Goal: Obtain resource: Download file/media

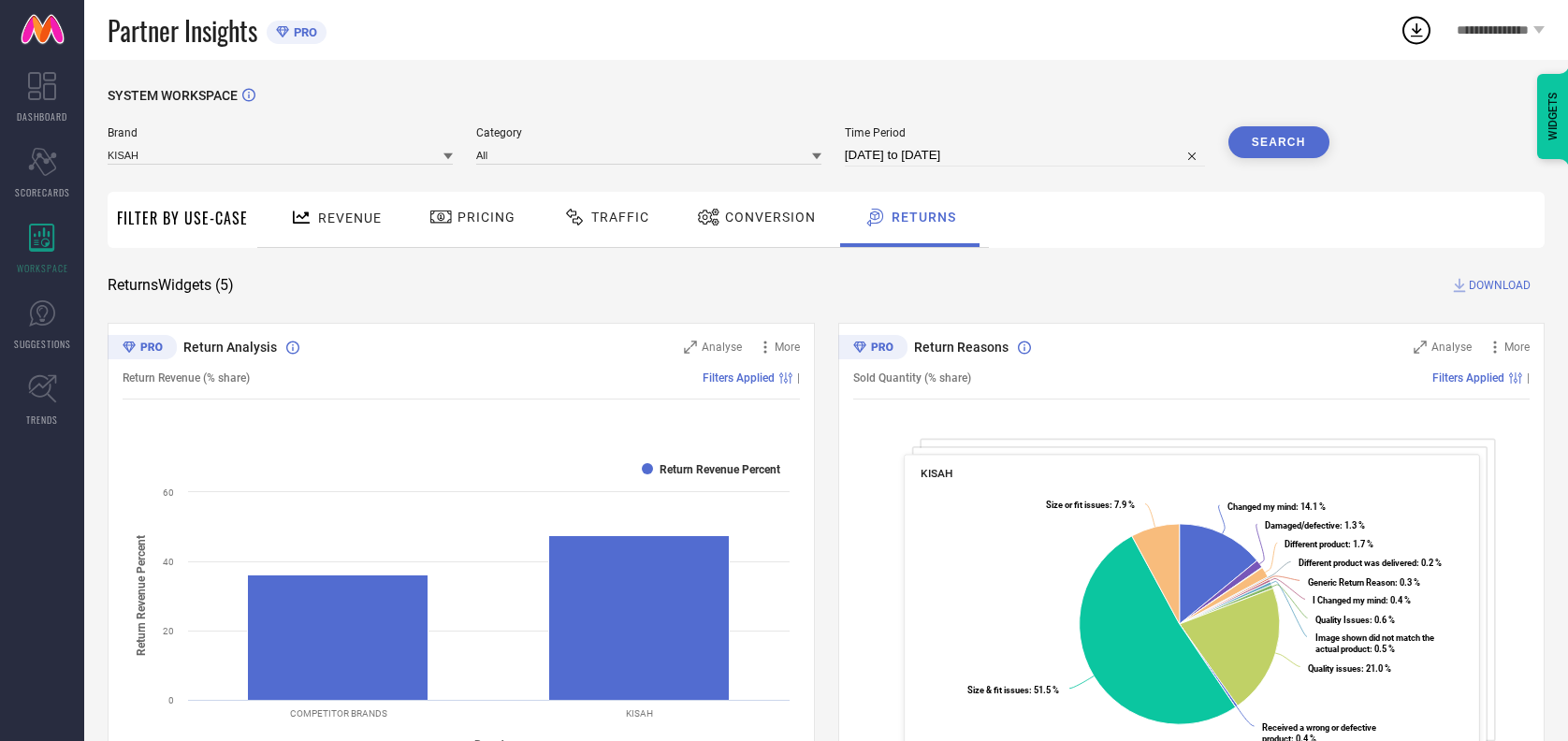
scroll to position [1060, 0]
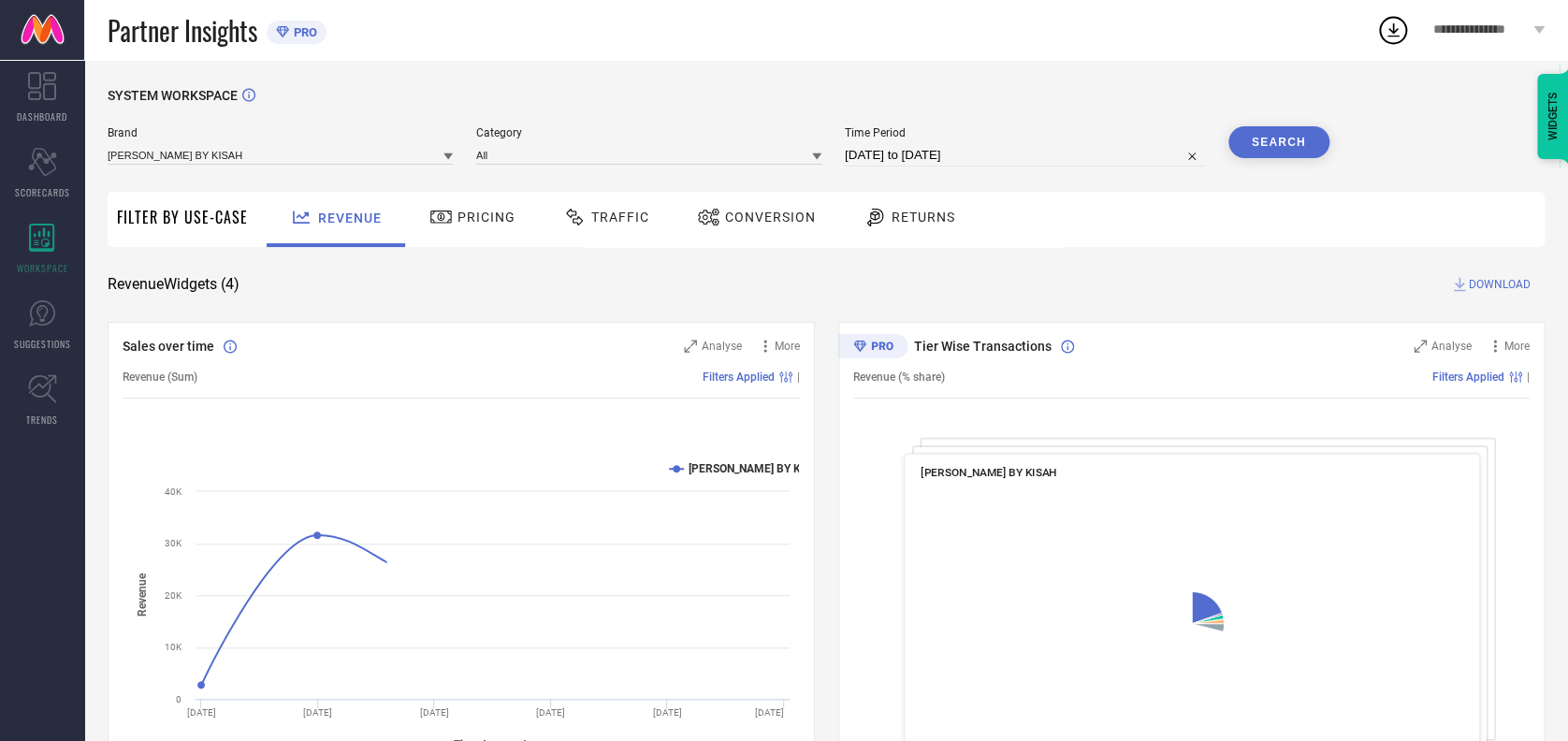
click at [607, 215] on span "Traffic" at bounding box center [620, 217] width 58 height 15
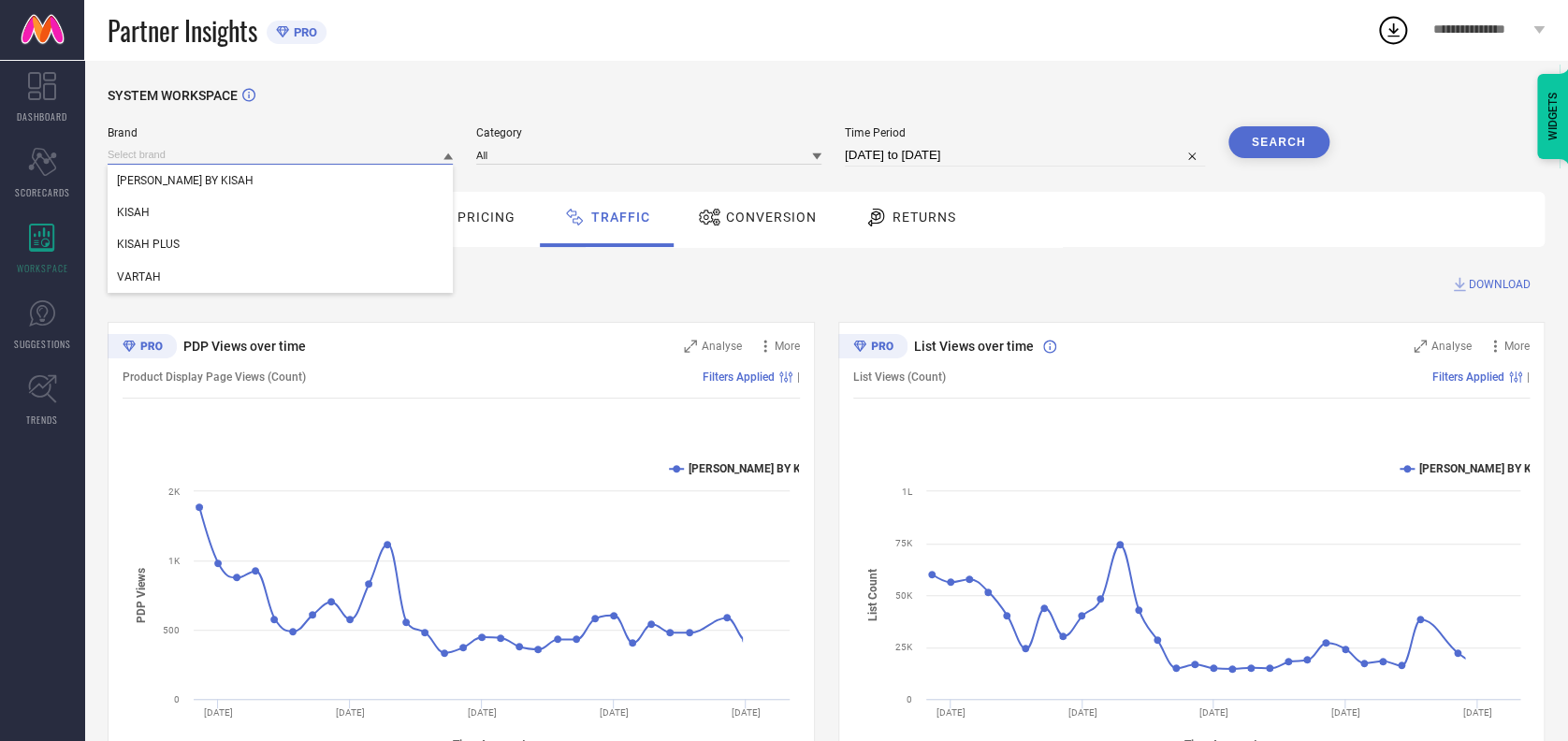
click at [281, 148] on input at bounding box center [280, 154] width 345 height 20
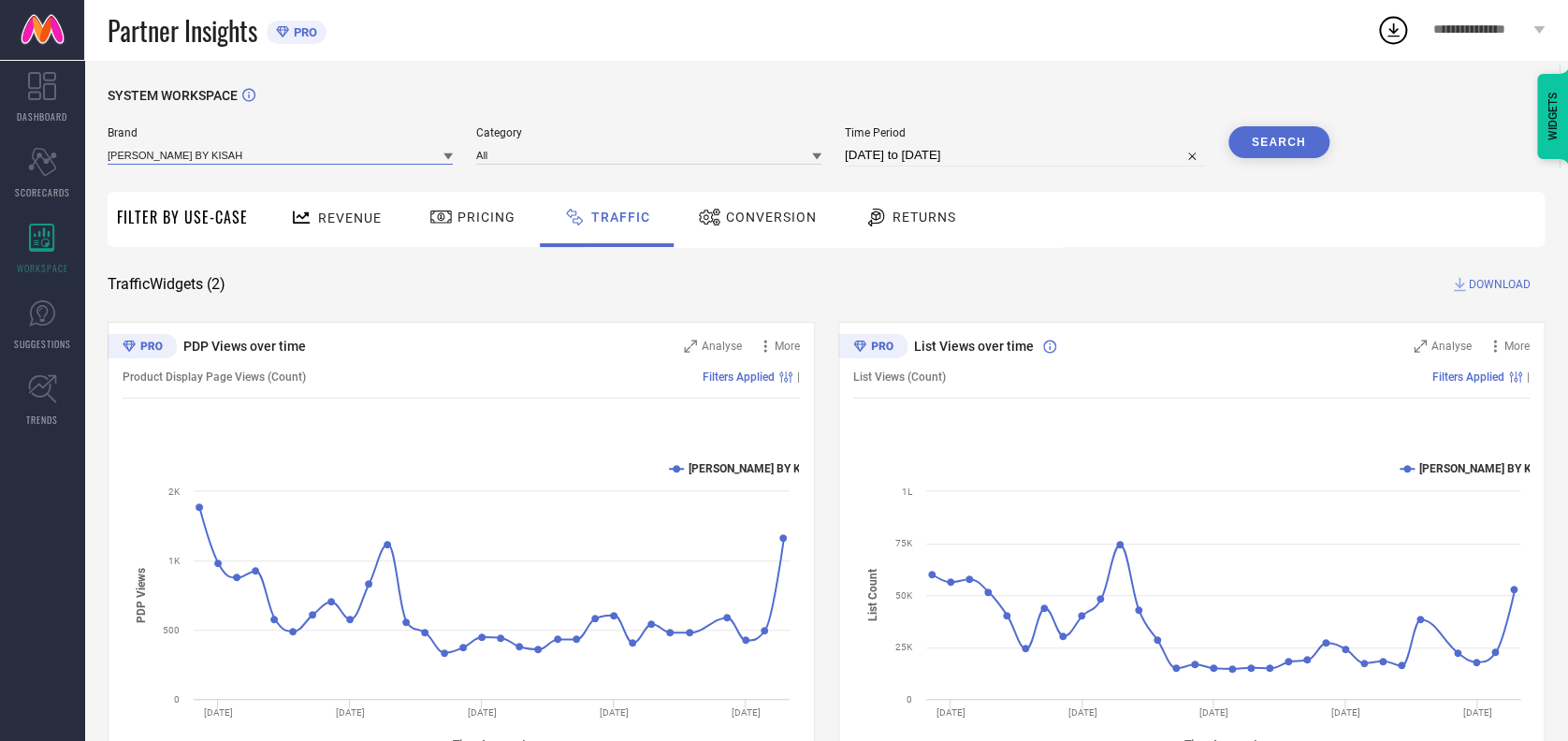
click at [269, 147] on input at bounding box center [280, 154] width 345 height 20
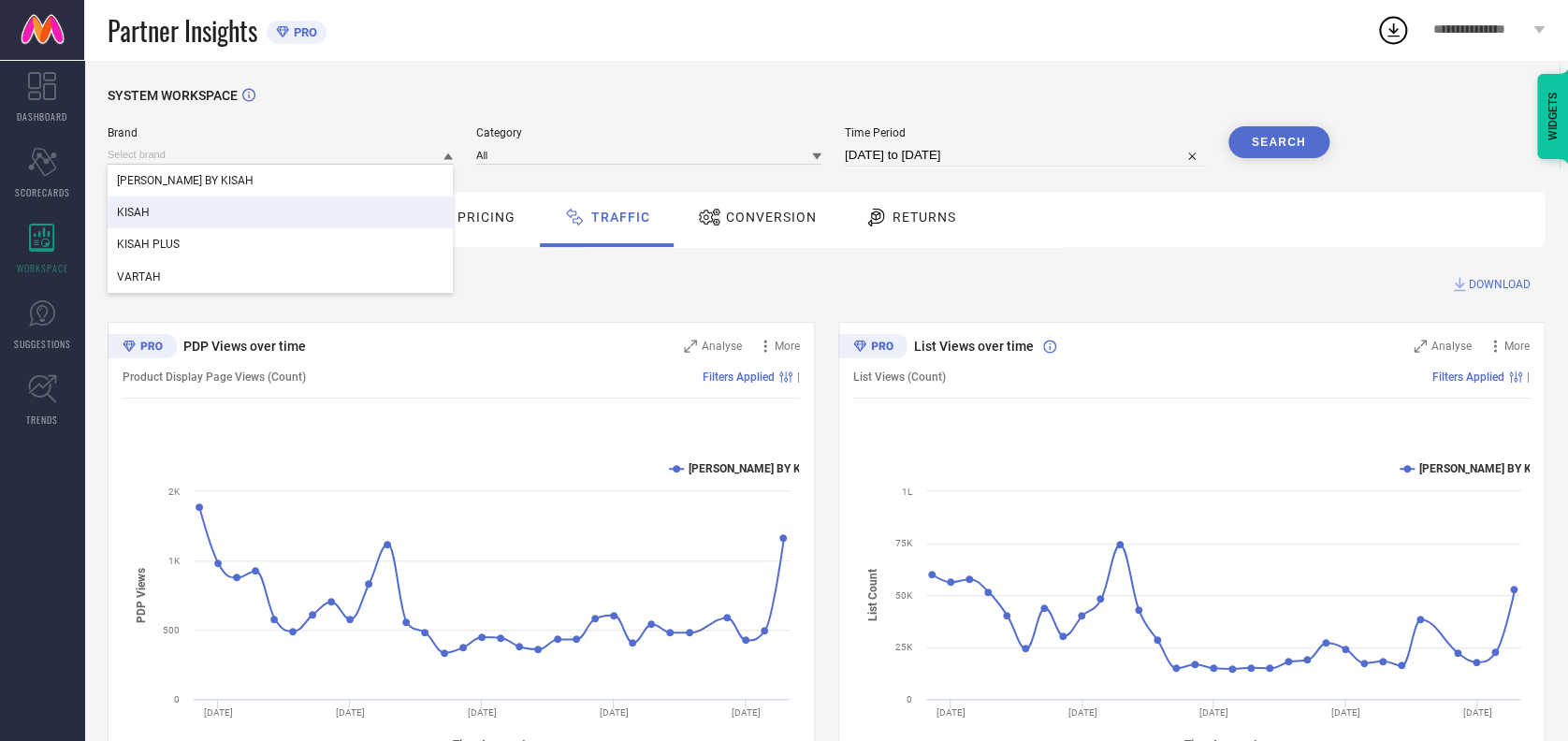
click at [165, 207] on div "KISAH" at bounding box center [280, 212] width 345 height 31
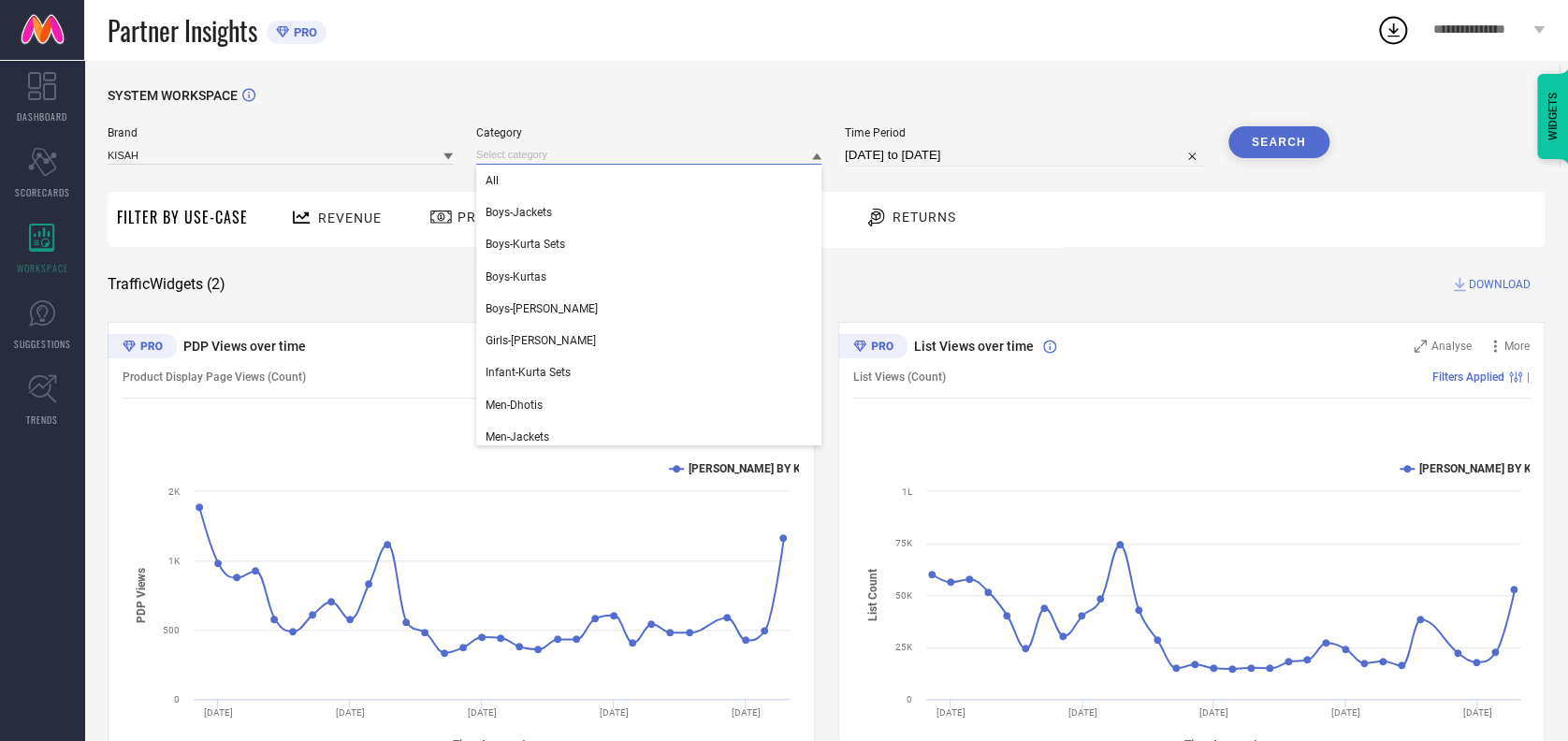
click at [533, 157] on input at bounding box center [648, 154] width 345 height 20
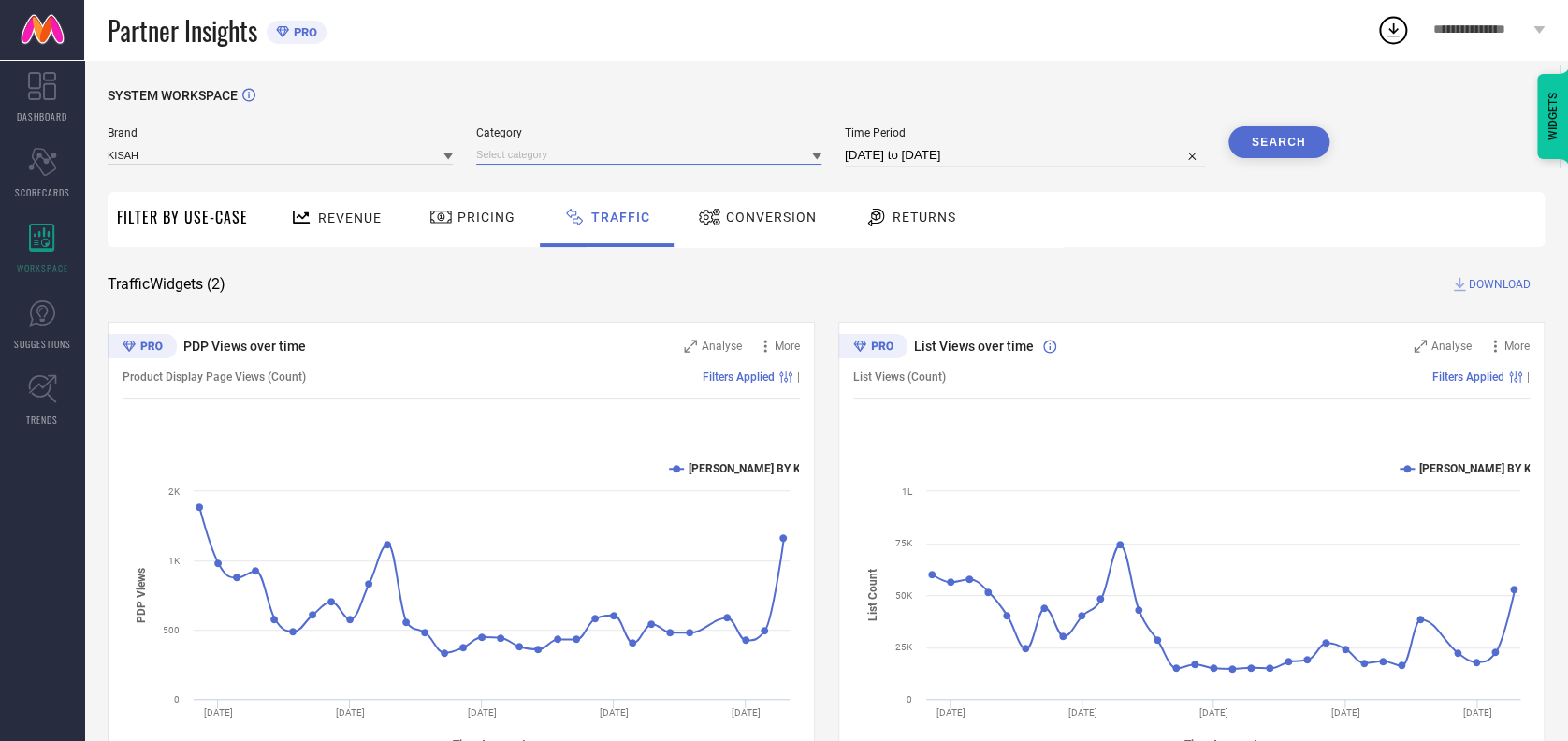
click at [537, 151] on input at bounding box center [648, 154] width 345 height 20
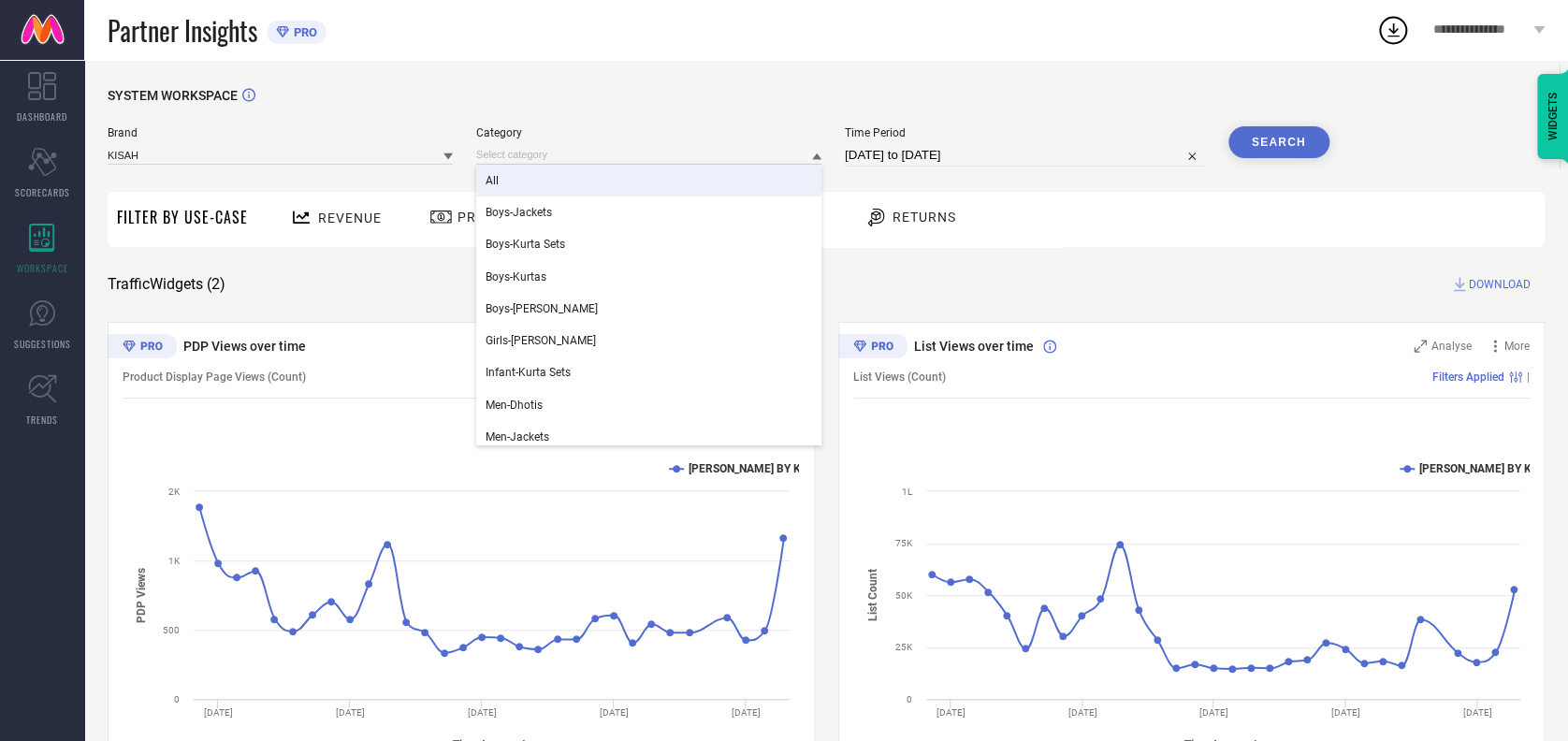
click at [516, 177] on div "All" at bounding box center [648, 180] width 345 height 31
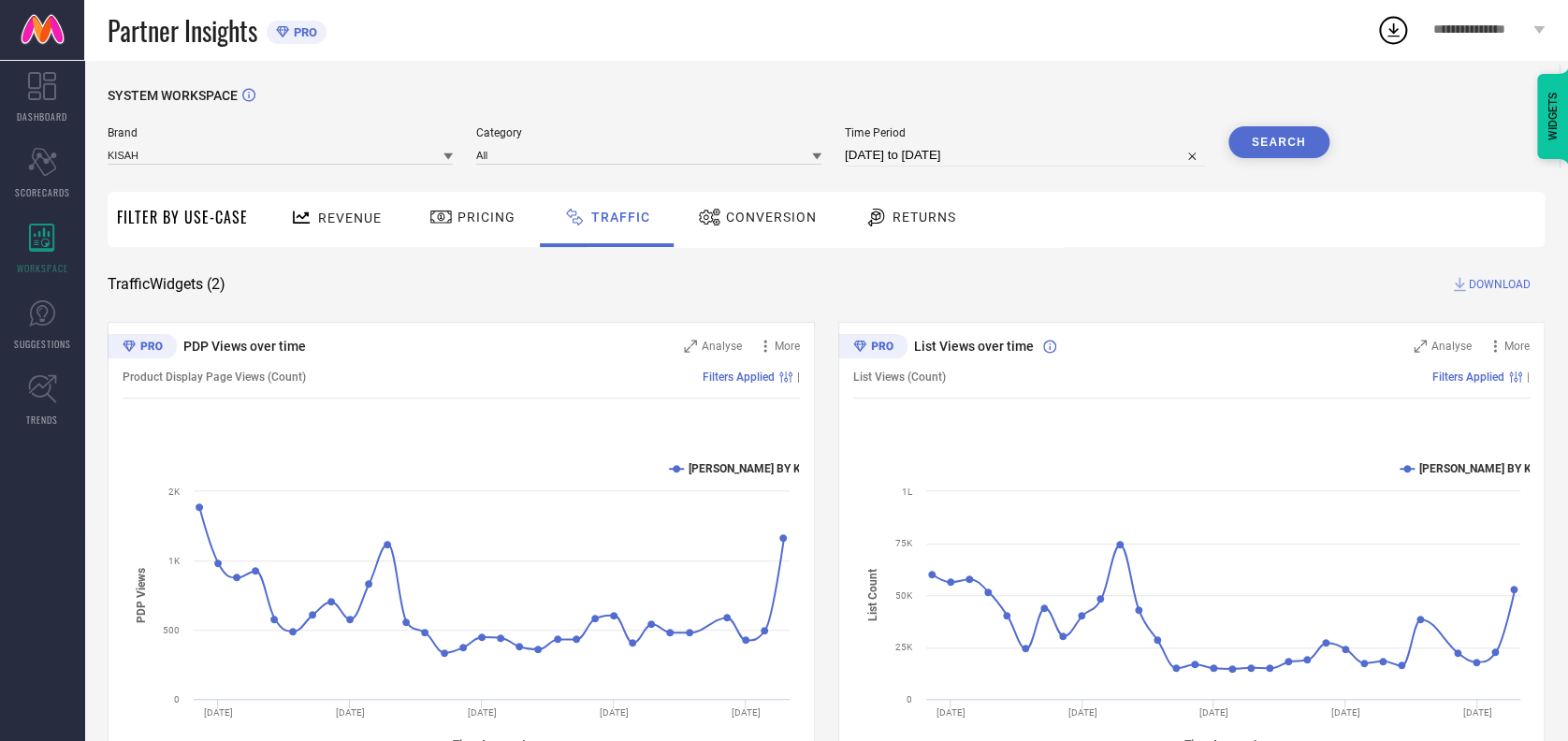
select select "7"
select select "2025"
select select "8"
select select "2025"
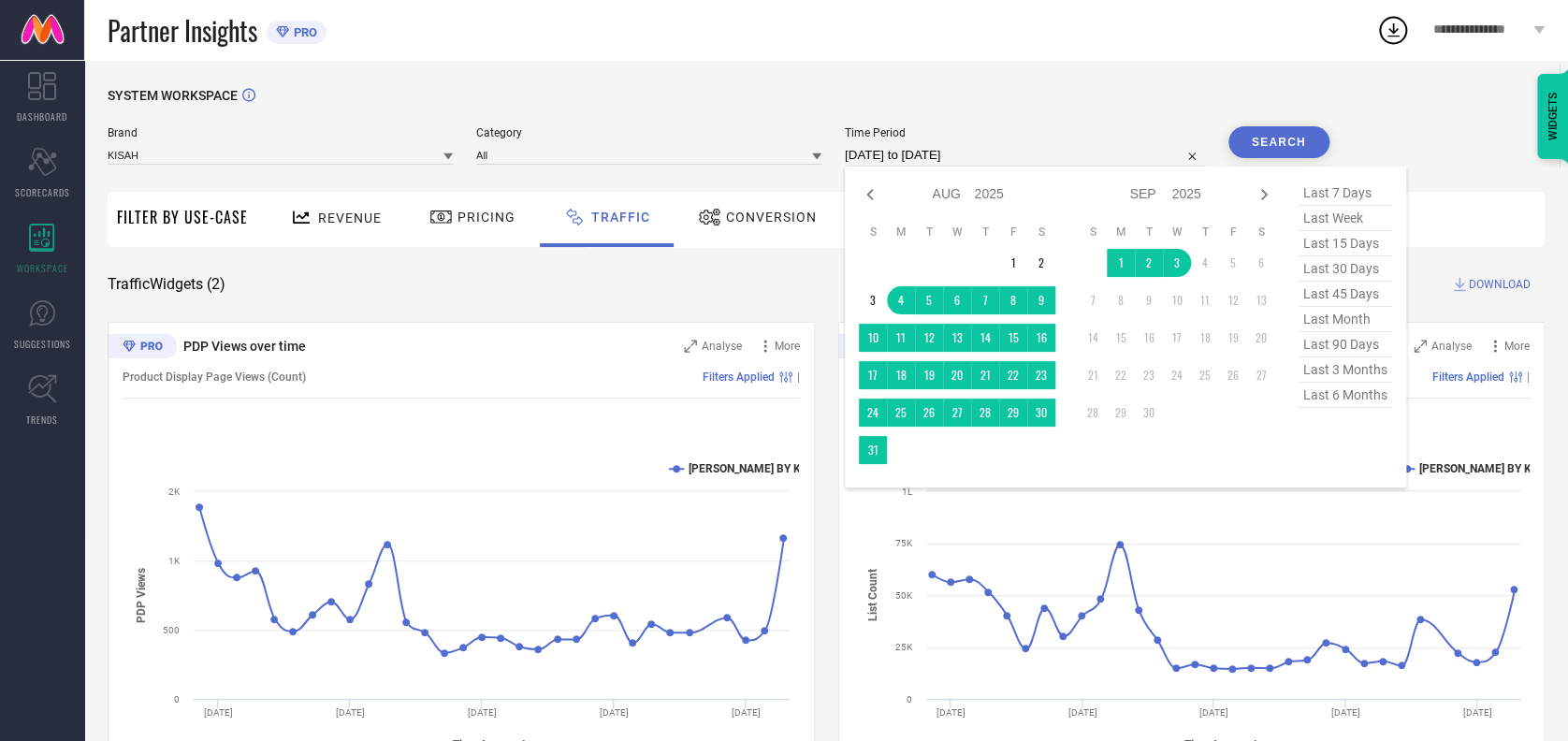
click at [1012, 158] on input "[DATE] to [DATE]" at bounding box center [1024, 155] width 360 height 23
click at [866, 195] on icon at bounding box center [869, 195] width 7 height 11
select select "6"
select select "2025"
select select "7"
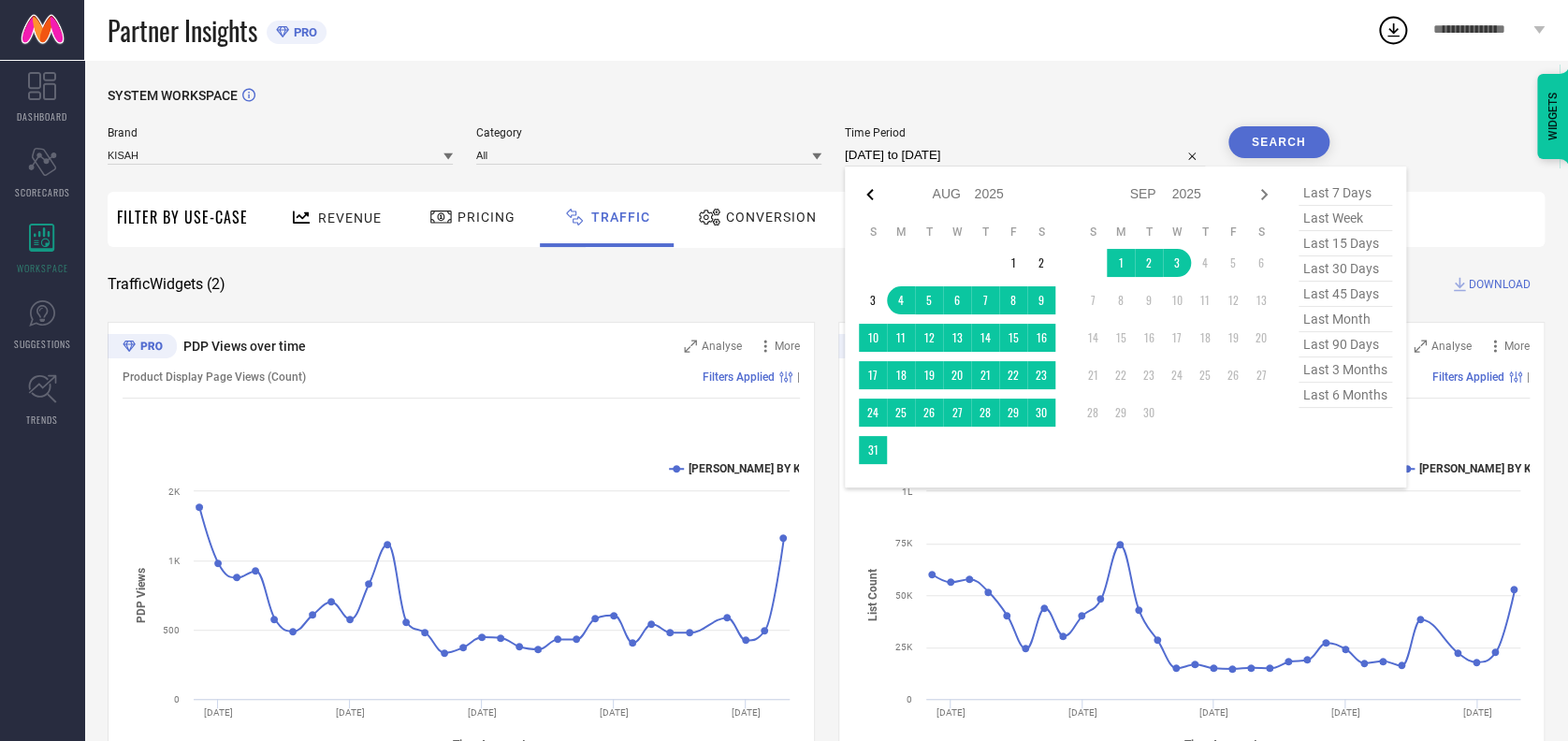
select select "2025"
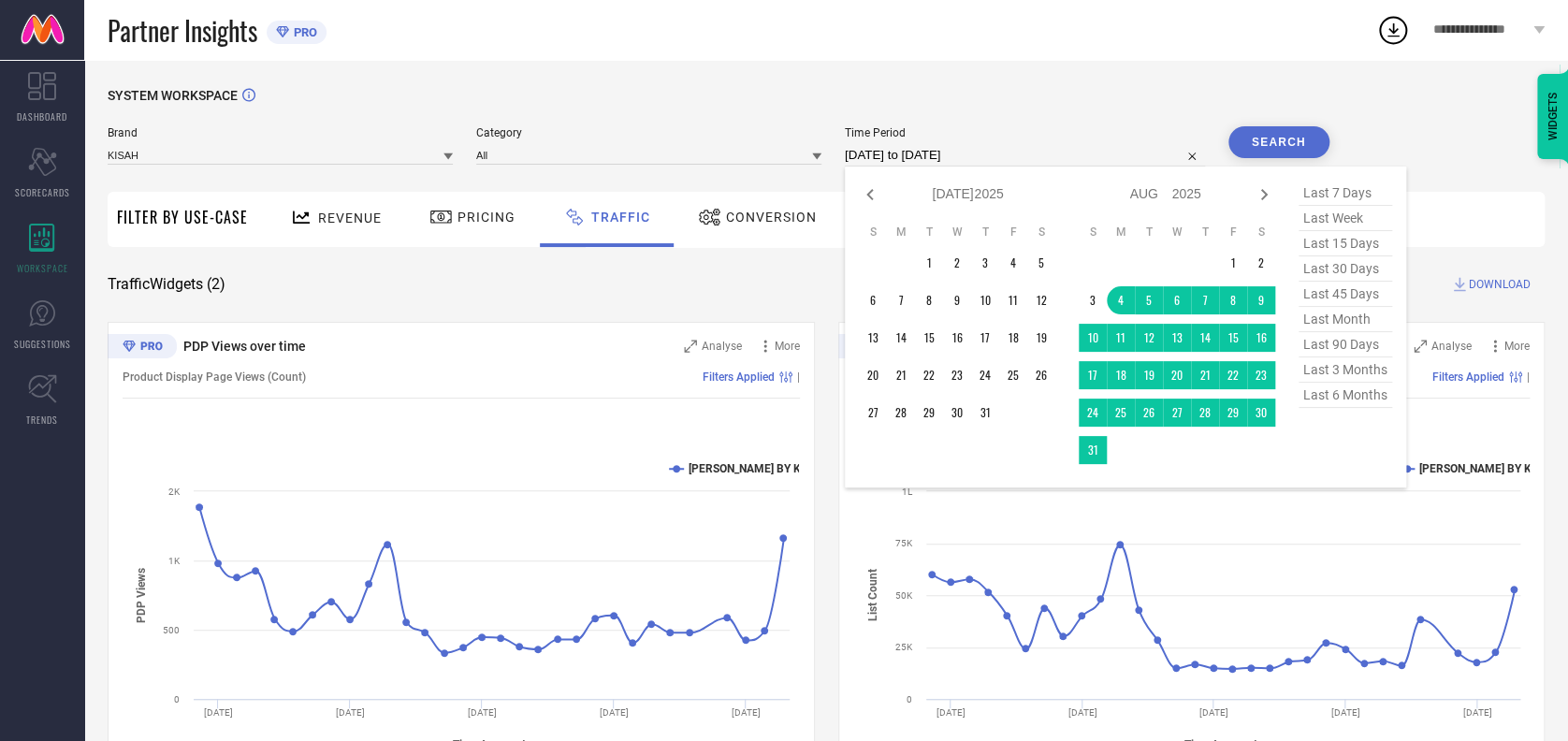
click at [866, 195] on icon at bounding box center [869, 195] width 7 height 11
select select "5"
select select "2025"
select select "6"
select select "2025"
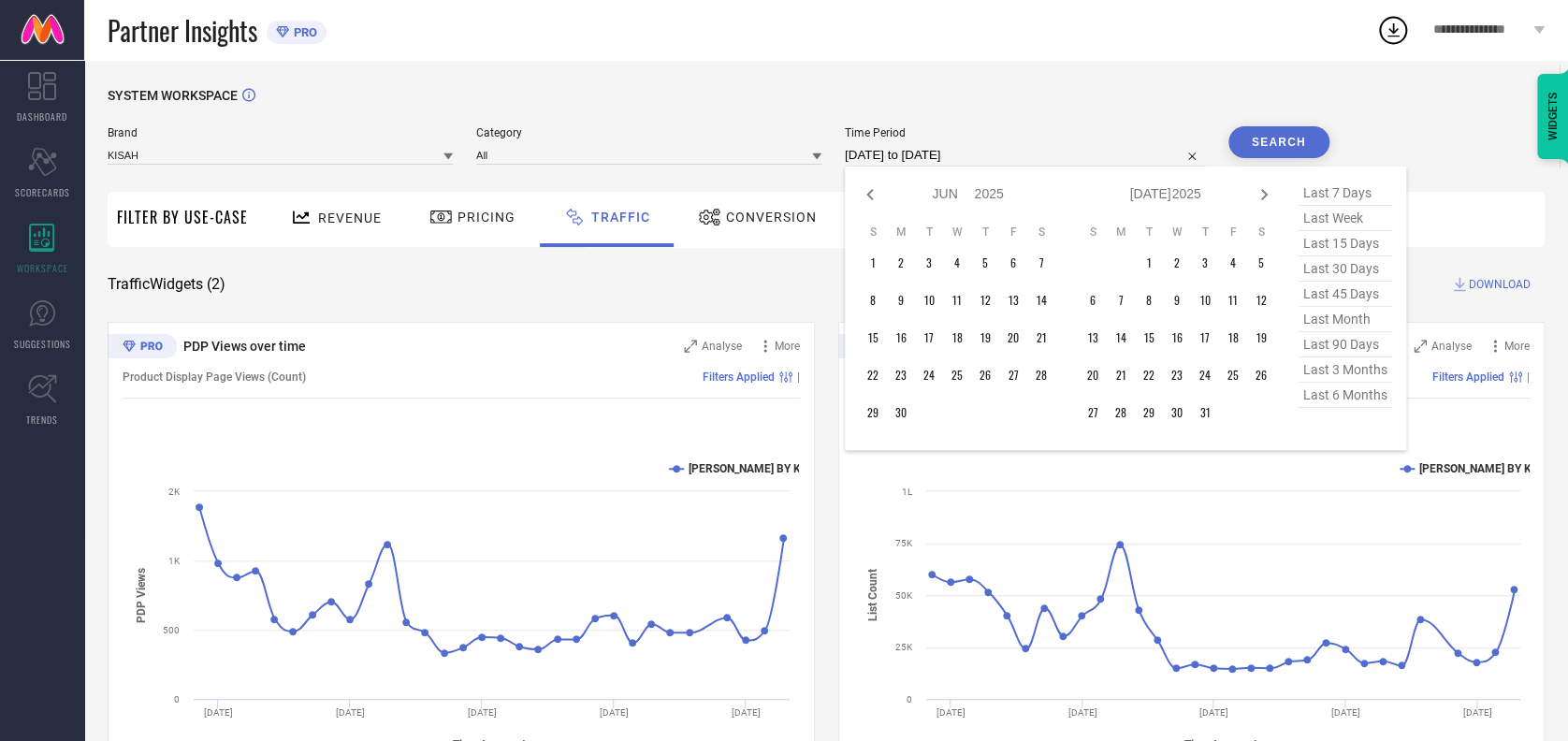
click at [866, 195] on icon at bounding box center [869, 195] width 7 height 11
select select "4"
select select "2025"
select select "5"
select select "2025"
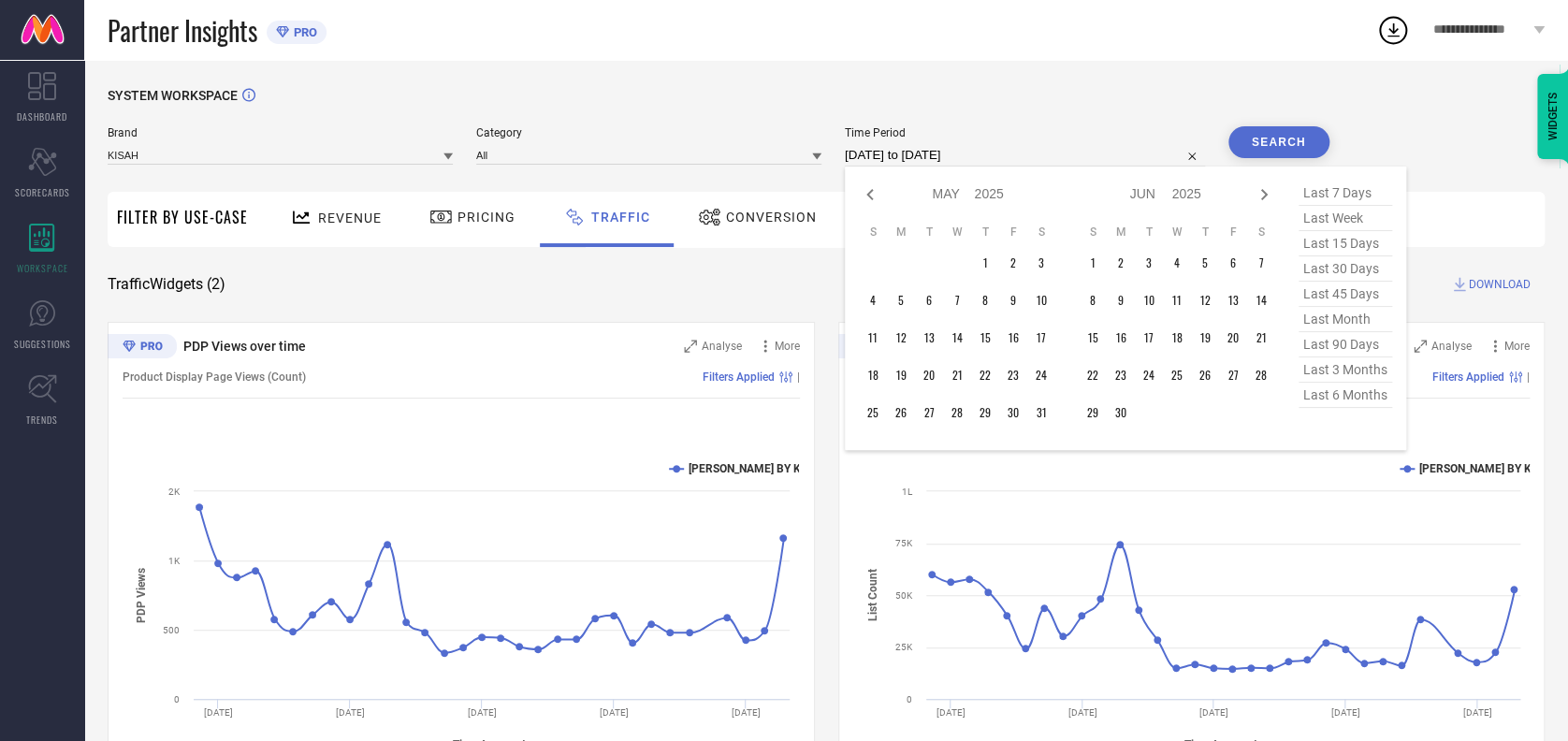
click at [866, 195] on icon at bounding box center [869, 195] width 7 height 11
select select "3"
select select "2025"
select select "4"
select select "2025"
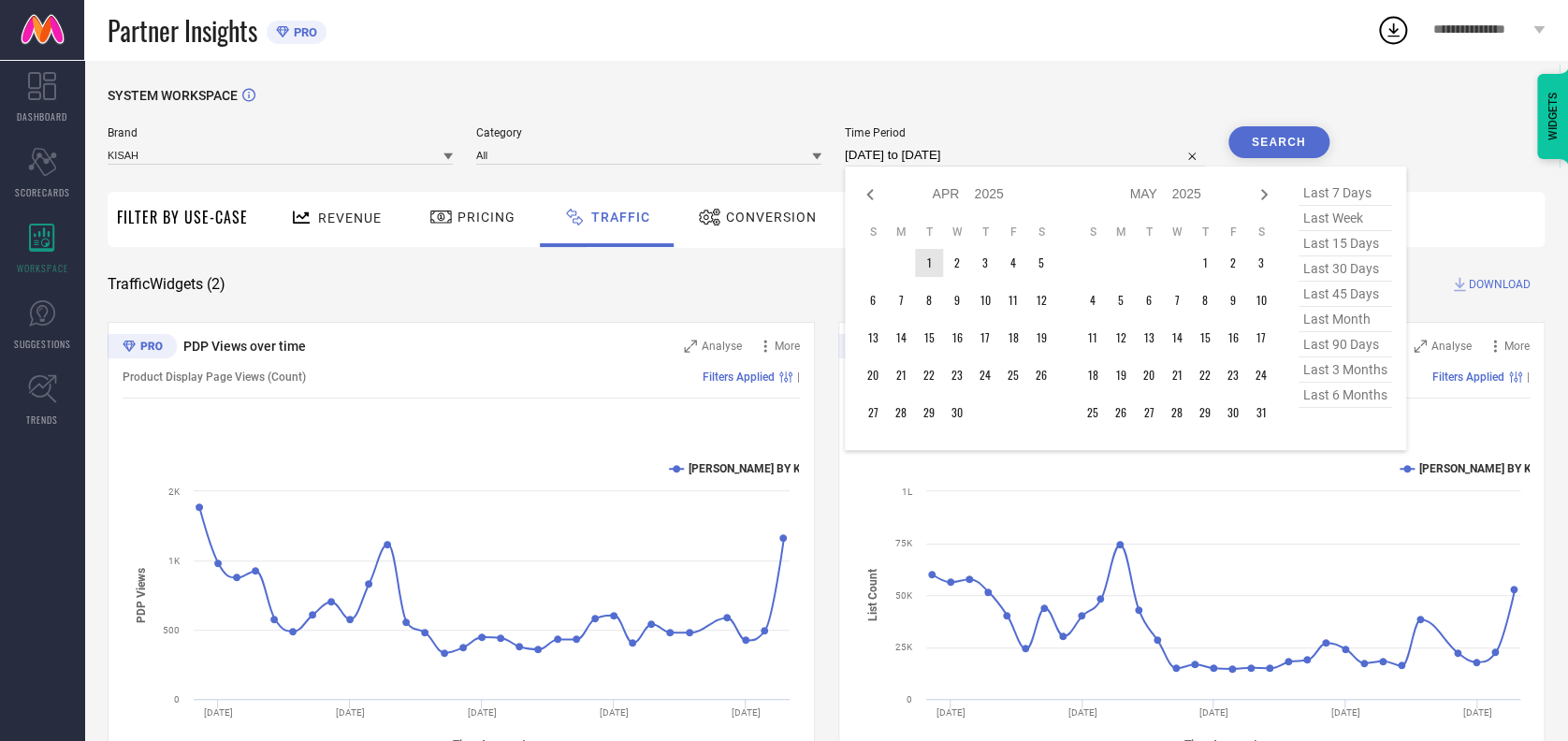
type input "After [DATE]"
click at [919, 253] on td "1" at bounding box center [929, 263] width 29 height 29
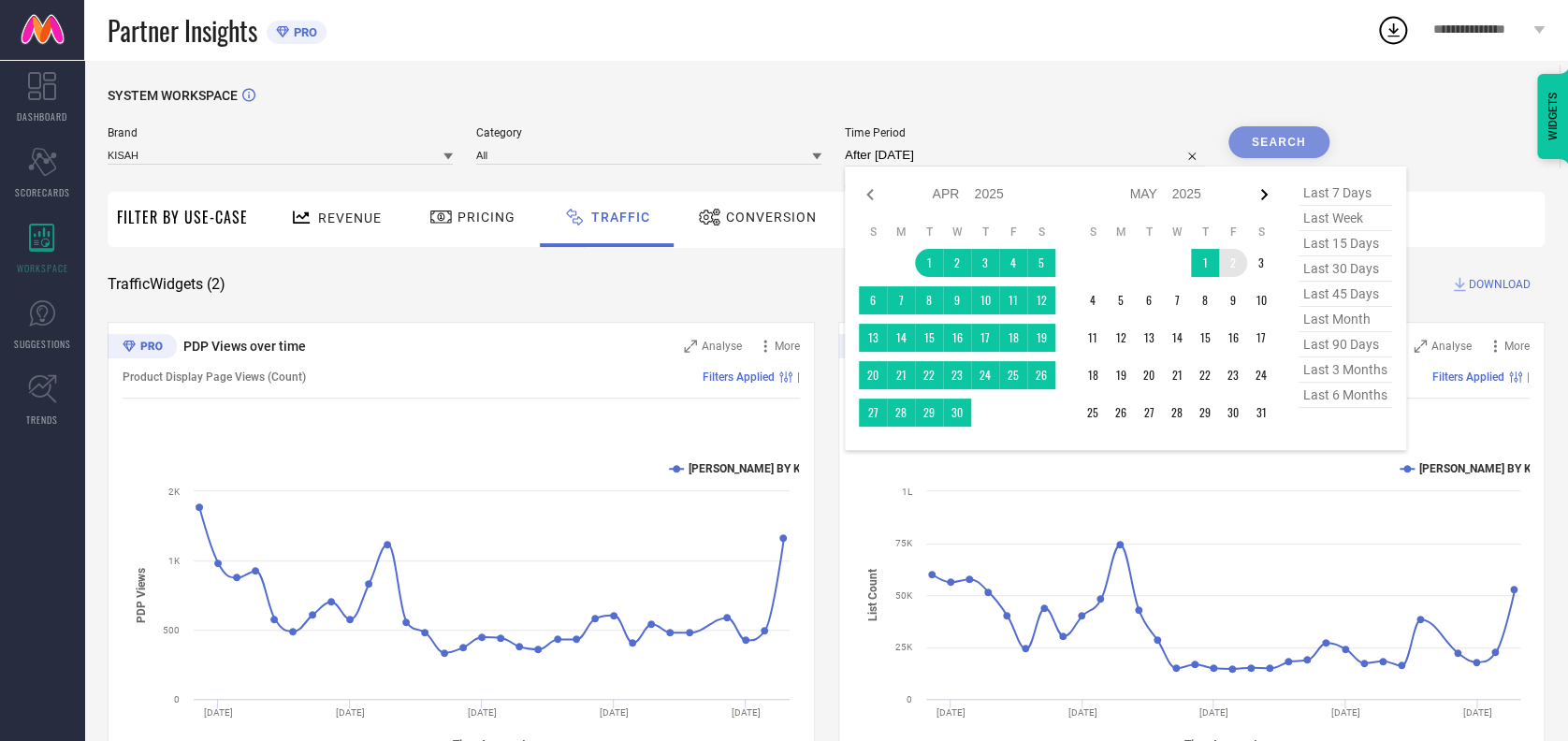
click at [1252, 195] on icon at bounding box center [1264, 195] width 23 height 23
select select "4"
select select "2025"
select select "5"
select select "2025"
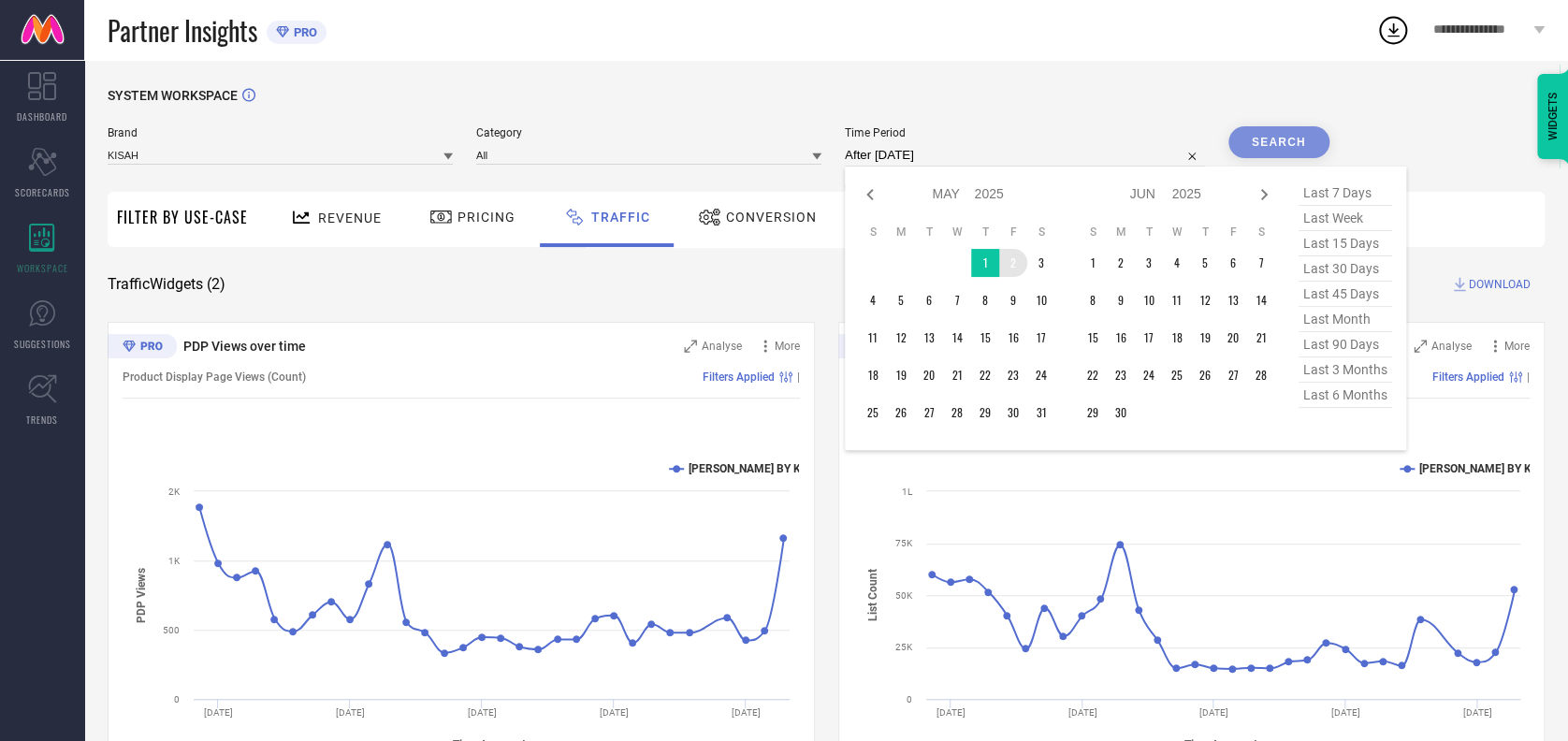
click at [1252, 195] on icon at bounding box center [1264, 195] width 23 height 23
select select "5"
select select "2025"
select select "6"
select select "2025"
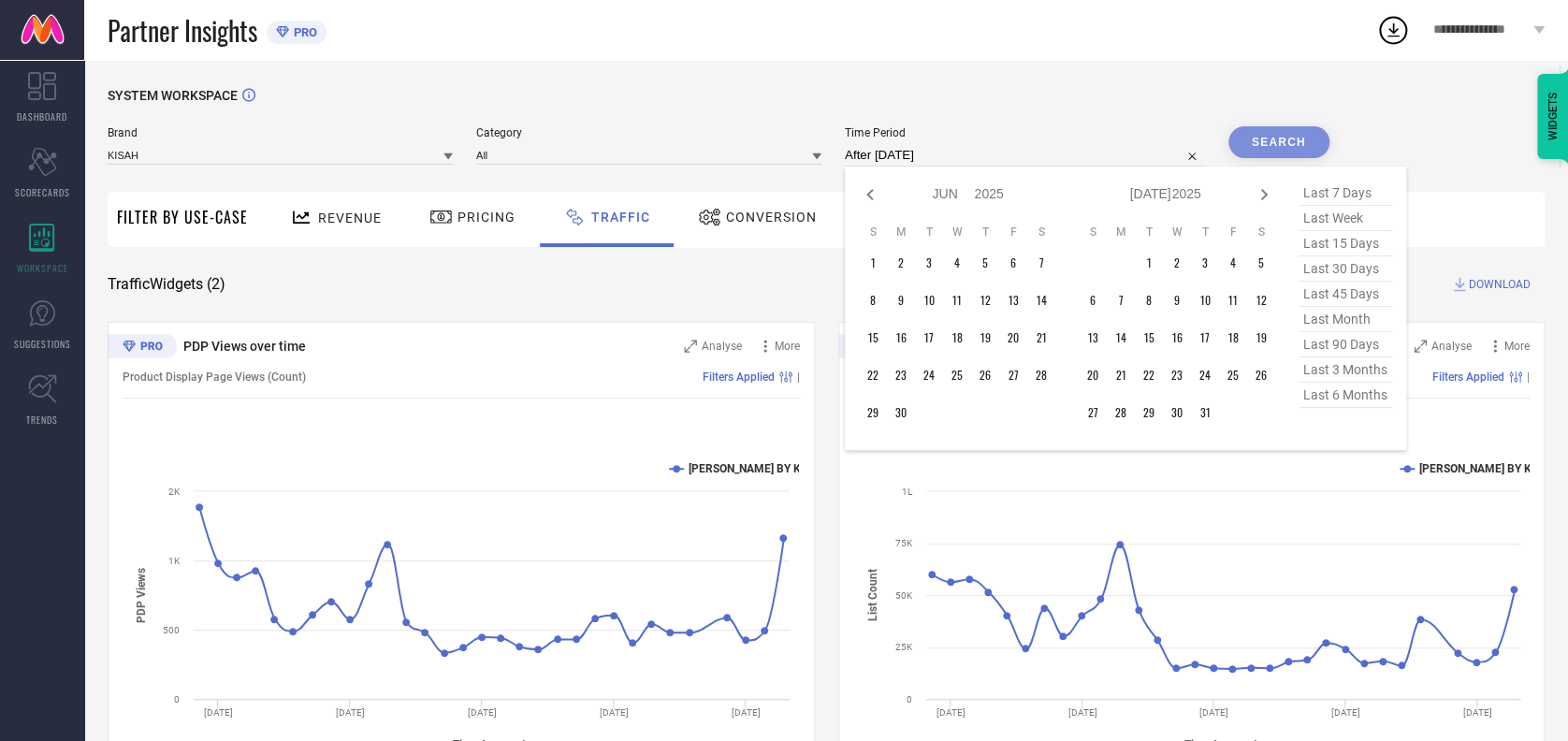
click at [1252, 195] on icon at bounding box center [1264, 195] width 23 height 23
select select "6"
select select "2025"
select select "7"
select select "2025"
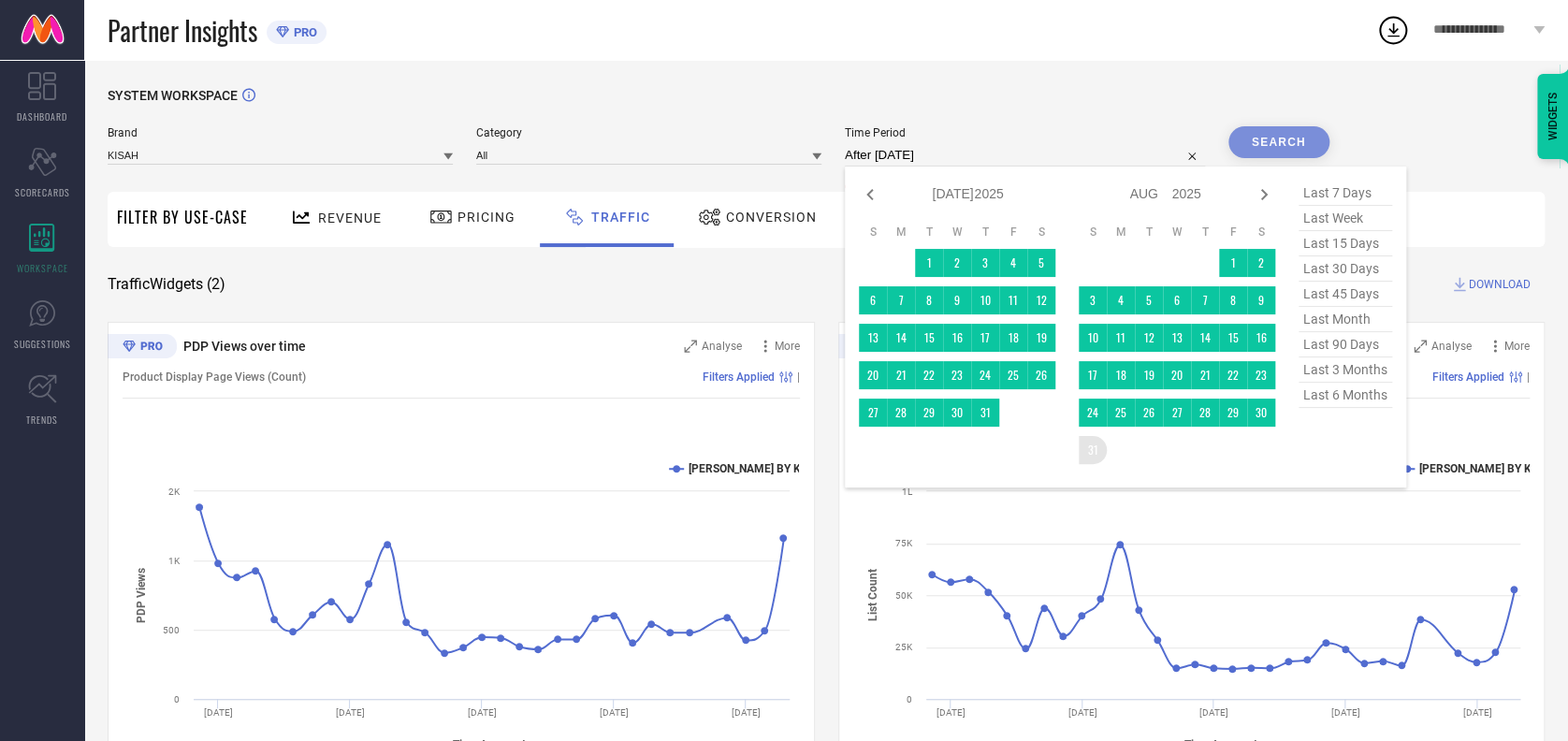
type input "[DATE] to [DATE]"
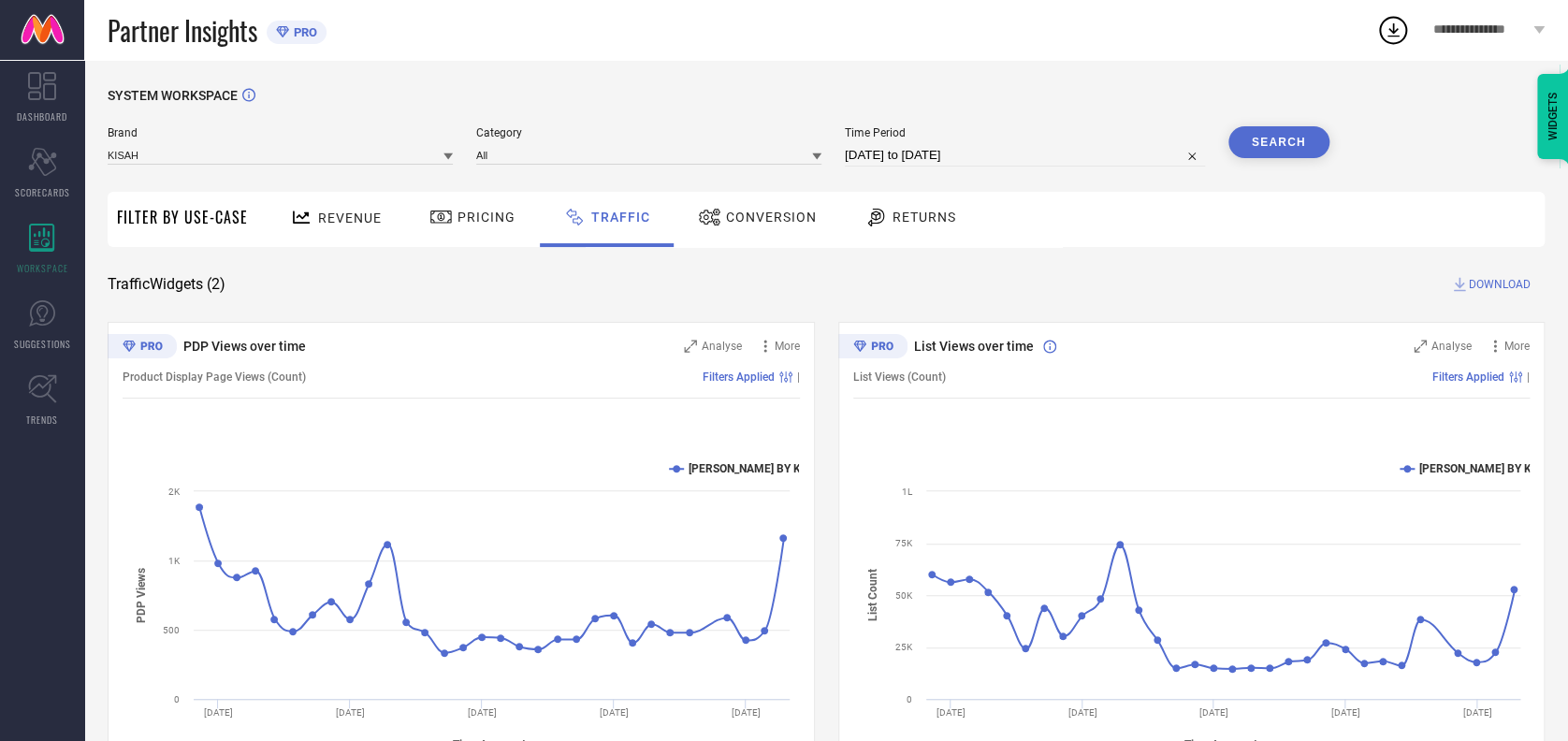
click at [1294, 147] on button "Search" at bounding box center [1279, 142] width 101 height 31
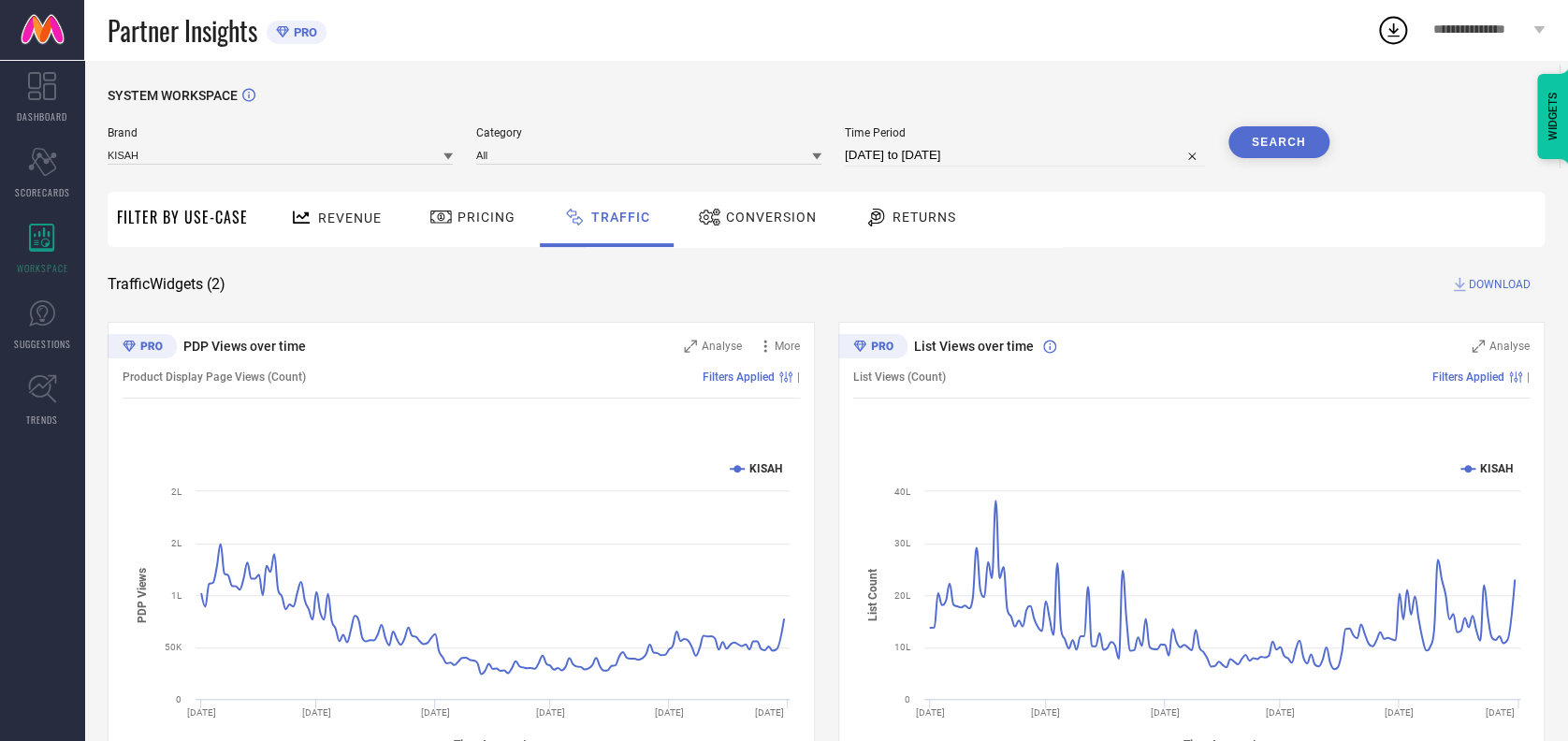
click at [1485, 276] on span "DOWNLOAD" at bounding box center [1499, 284] width 62 height 19
click at [1384, 35] on icon at bounding box center [1392, 29] width 33 height 33
click at [1399, 22] on div "1" at bounding box center [1407, 18] width 17 height 14
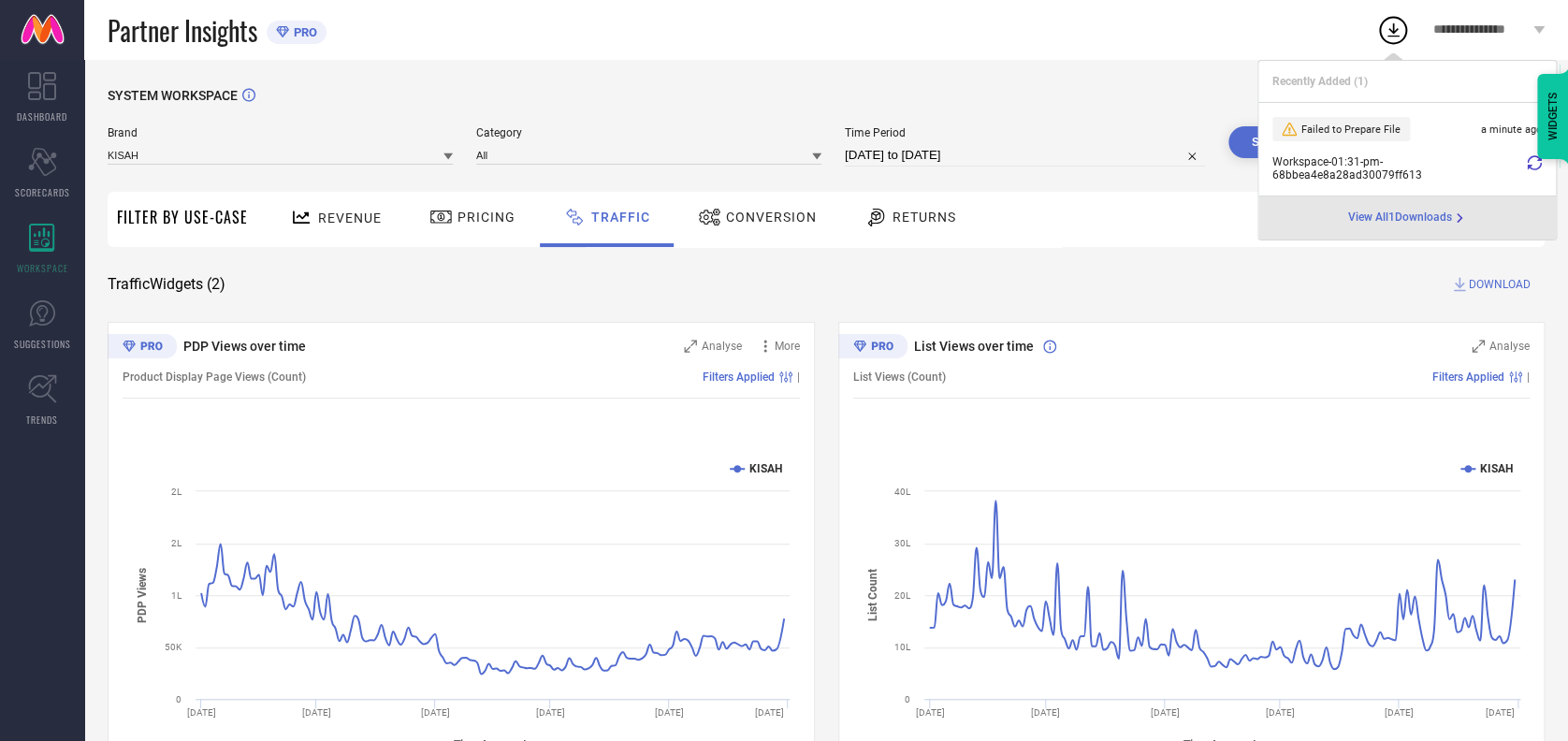
click at [1535, 164] on icon at bounding box center [1534, 163] width 15 height 15
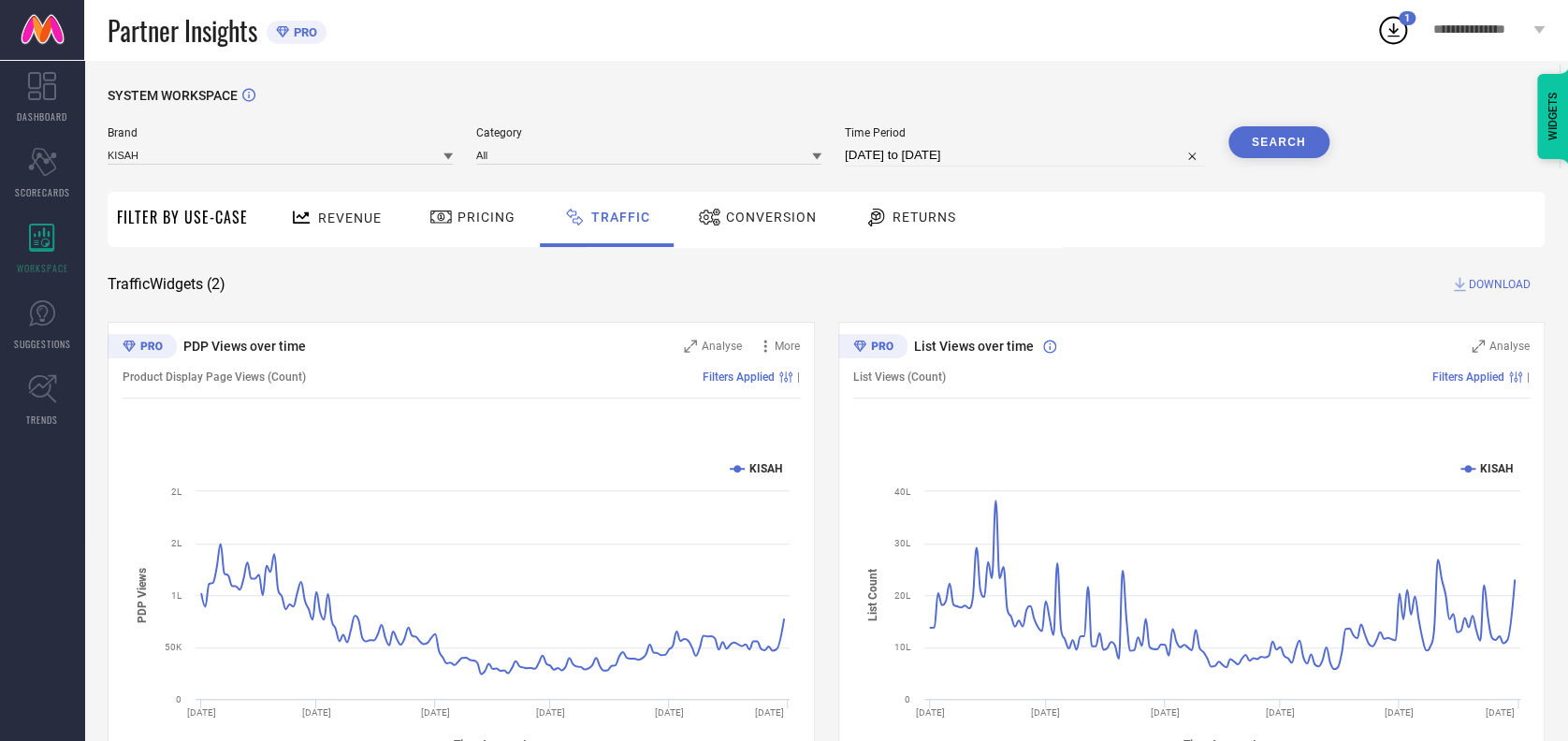
click at [1392, 38] on icon at bounding box center [1392, 29] width 33 height 33
click at [1398, 37] on icon at bounding box center [1392, 29] width 33 height 33
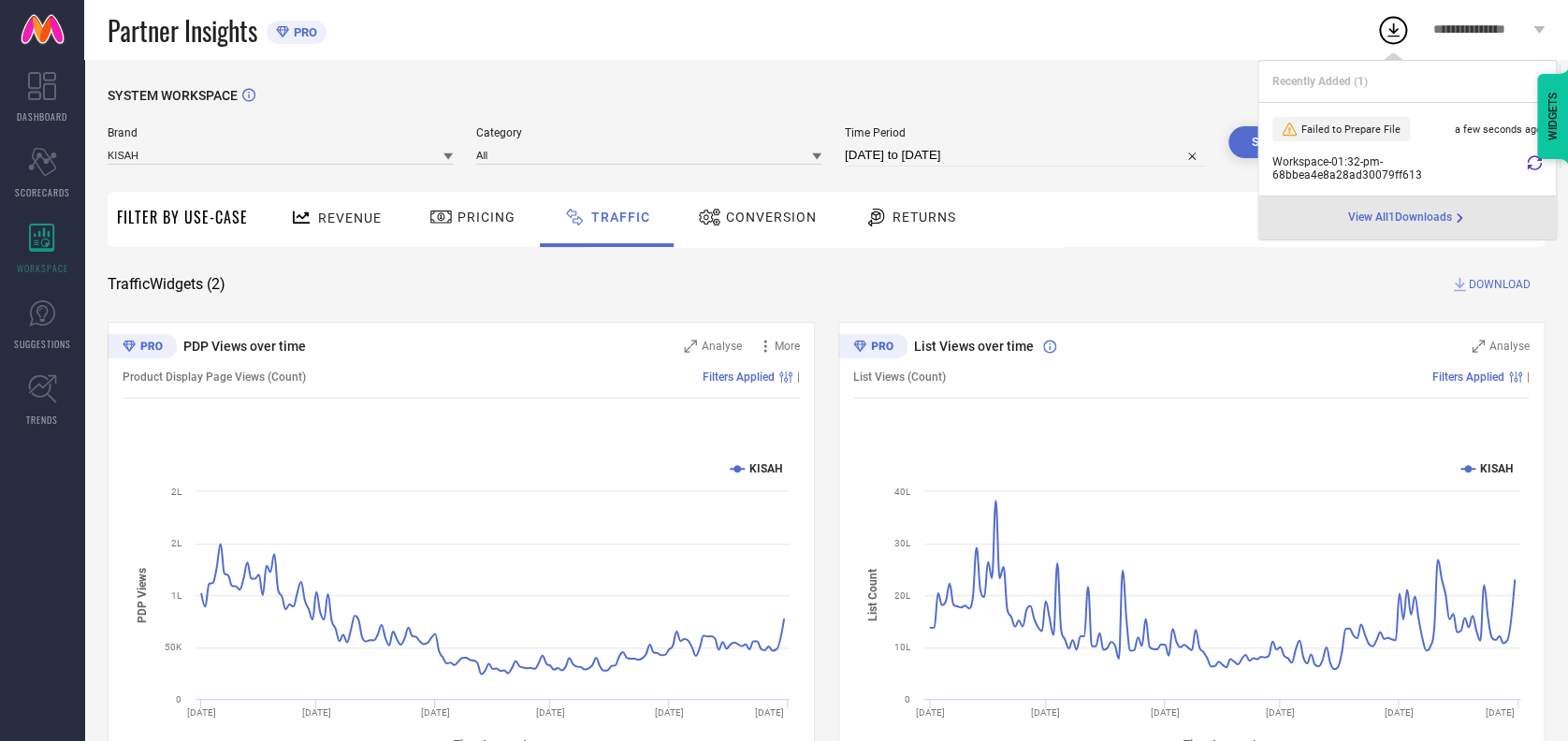
click at [1392, 222] on span "View All 1 Downloads" at bounding box center [1399, 218] width 104 height 15
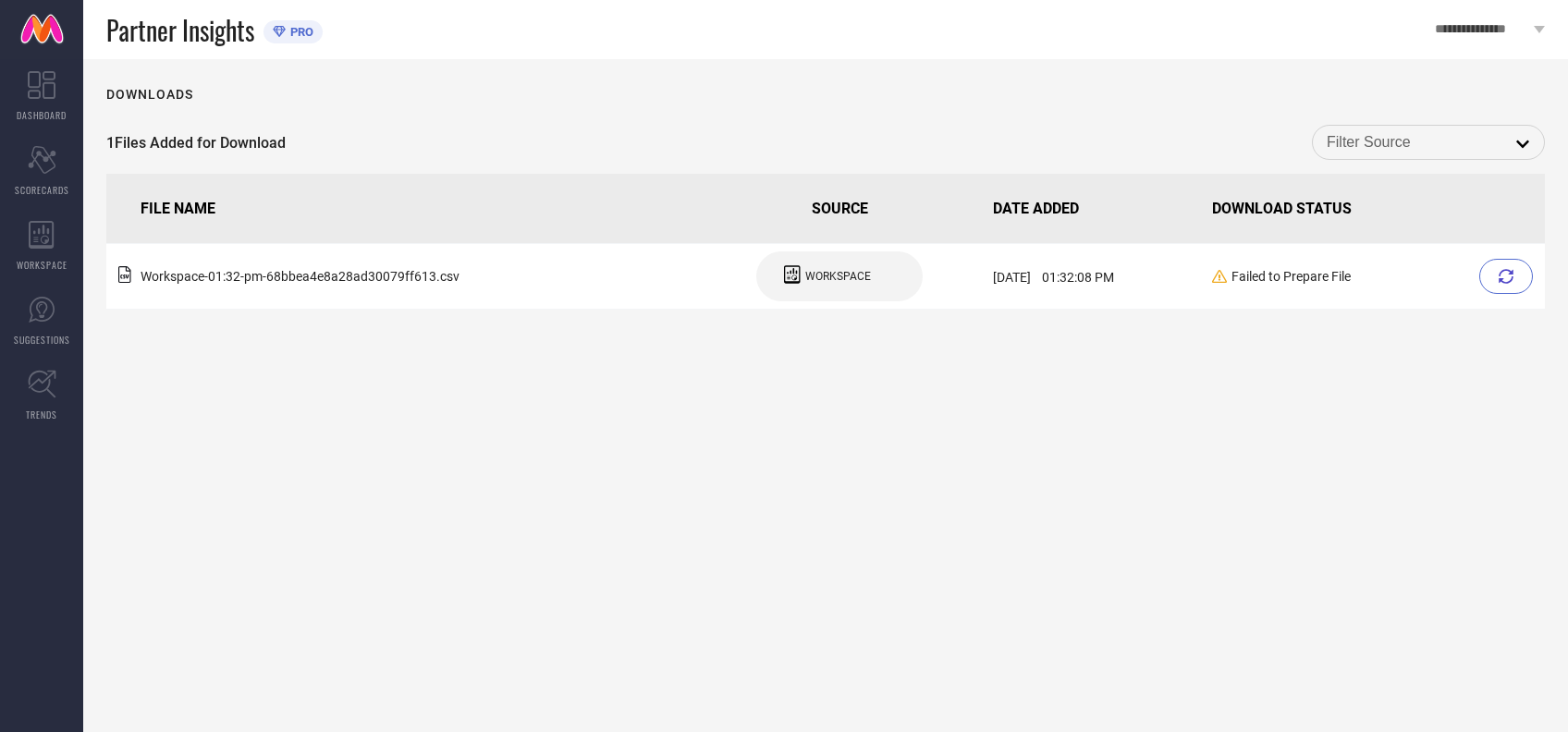
click at [1396, 139] on input at bounding box center [1429, 143] width 203 height 24
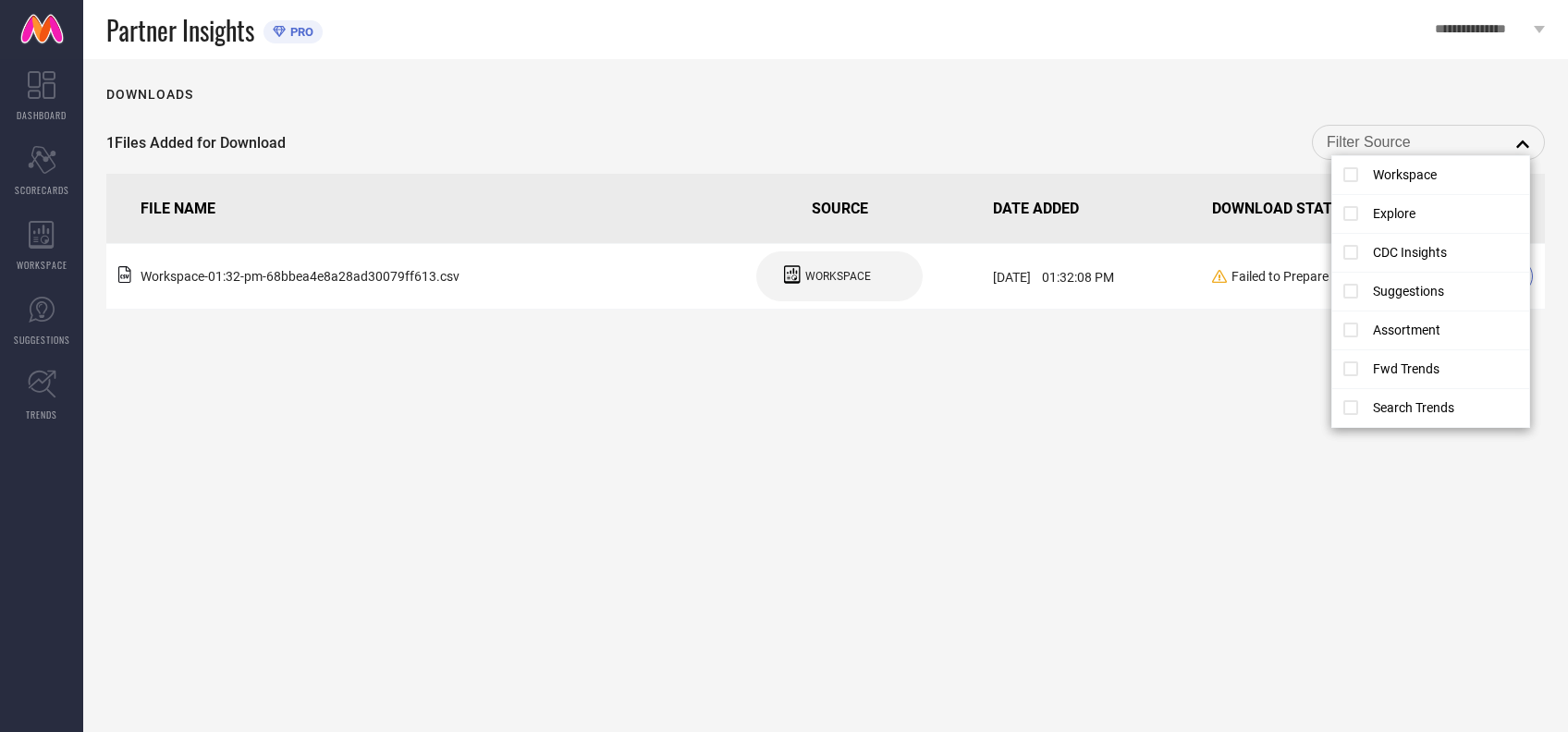
click at [1177, 468] on div "Downloads 1 Files Added for Download close FILE NAME SOURCE DATE ADDED DOWNLOAD…" at bounding box center [826, 396] width 1485 height 673
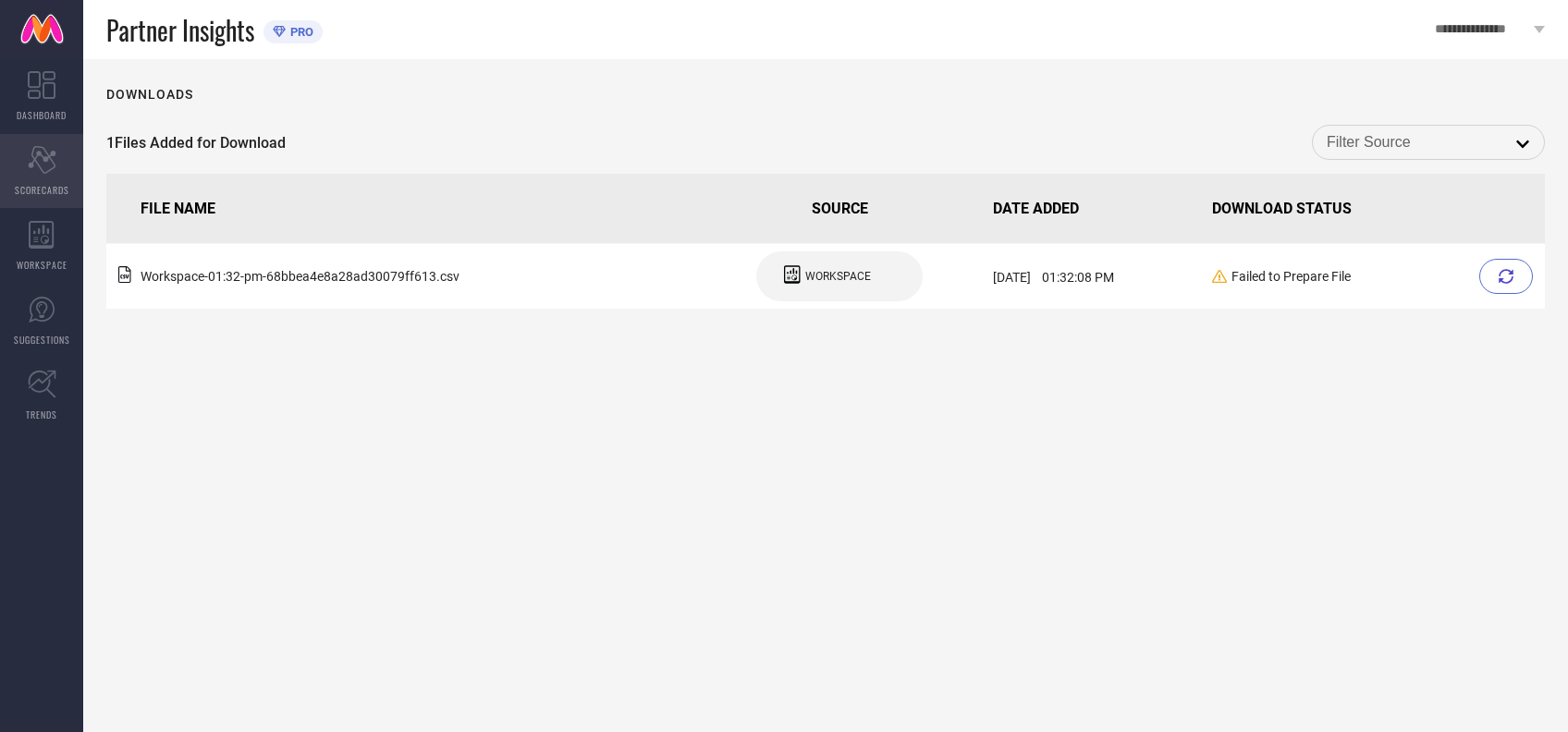
click at [59, 172] on div "Scorecard SCORECARDS" at bounding box center [41, 171] width 84 height 74
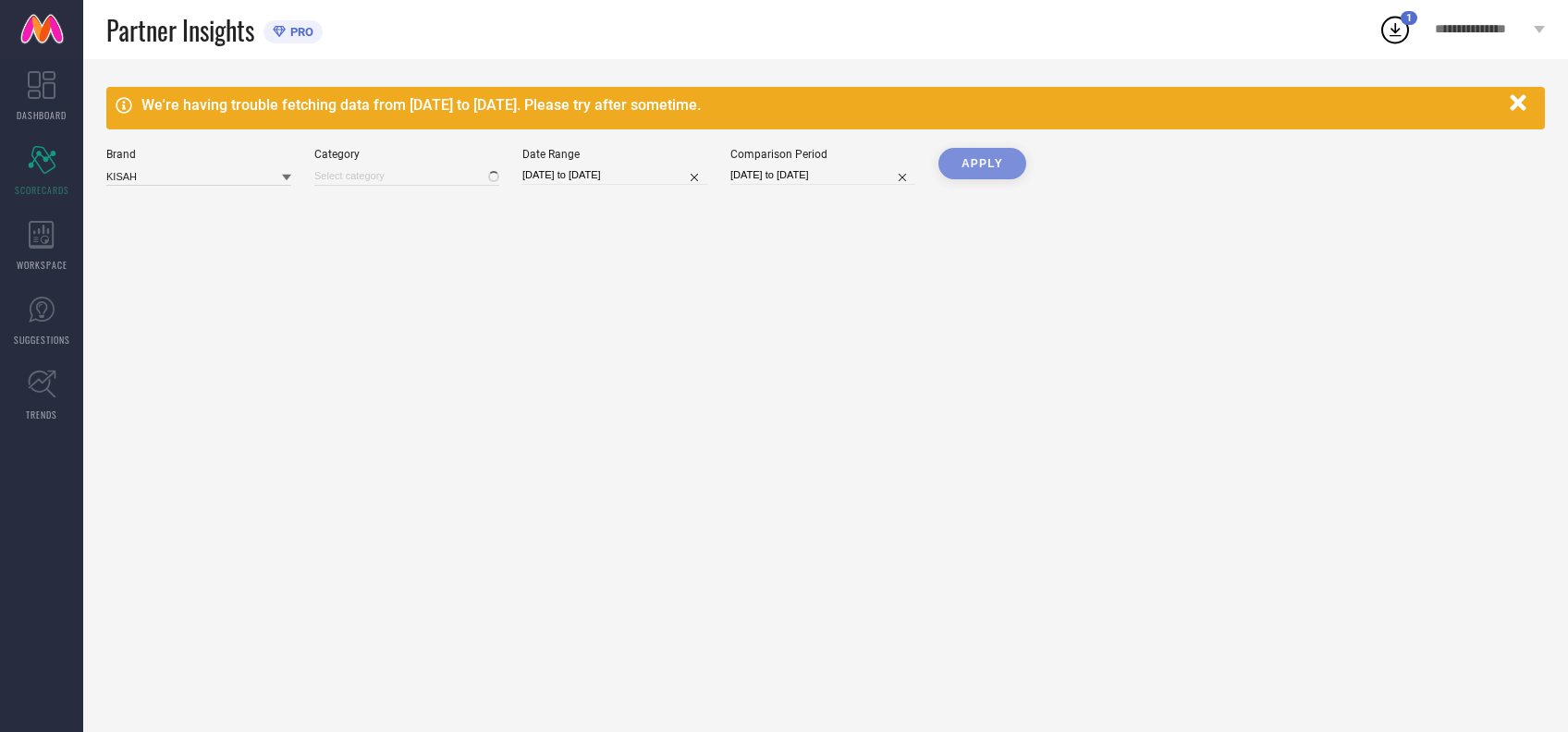
type input "Men-Dhotis"
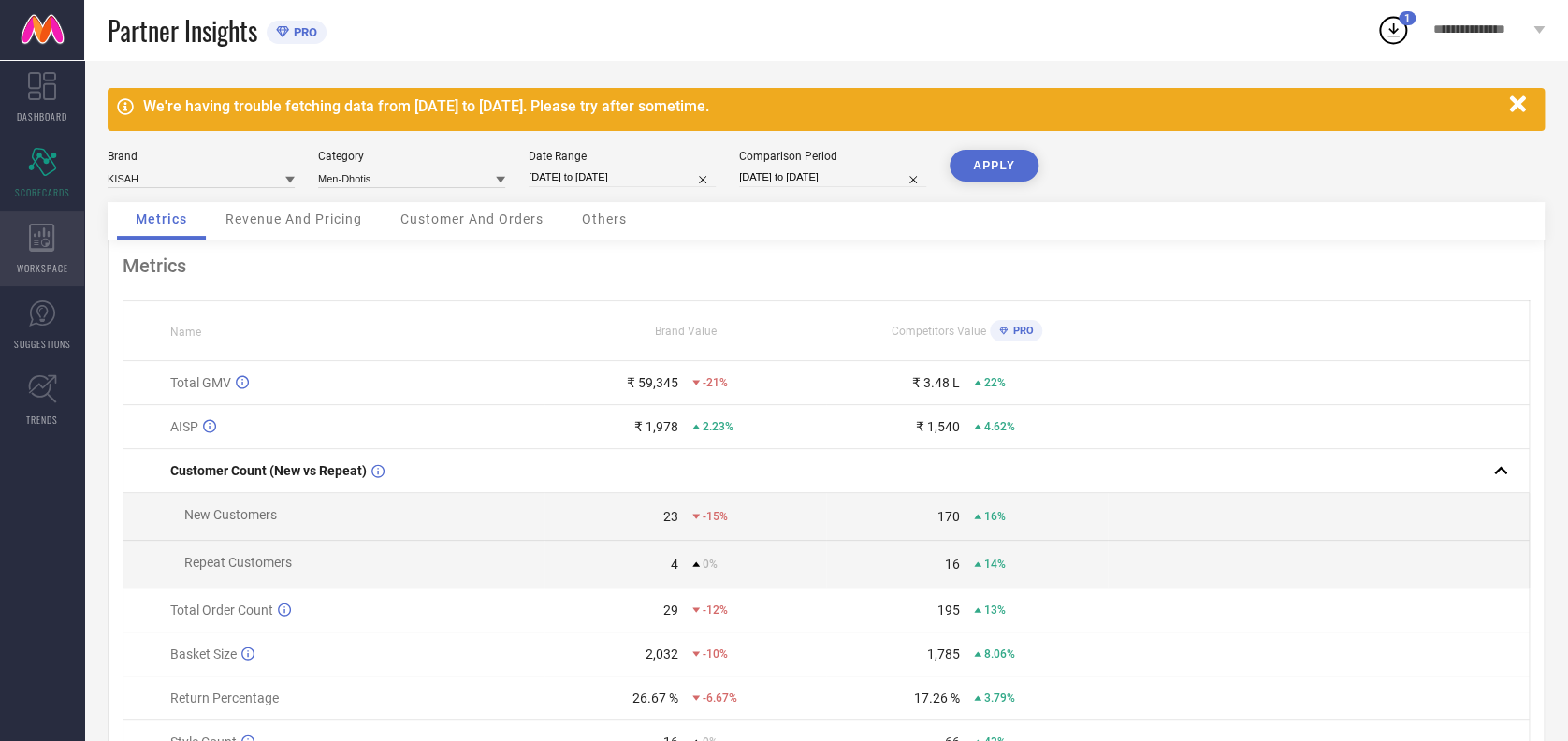
click at [52, 245] on icon at bounding box center [41, 238] width 26 height 29
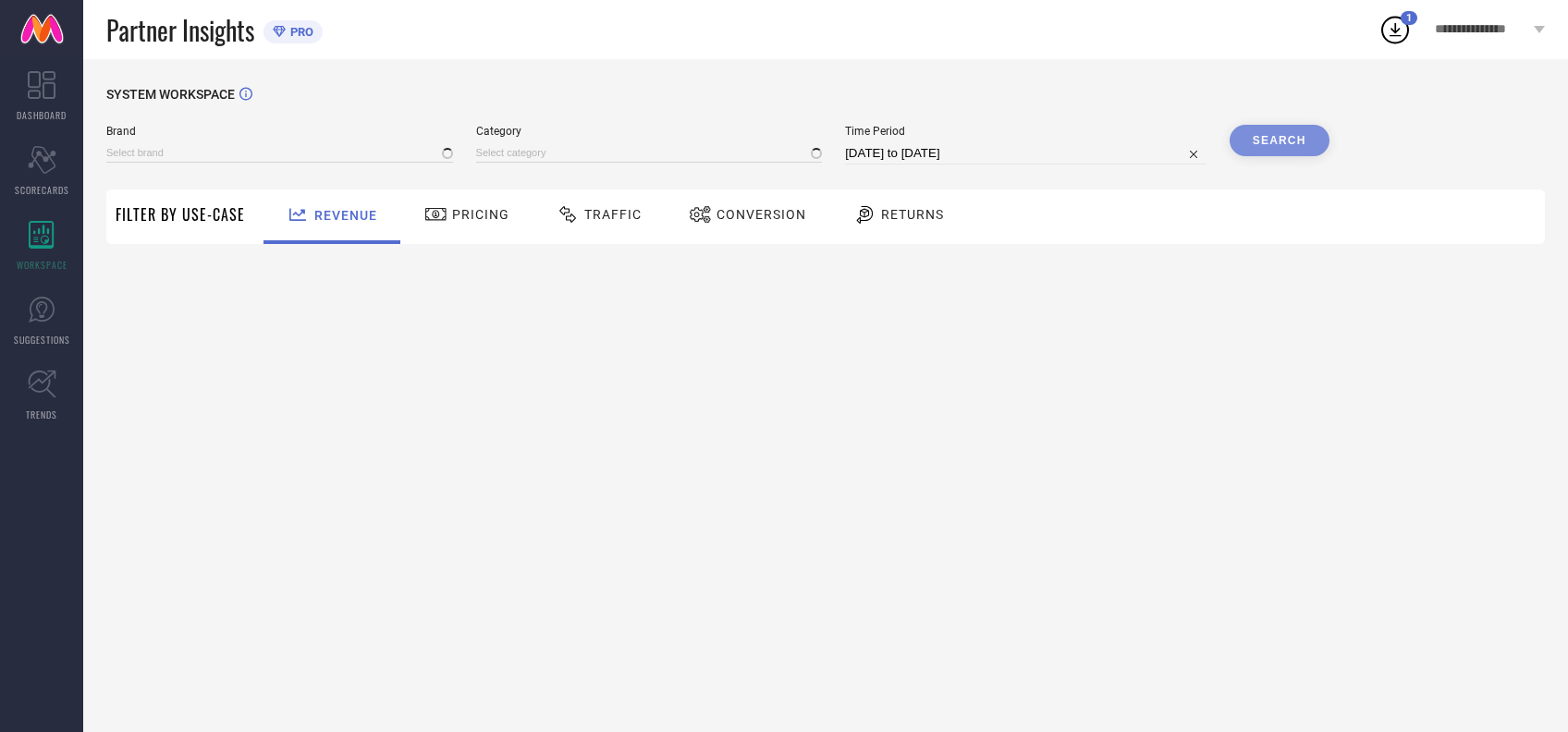
type input "[PERSON_NAME] BY KISAH"
type input "All"
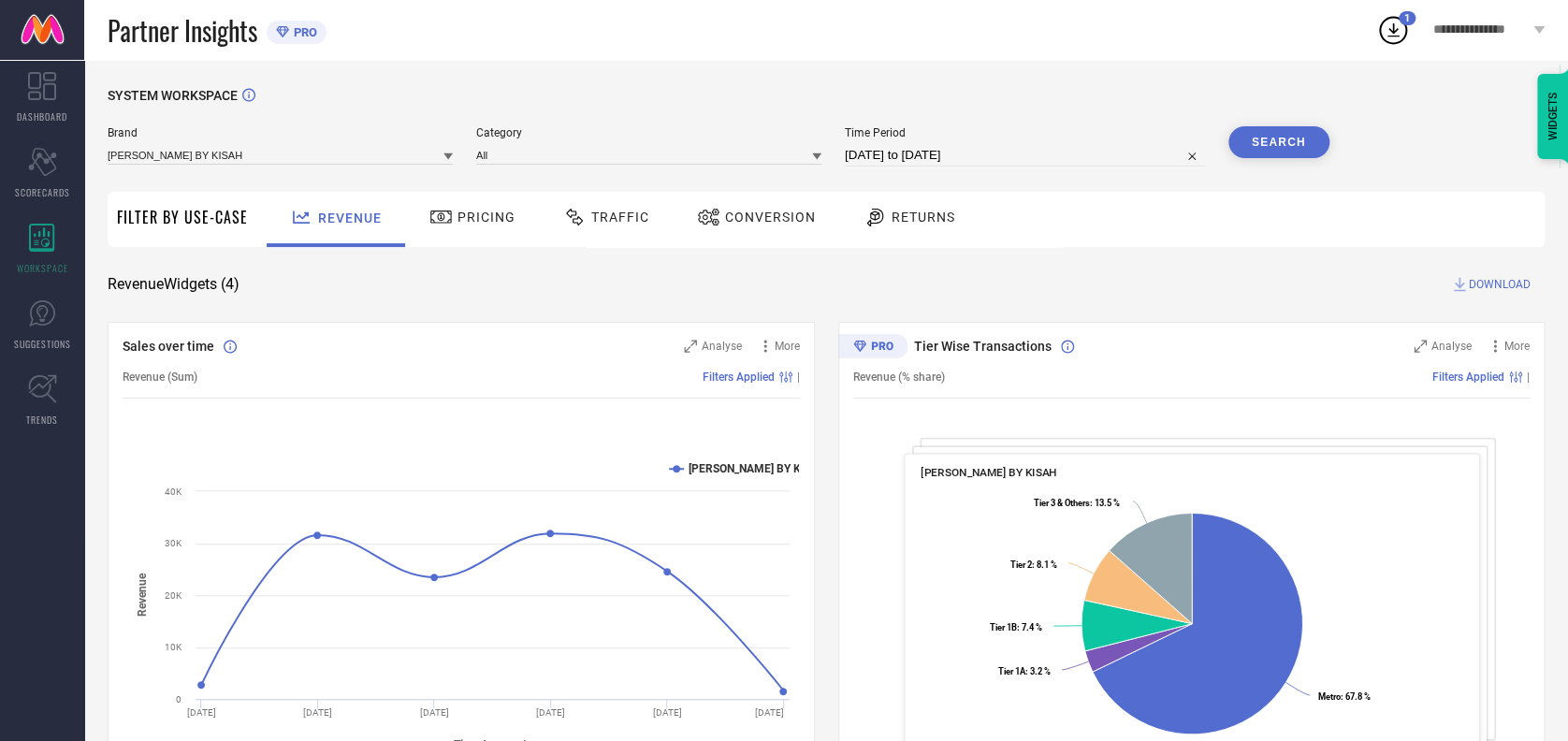
click at [610, 221] on span "Traffic" at bounding box center [620, 217] width 58 height 15
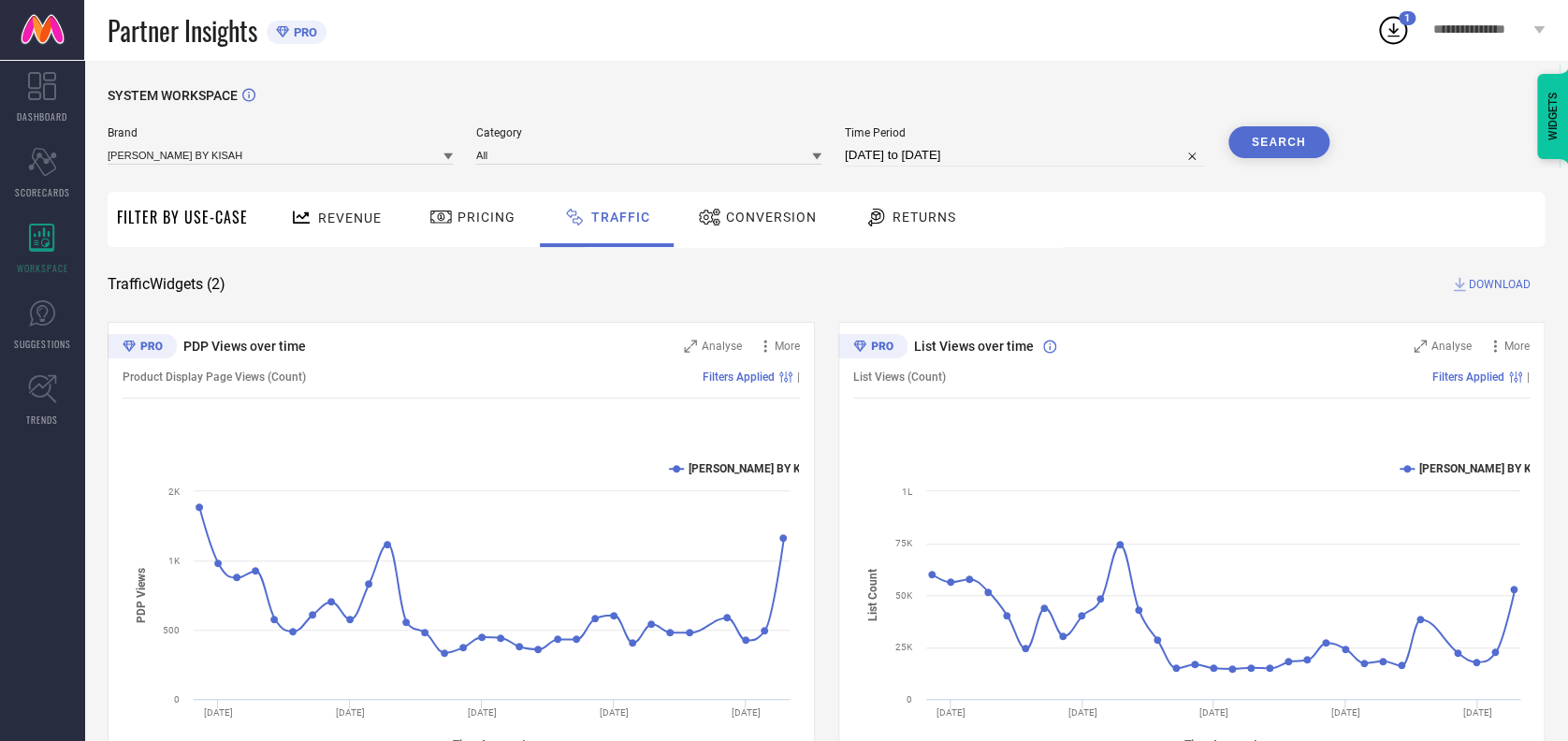
click at [1497, 282] on span "DOWNLOAD" at bounding box center [1499, 284] width 62 height 19
click at [1392, 20] on icon at bounding box center [1392, 29] width 33 height 33
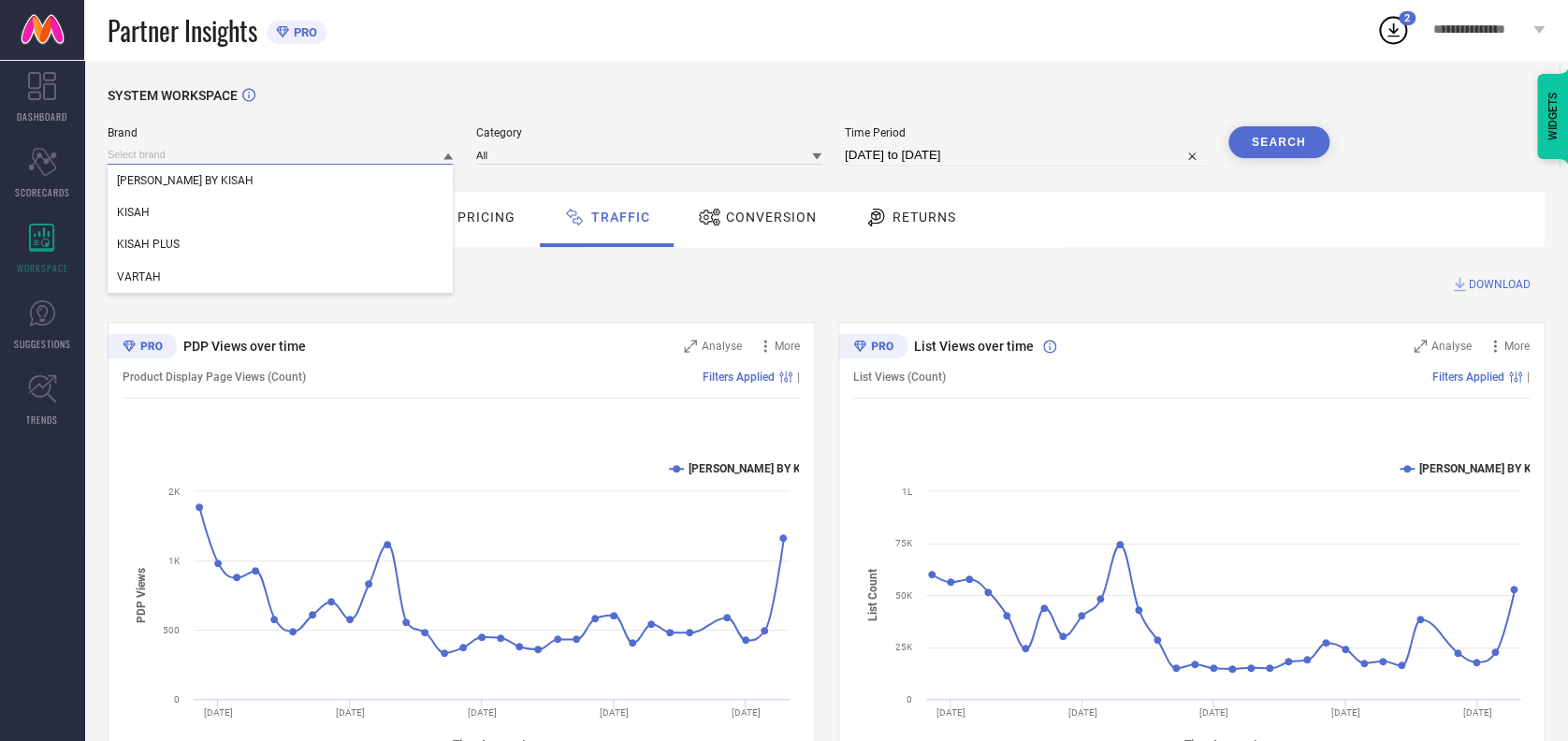
click at [334, 146] on input at bounding box center [280, 154] width 345 height 20
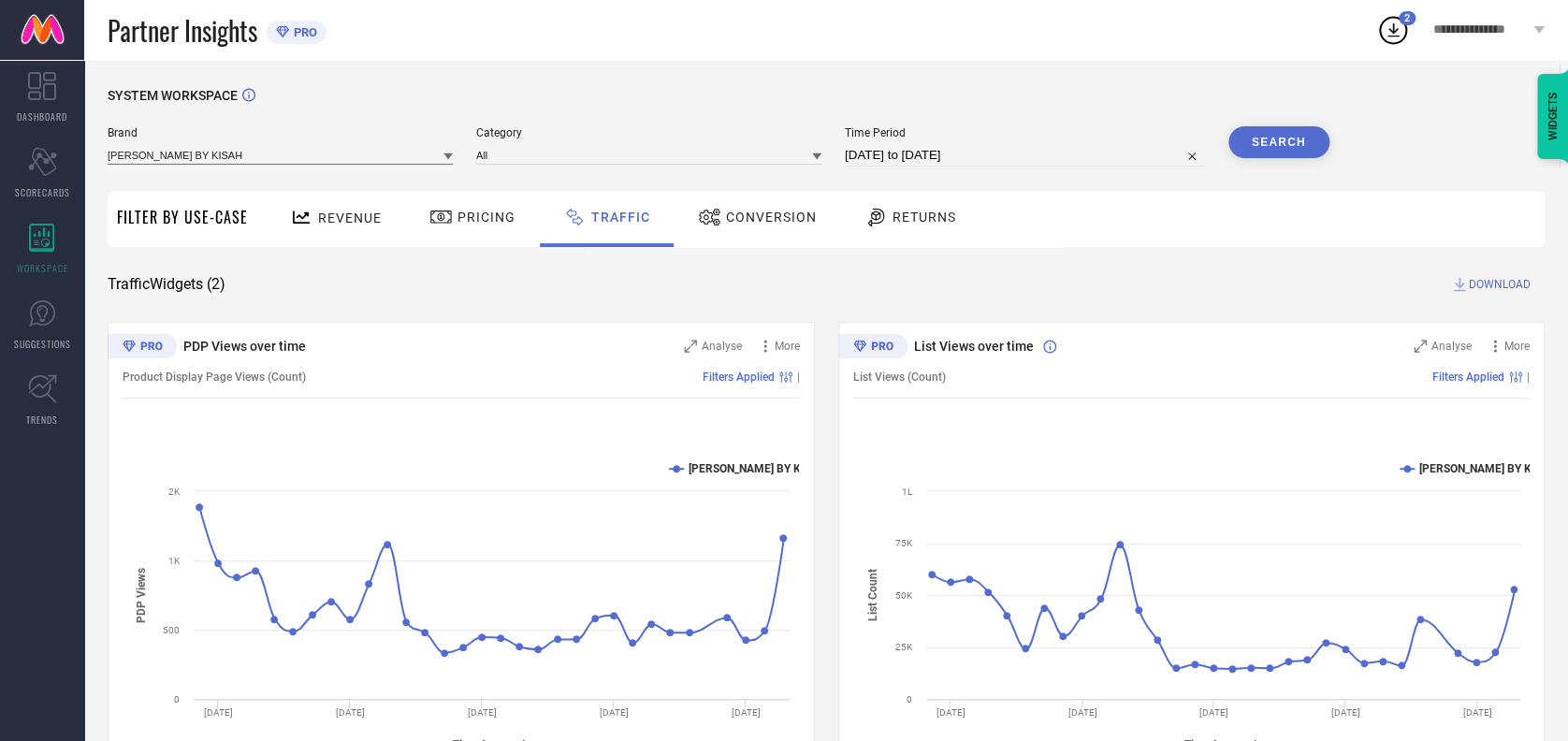
click at [304, 159] on input at bounding box center [280, 154] width 345 height 20
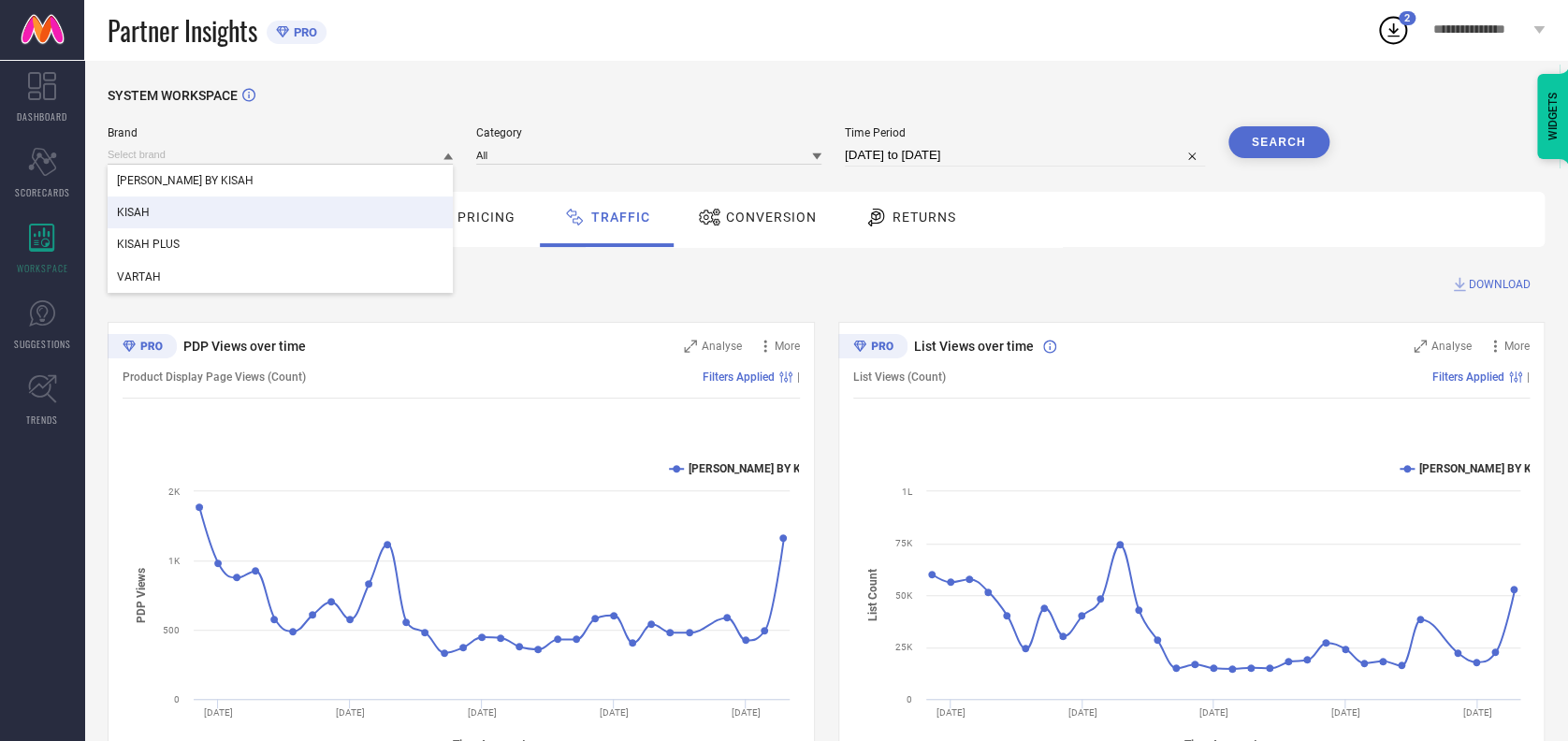
click at [187, 219] on div "KISAH" at bounding box center [280, 212] width 345 height 31
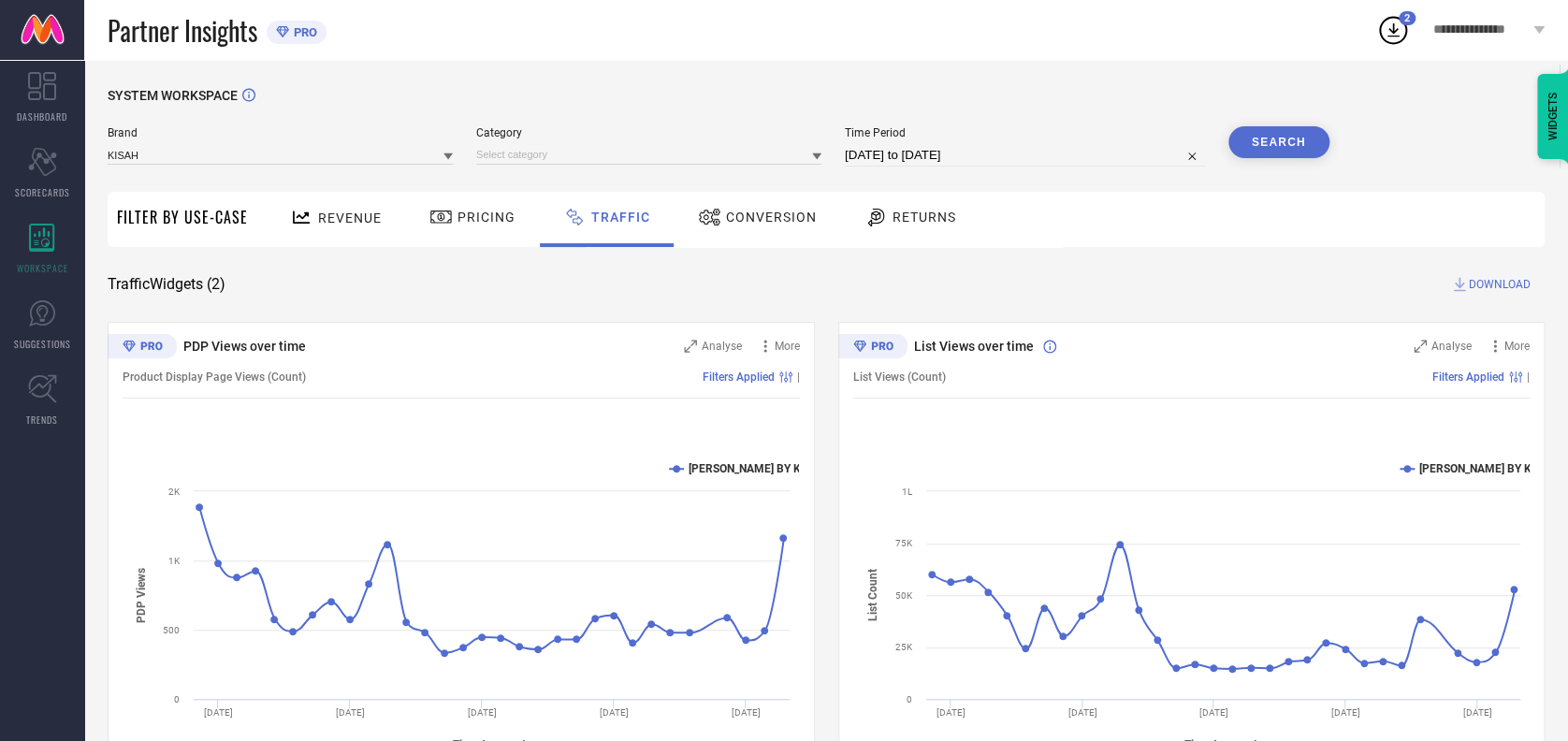
click at [992, 147] on input "[DATE] to [DATE]" at bounding box center [1024, 155] width 360 height 23
select select "7"
select select "2025"
select select "8"
select select "2025"
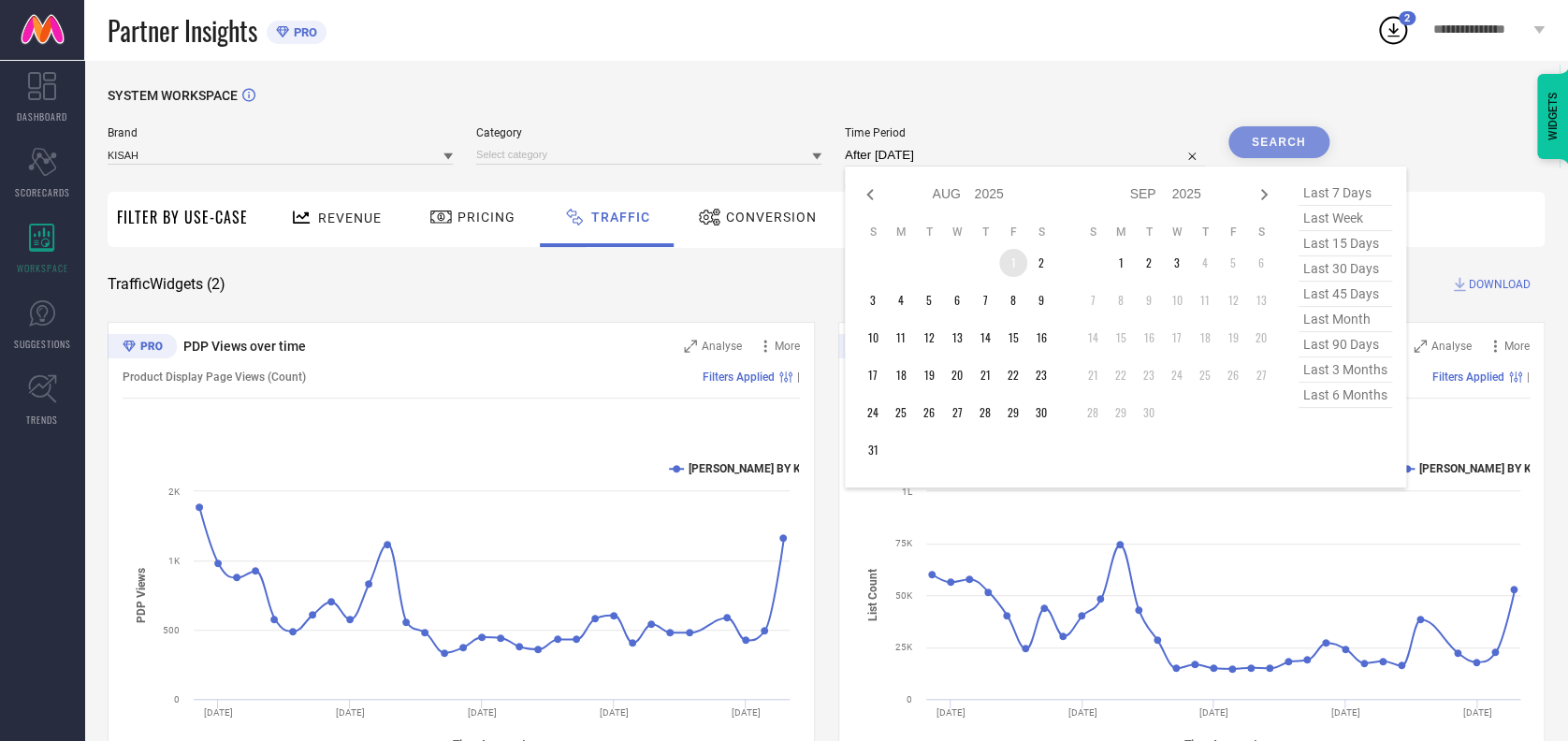
click at [1002, 261] on td "1" at bounding box center [1014, 263] width 29 height 29
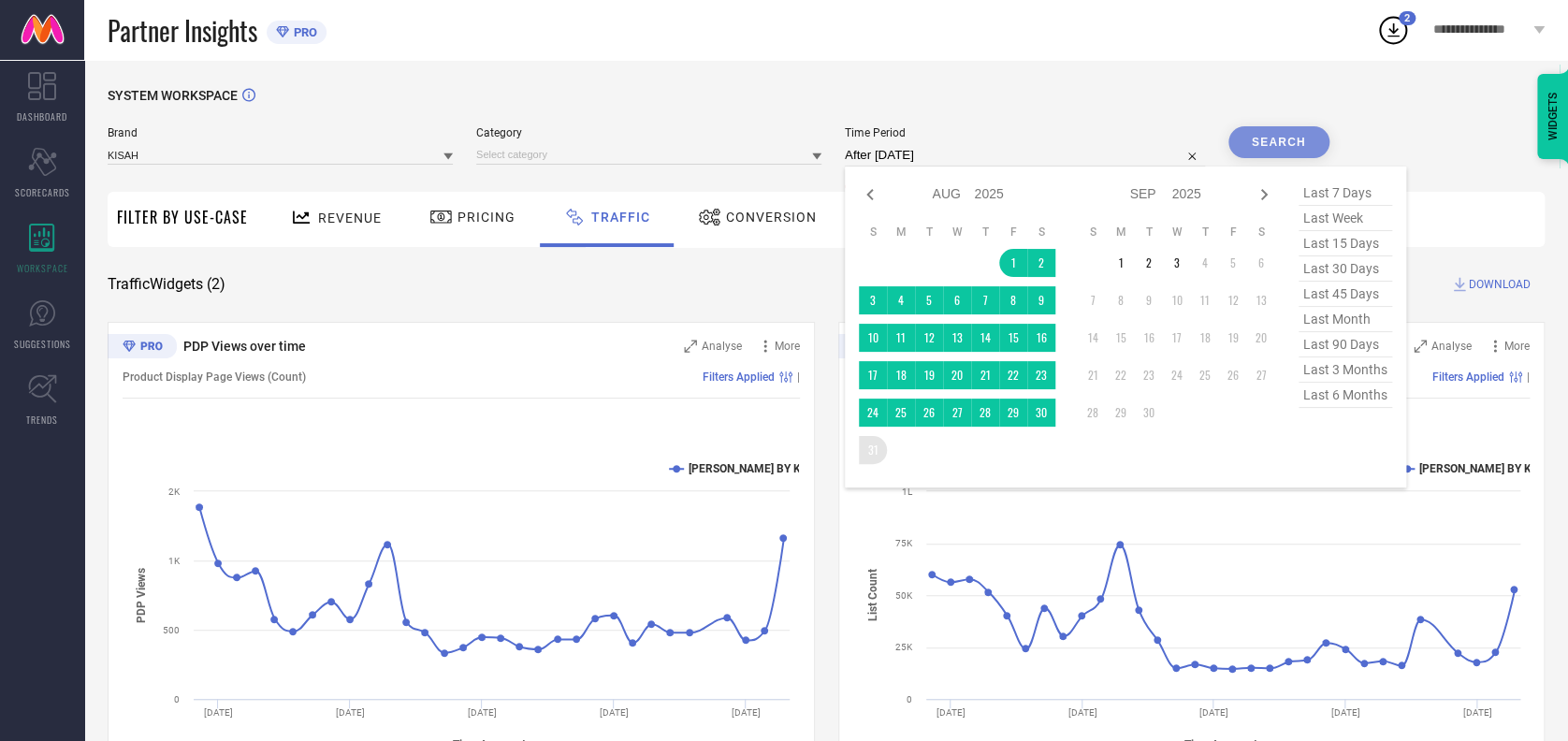
type input "[DATE] to [DATE]"
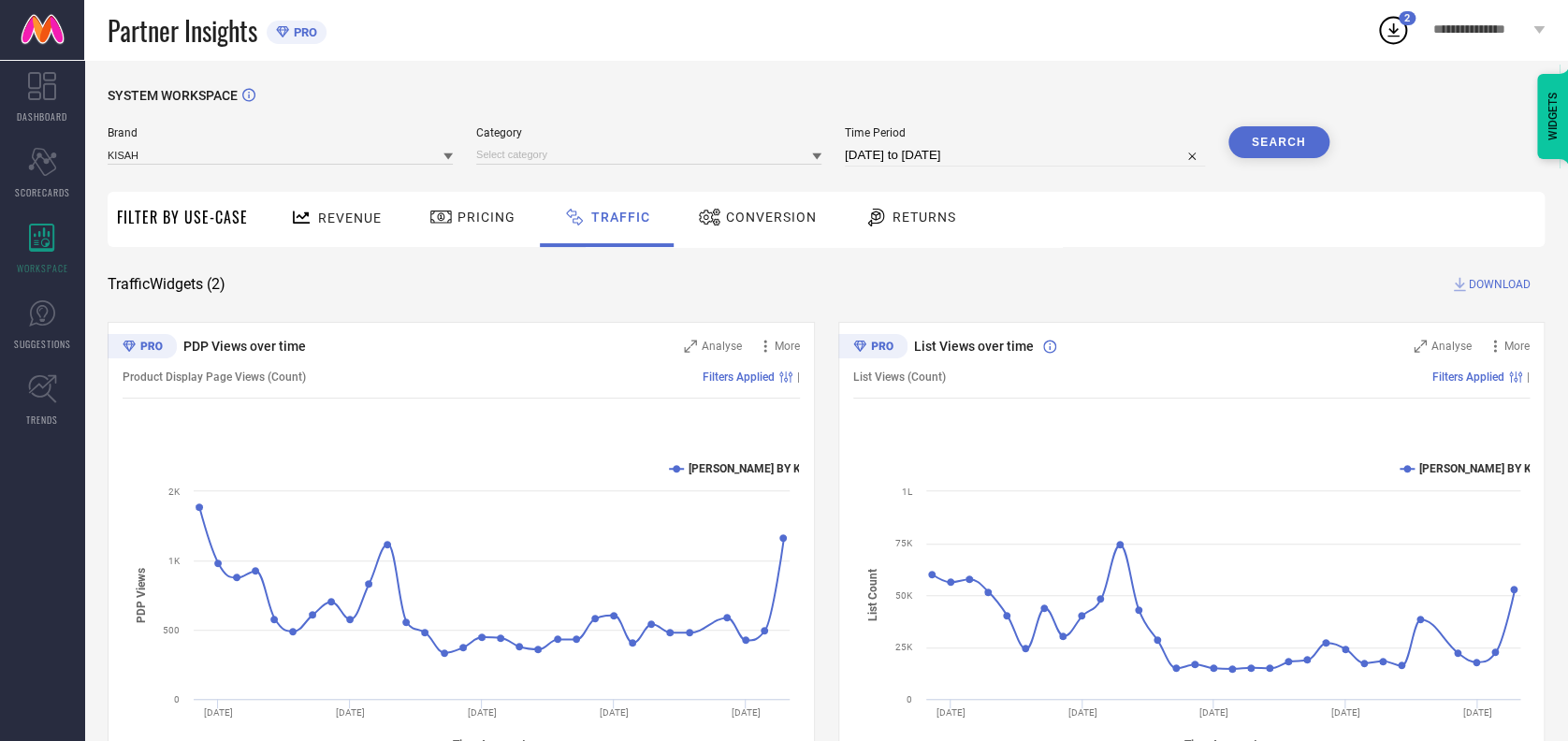
click at [1287, 138] on button "Search" at bounding box center [1279, 142] width 101 height 31
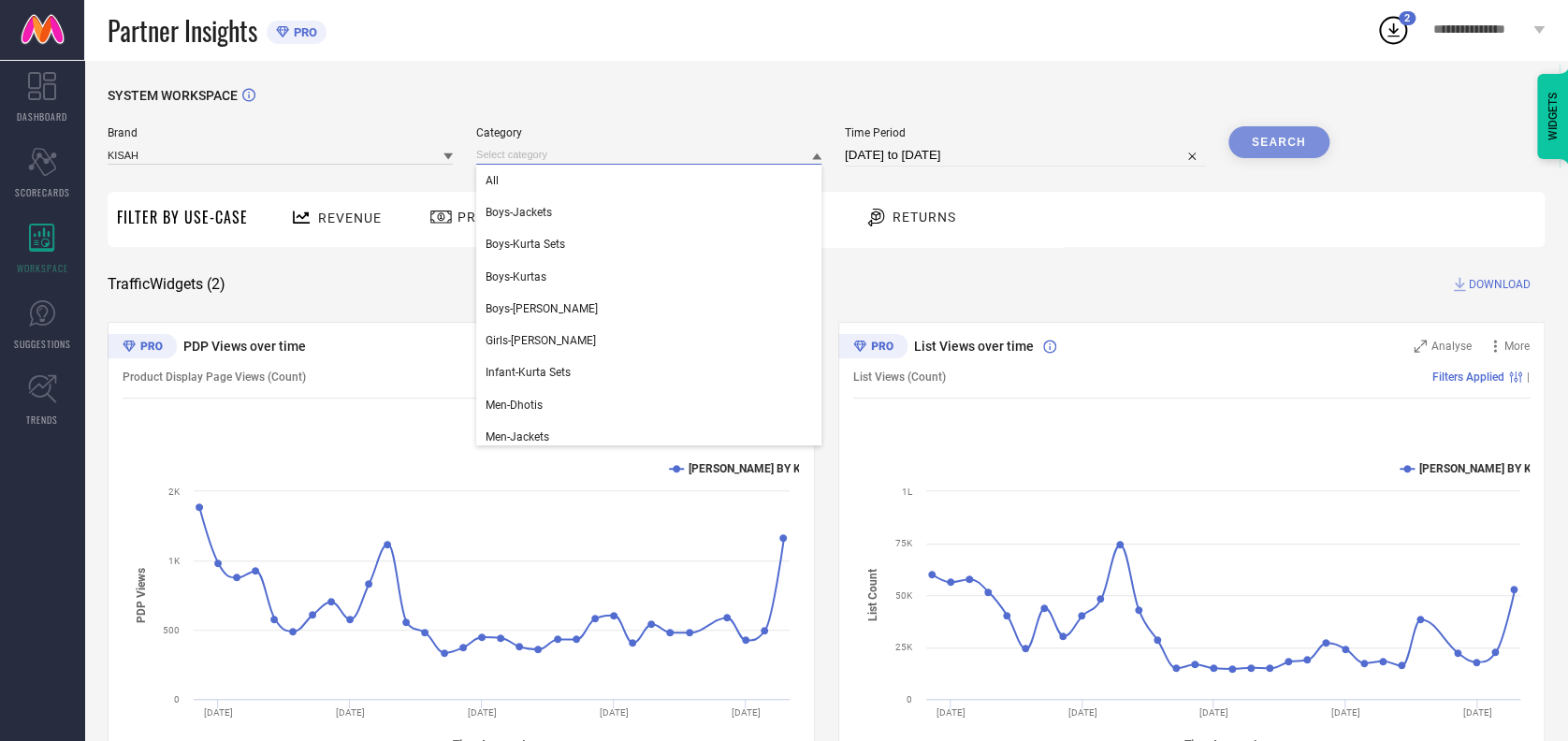
click at [506, 149] on input at bounding box center [648, 154] width 345 height 20
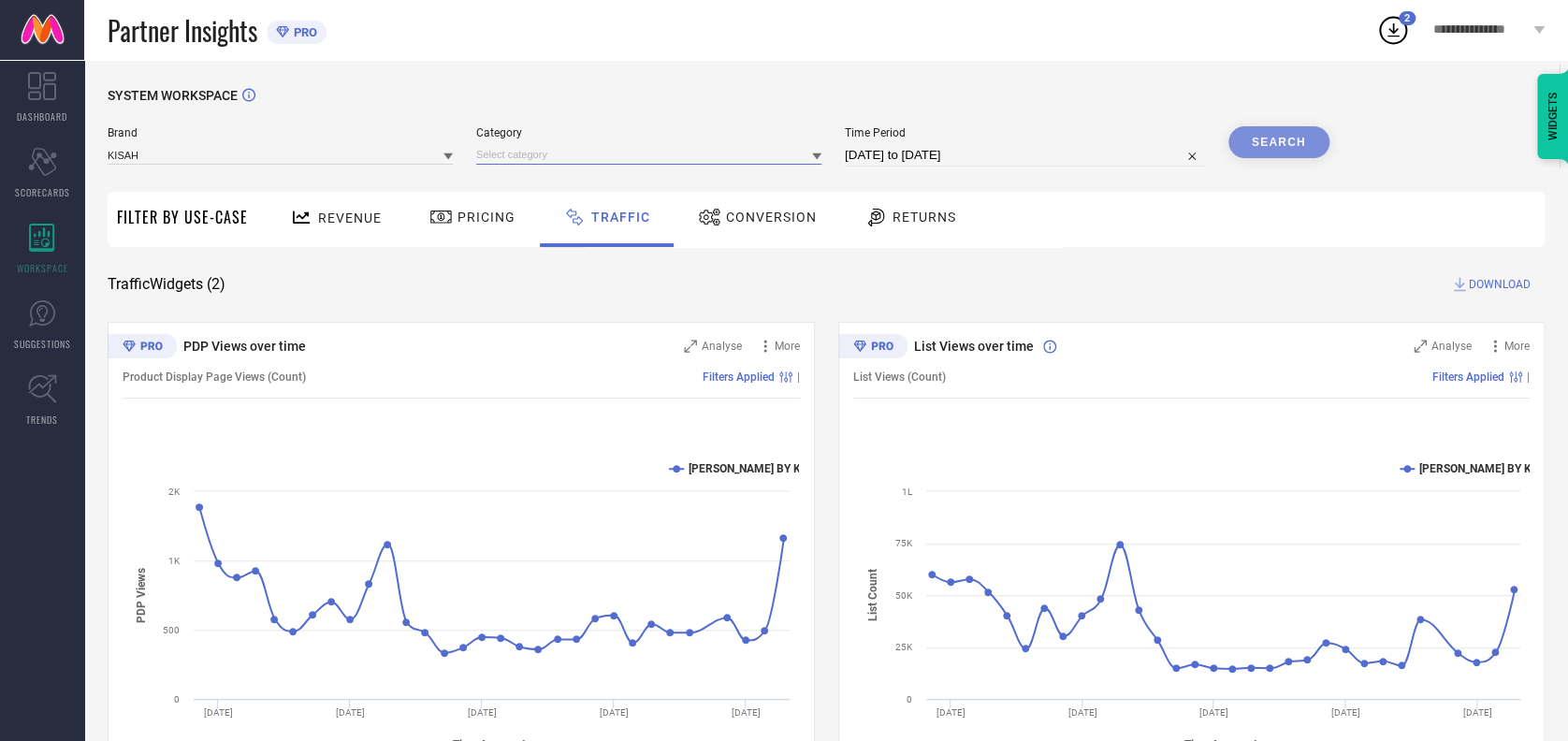
click at [504, 161] on input at bounding box center [648, 154] width 345 height 20
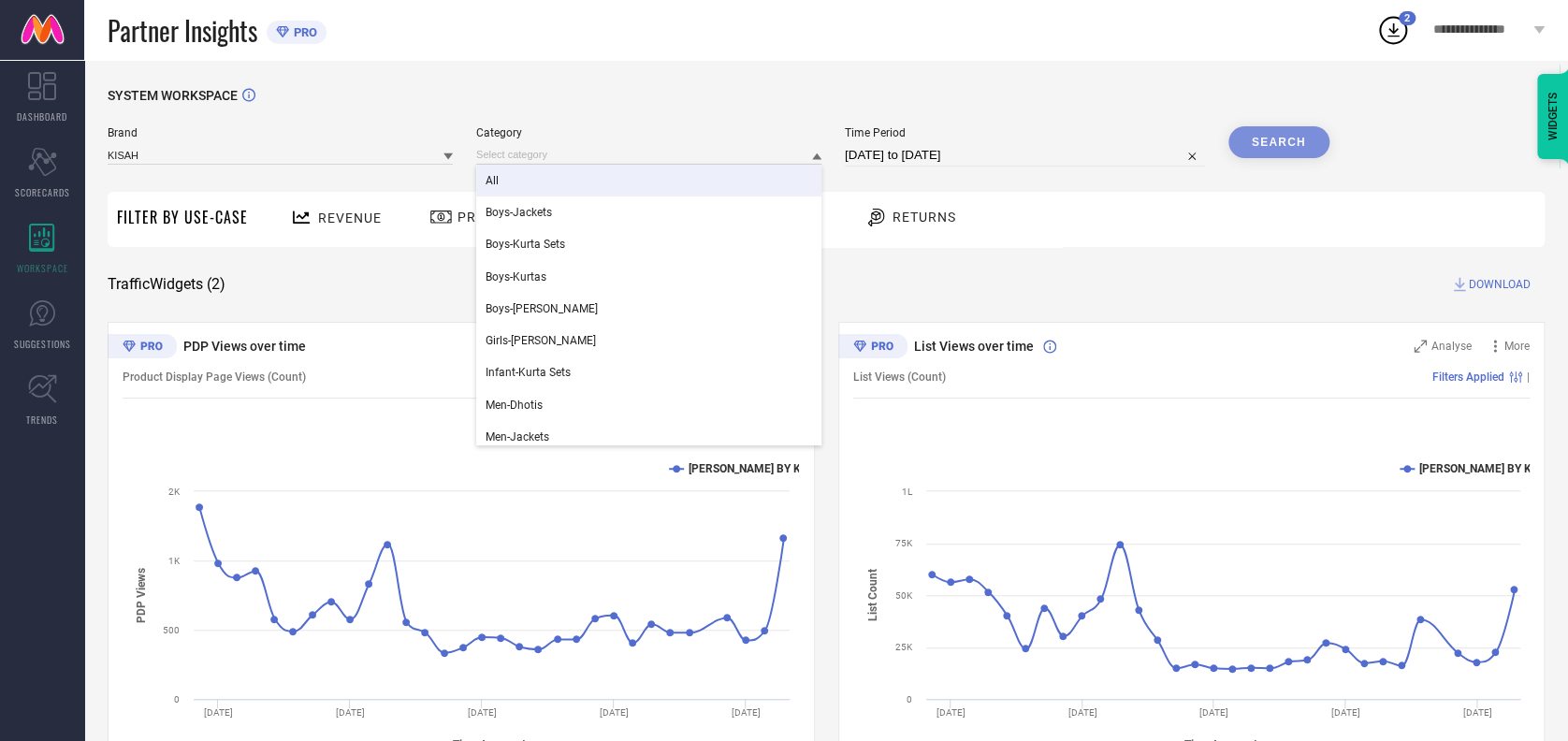
click at [505, 182] on div "All" at bounding box center [648, 180] width 345 height 31
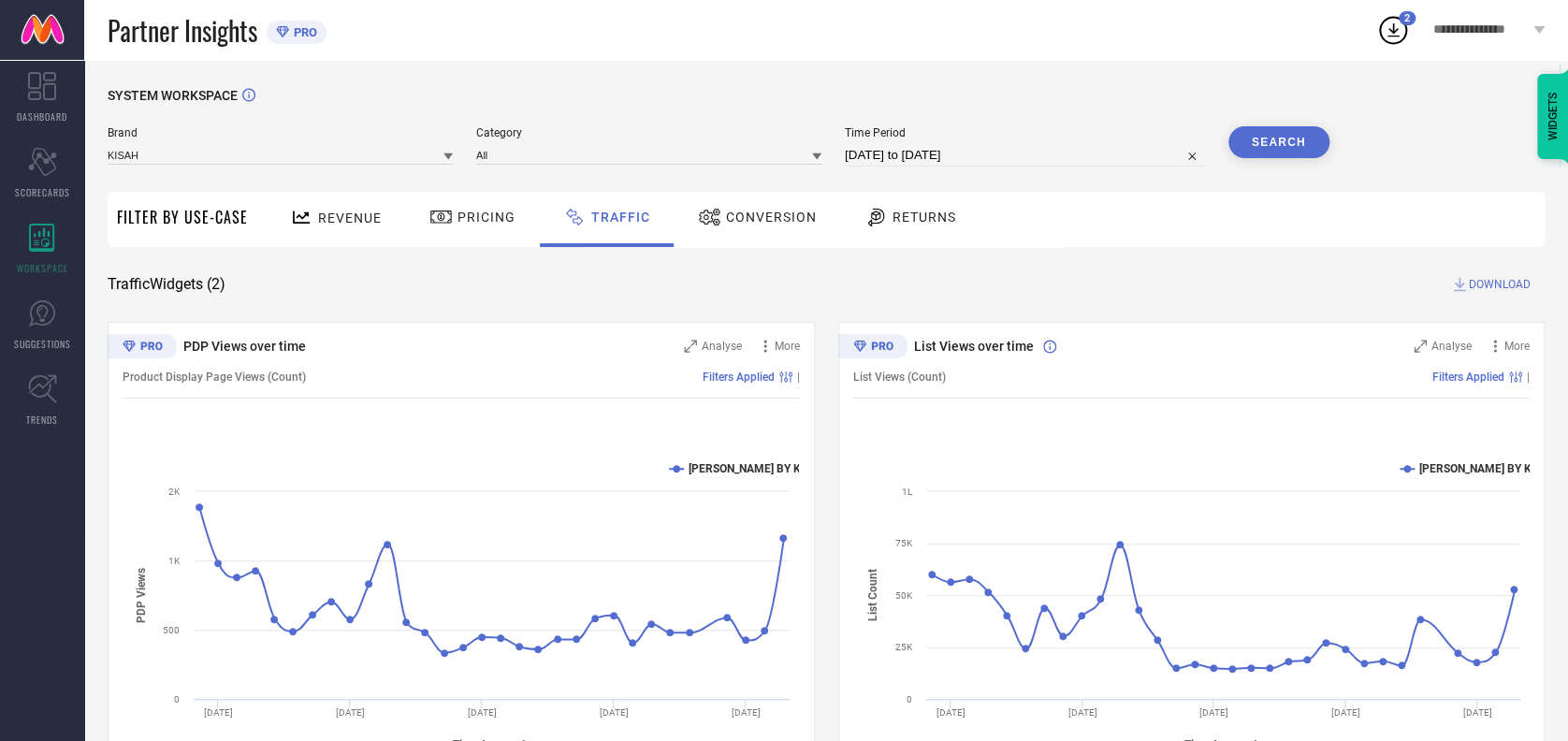
click at [1286, 137] on button "Search" at bounding box center [1279, 142] width 101 height 31
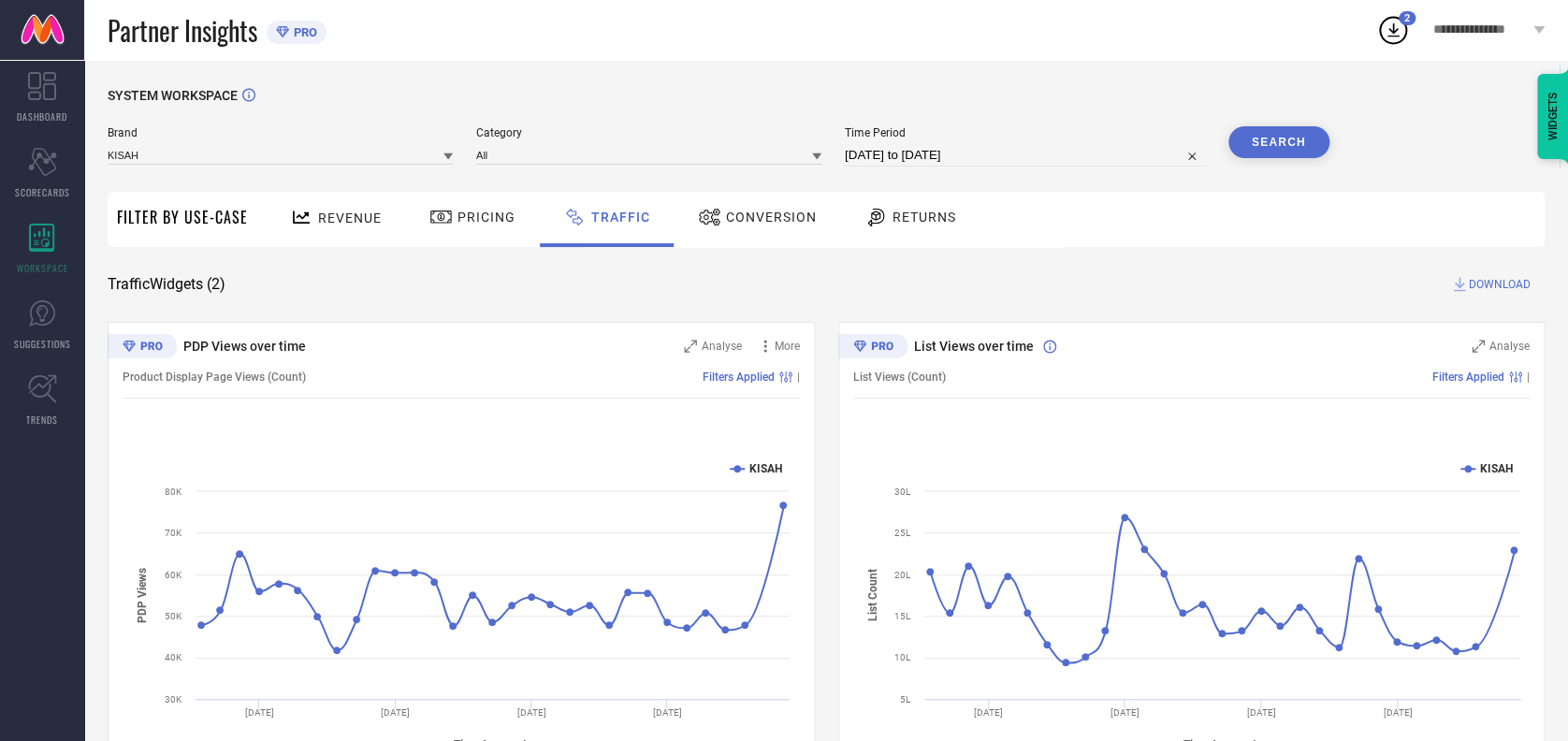
click at [1483, 282] on span "DOWNLOAD" at bounding box center [1499, 284] width 62 height 19
click at [1399, 32] on icon at bounding box center [1392, 29] width 33 height 33
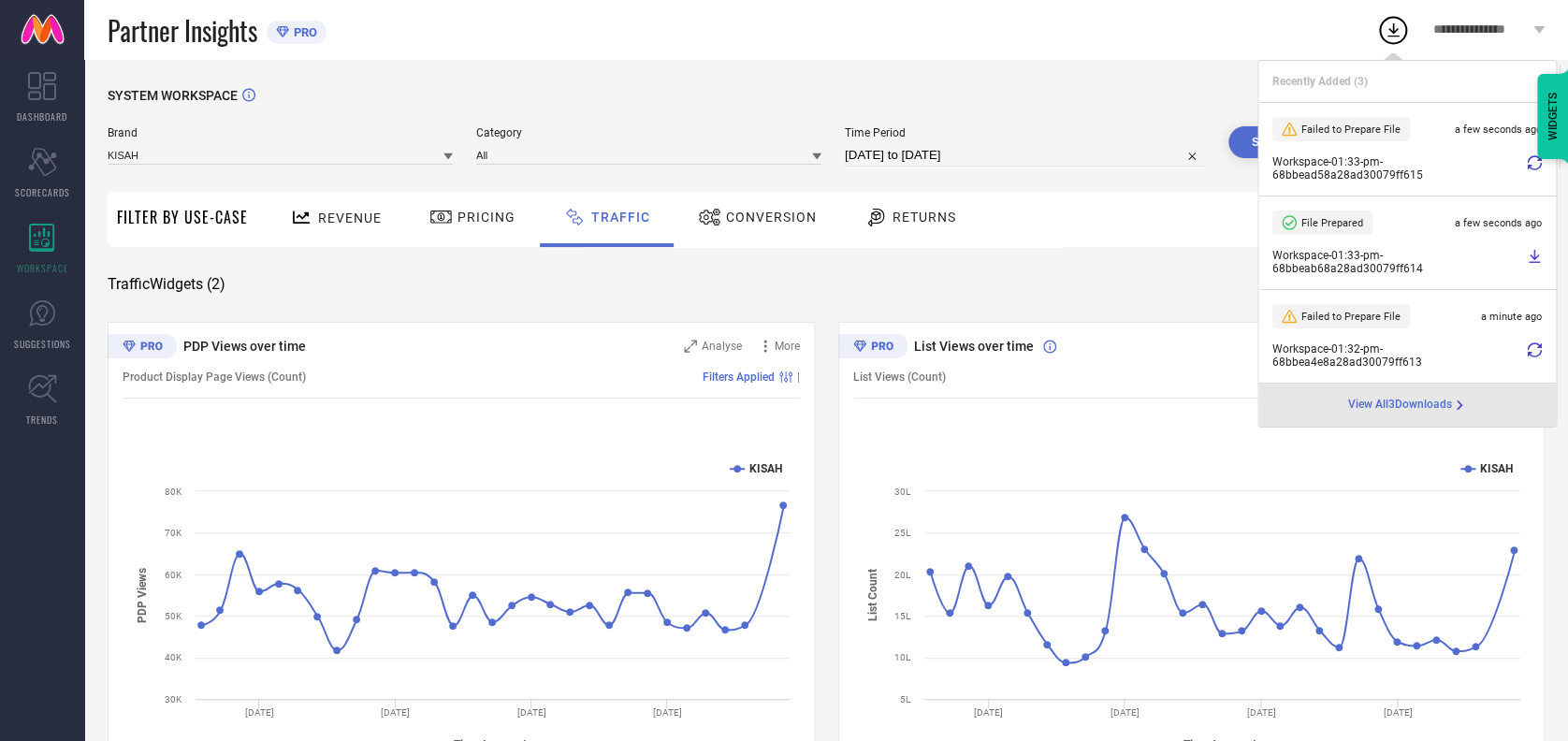
click at [1386, 409] on span "View All 3 Downloads" at bounding box center [1399, 405] width 104 height 15
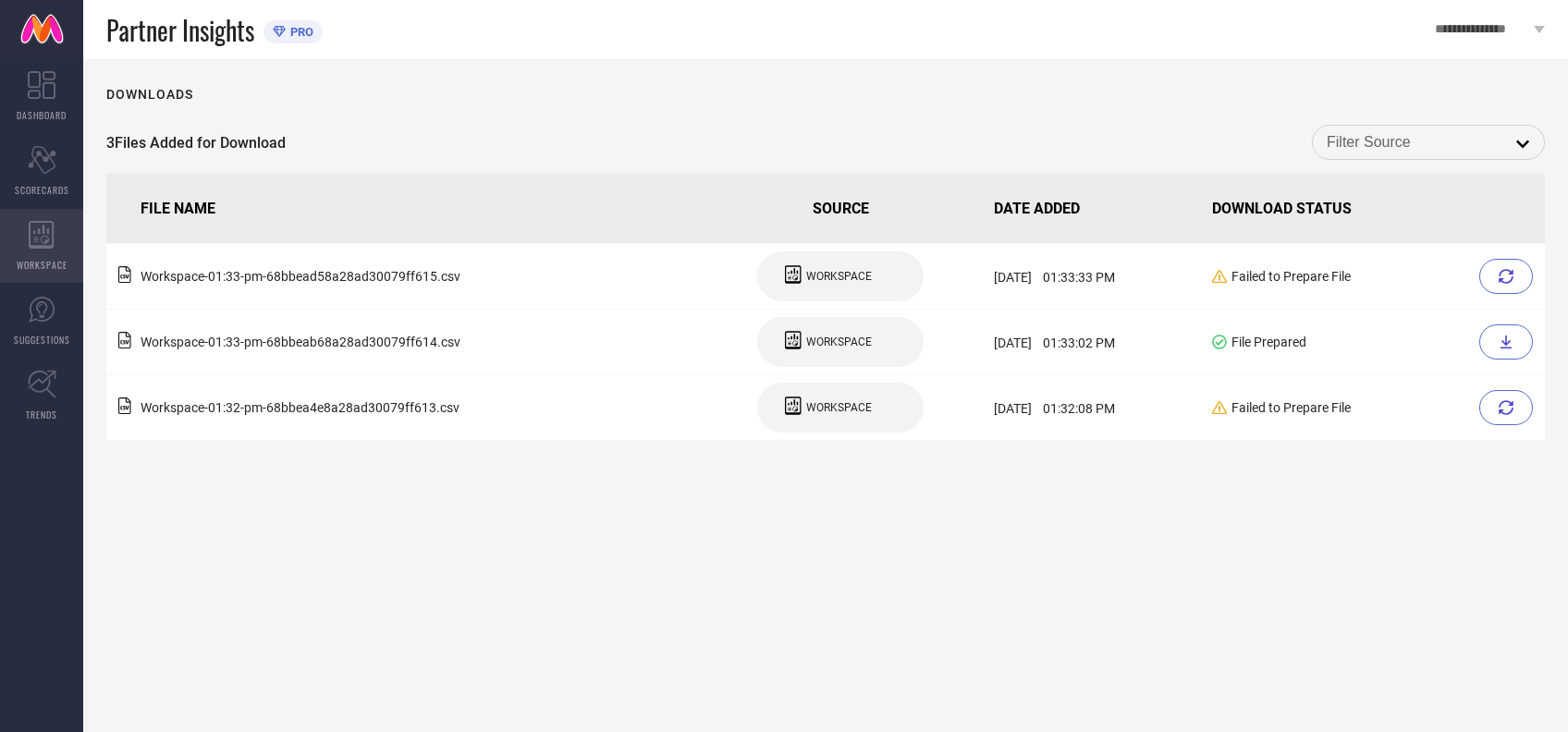
click at [17, 236] on div "WORKSPACE" at bounding box center [41, 245] width 84 height 74
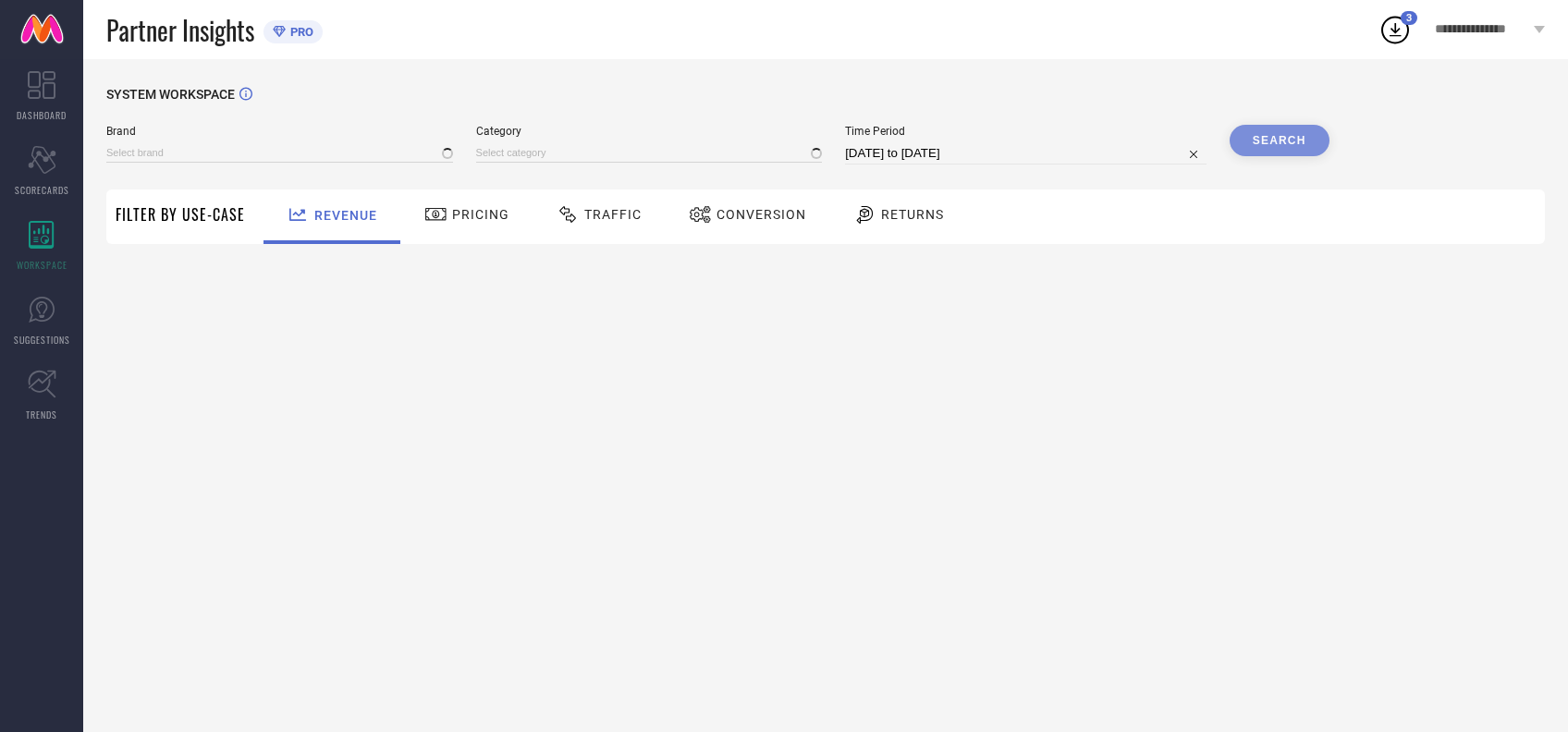
type input "[PERSON_NAME] BY KISAH"
type input "All"
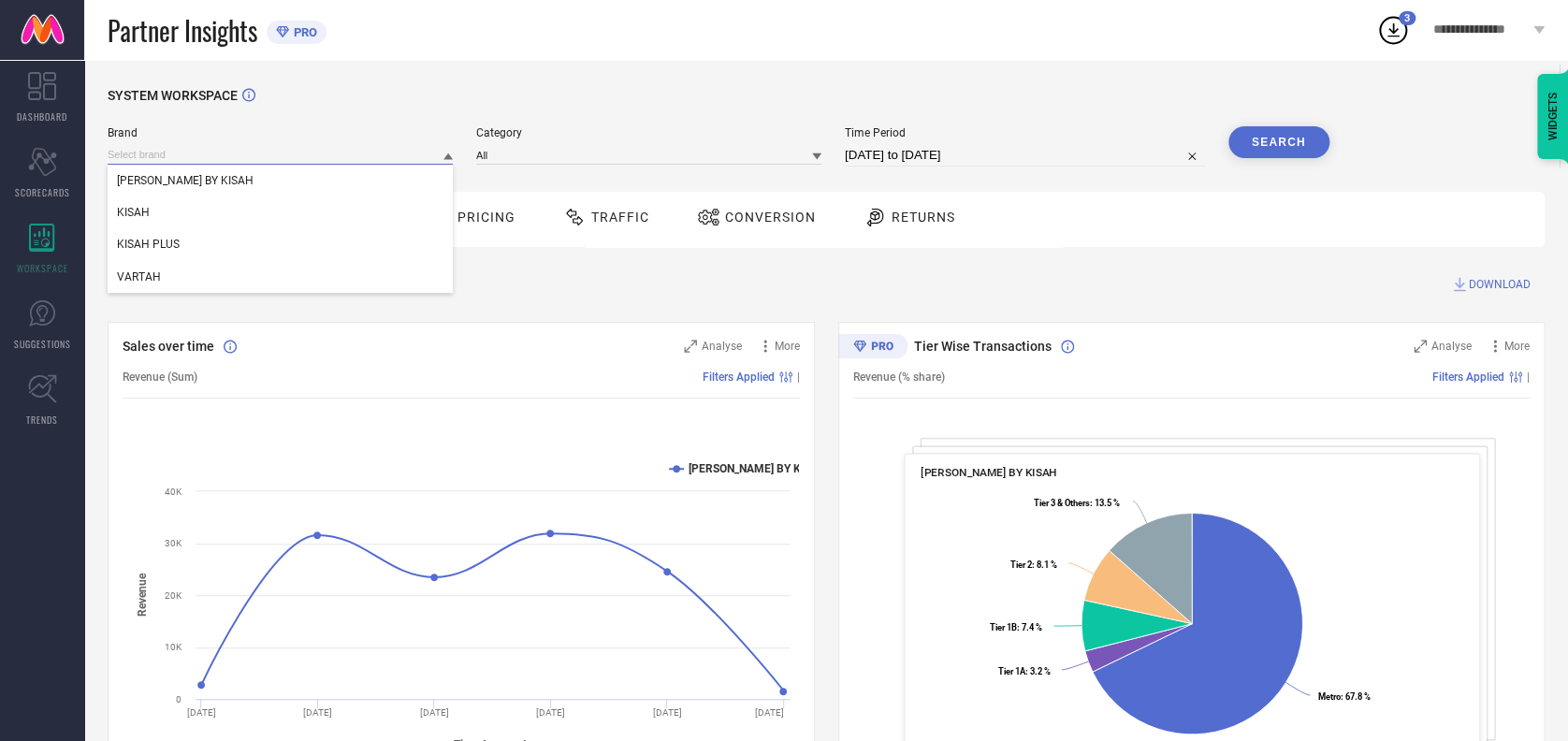
click at [307, 155] on input at bounding box center [280, 154] width 345 height 20
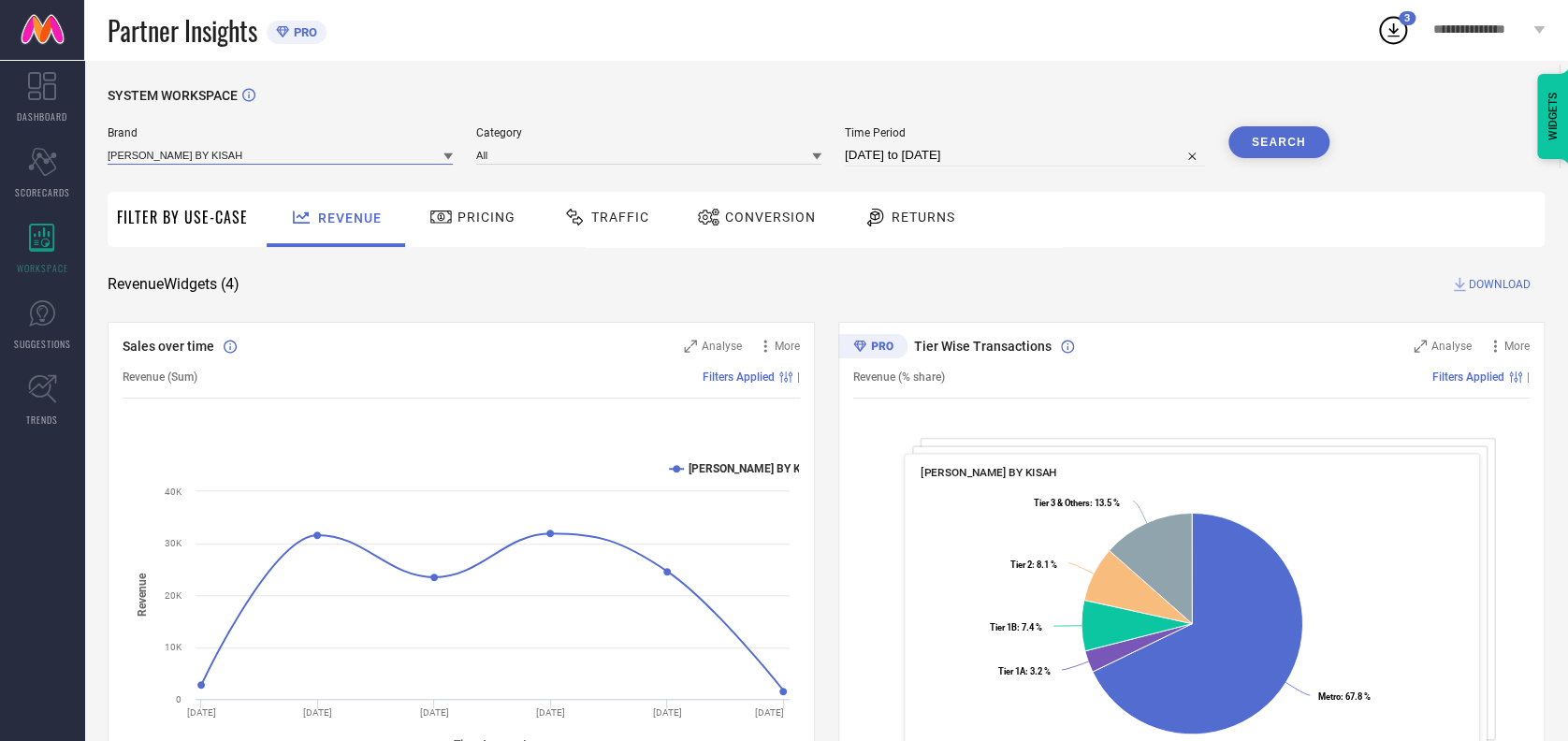
click at [293, 154] on input at bounding box center [280, 154] width 345 height 20
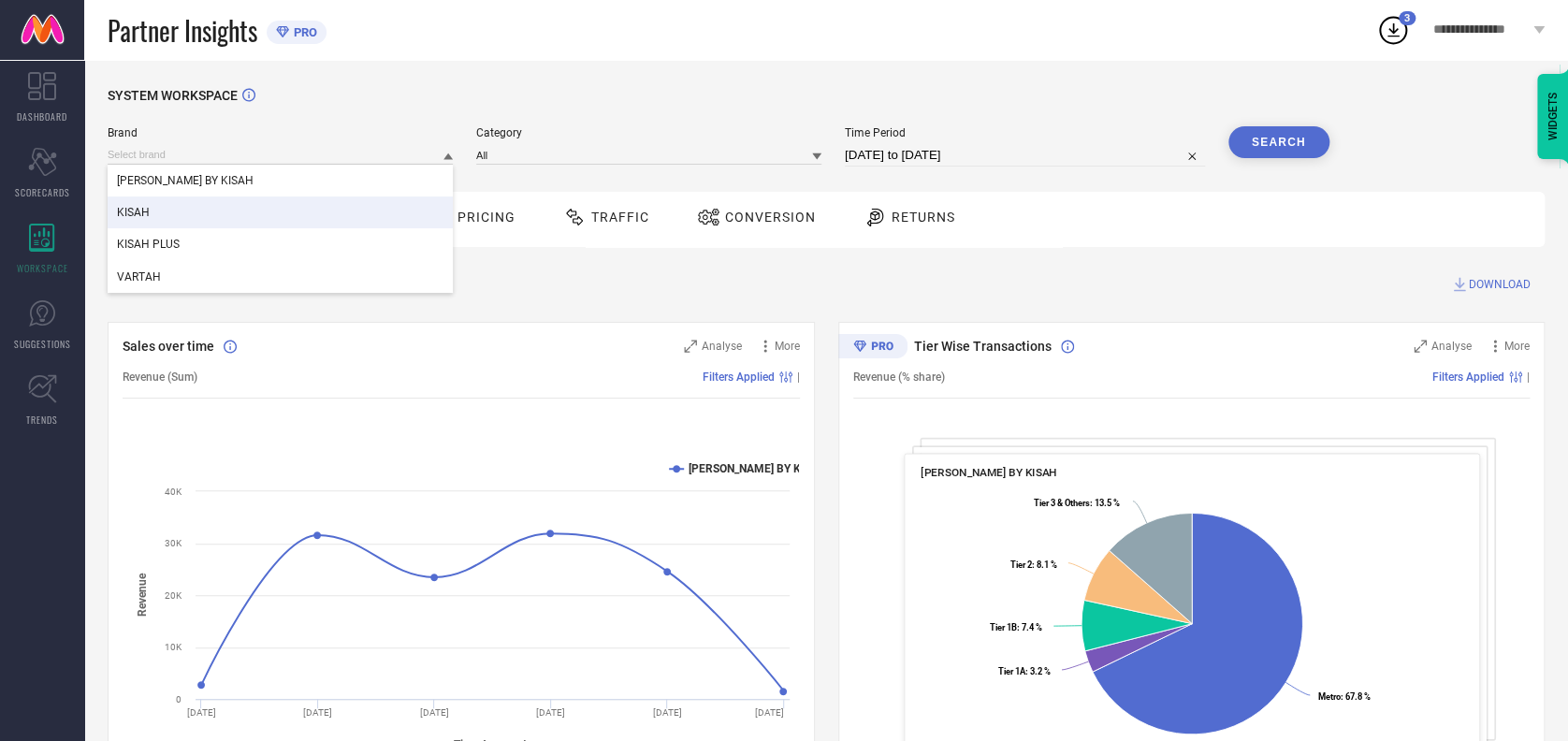
click at [195, 208] on div "KISAH" at bounding box center [280, 212] width 345 height 31
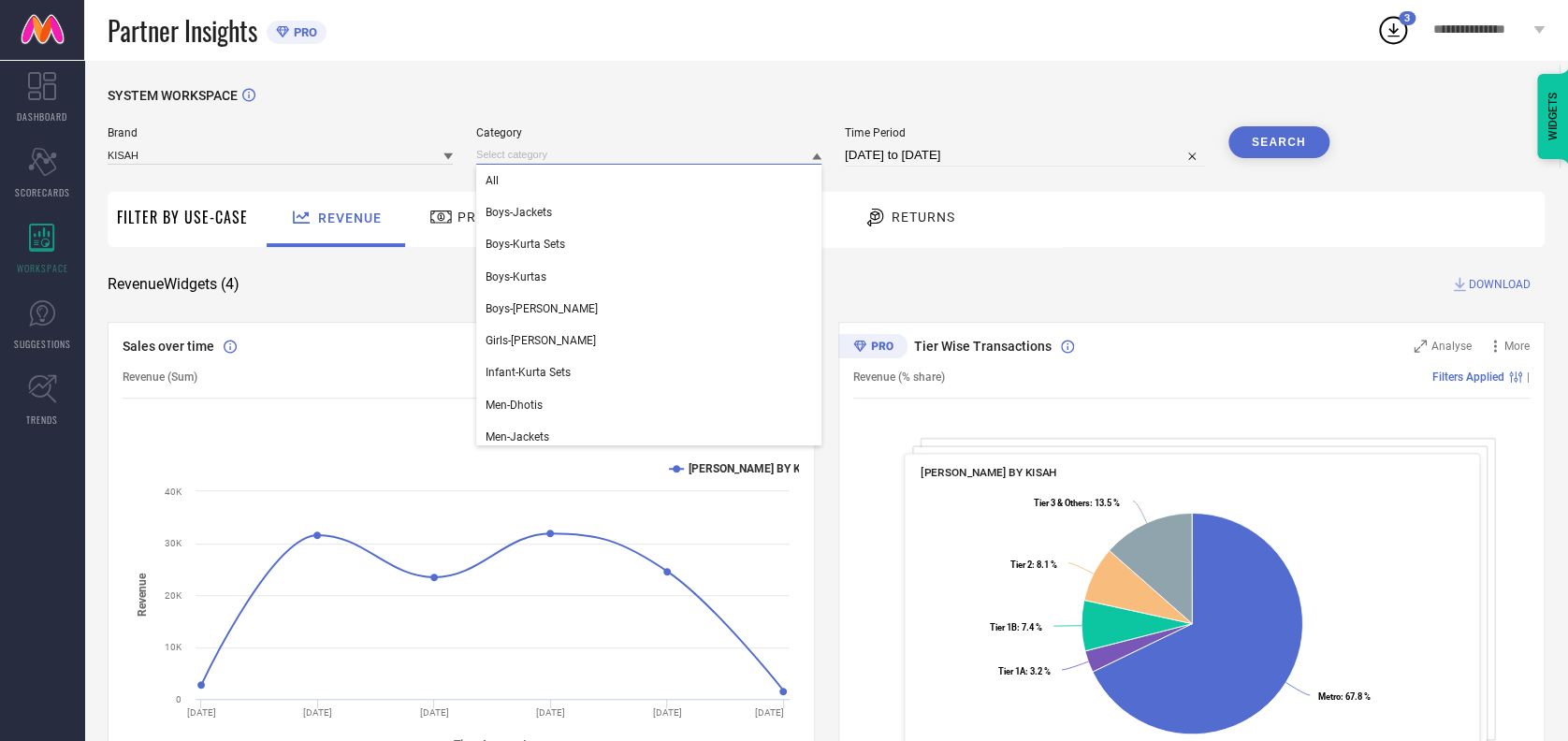
click at [597, 147] on input at bounding box center [648, 154] width 345 height 20
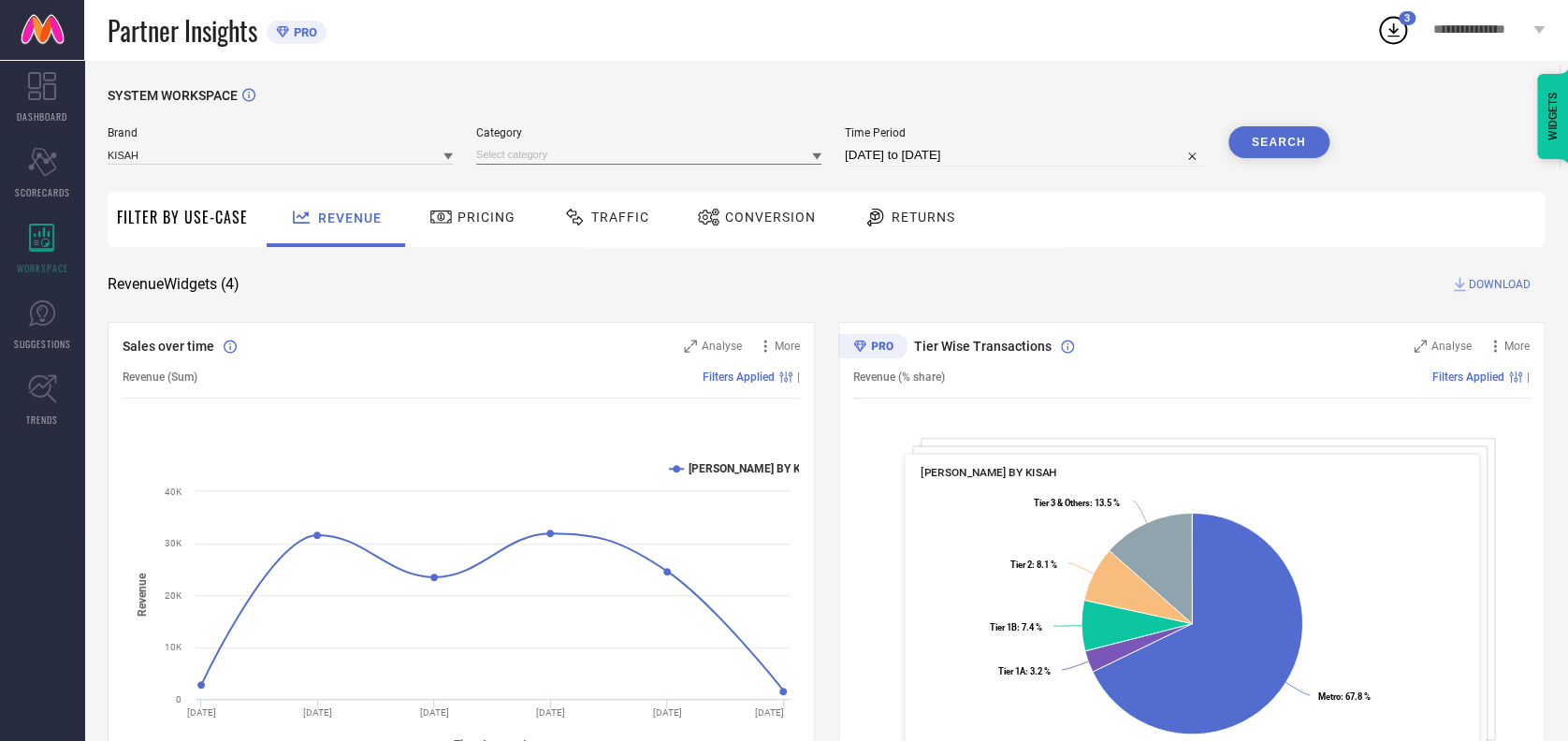
click at [576, 153] on input at bounding box center [648, 154] width 345 height 20
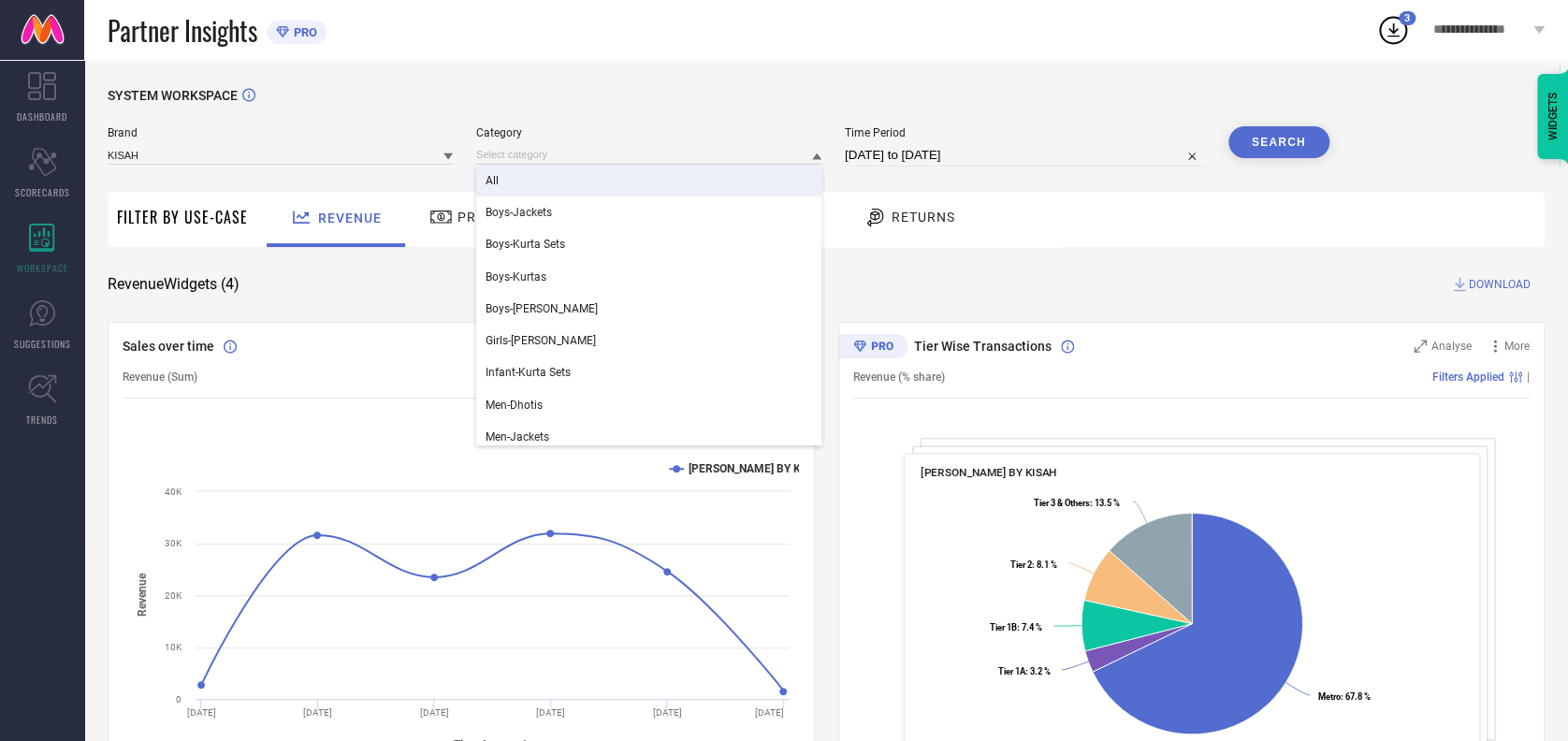
click at [548, 185] on div "All" at bounding box center [648, 180] width 345 height 31
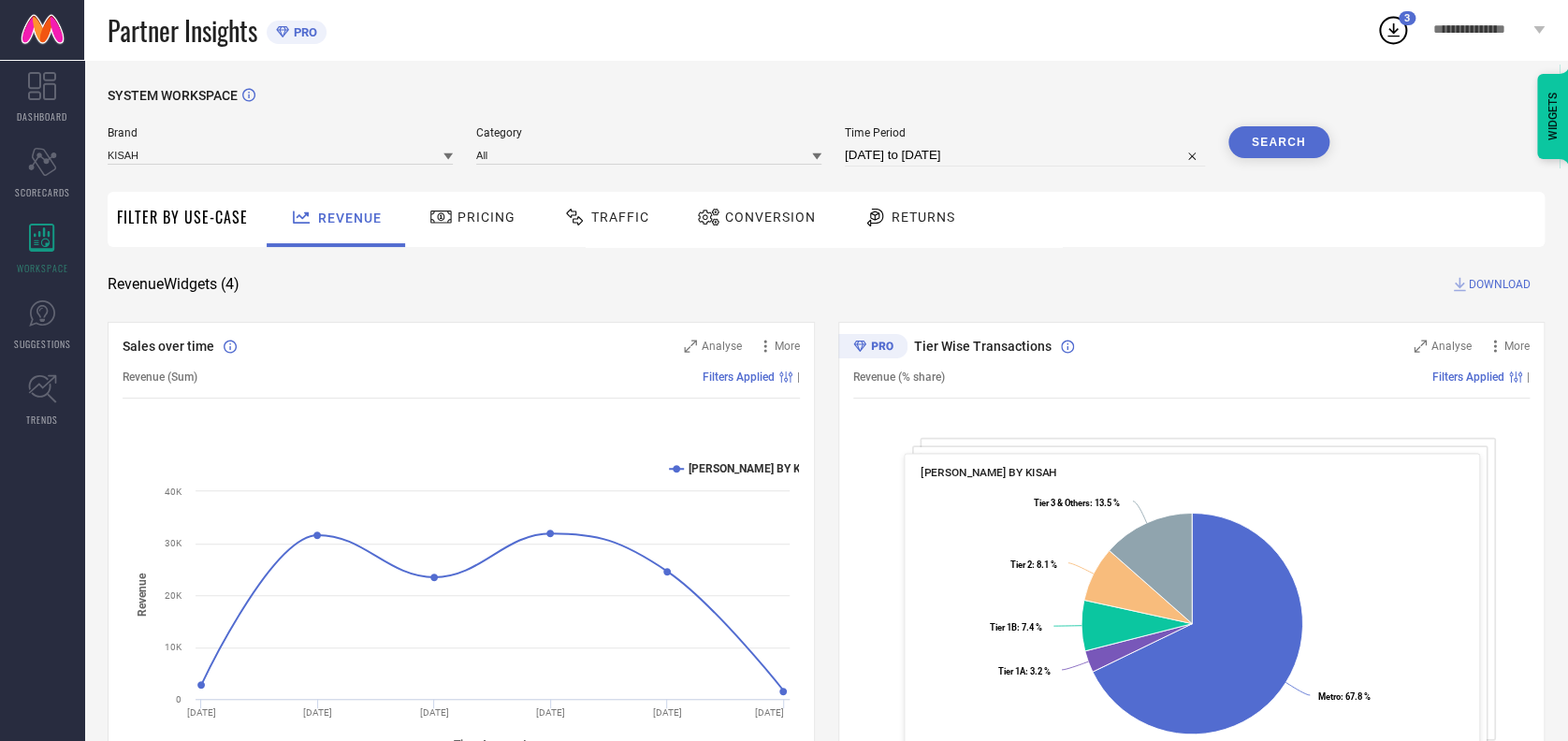
click at [1290, 140] on button "Search" at bounding box center [1279, 142] width 101 height 31
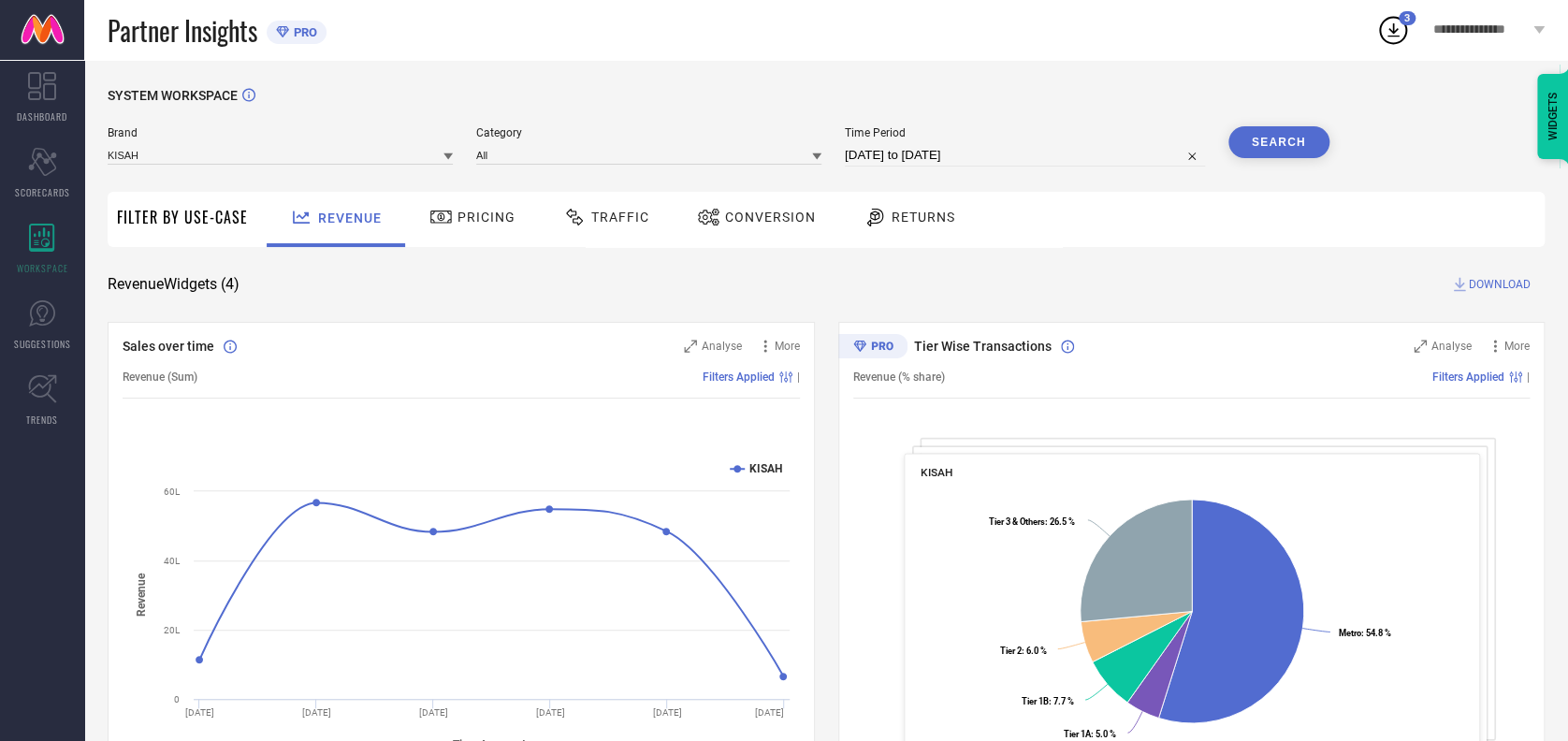
click at [1496, 276] on span "DOWNLOAD" at bounding box center [1499, 284] width 62 height 19
click at [830, 266] on div "SYSTEM WORKSPACE Brand KISAH Category All Time Period [DATE] to [DATE] Search F…" at bounding box center [825, 684] width 1437 height 1193
click at [622, 217] on span "Traffic" at bounding box center [620, 217] width 58 height 15
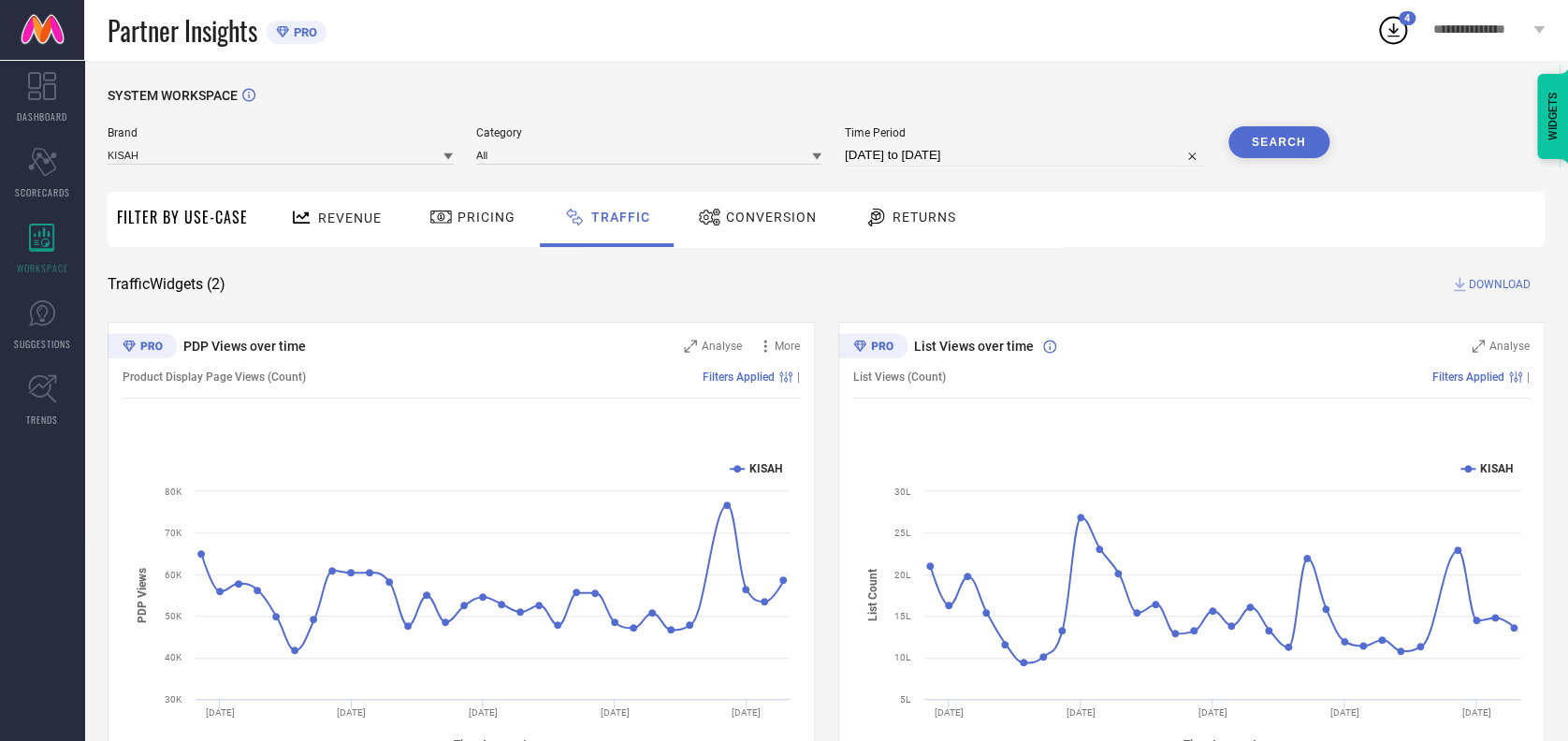
click at [1248, 143] on button "Search" at bounding box center [1279, 142] width 101 height 31
click at [1495, 283] on span "DOWNLOAD" at bounding box center [1499, 284] width 62 height 19
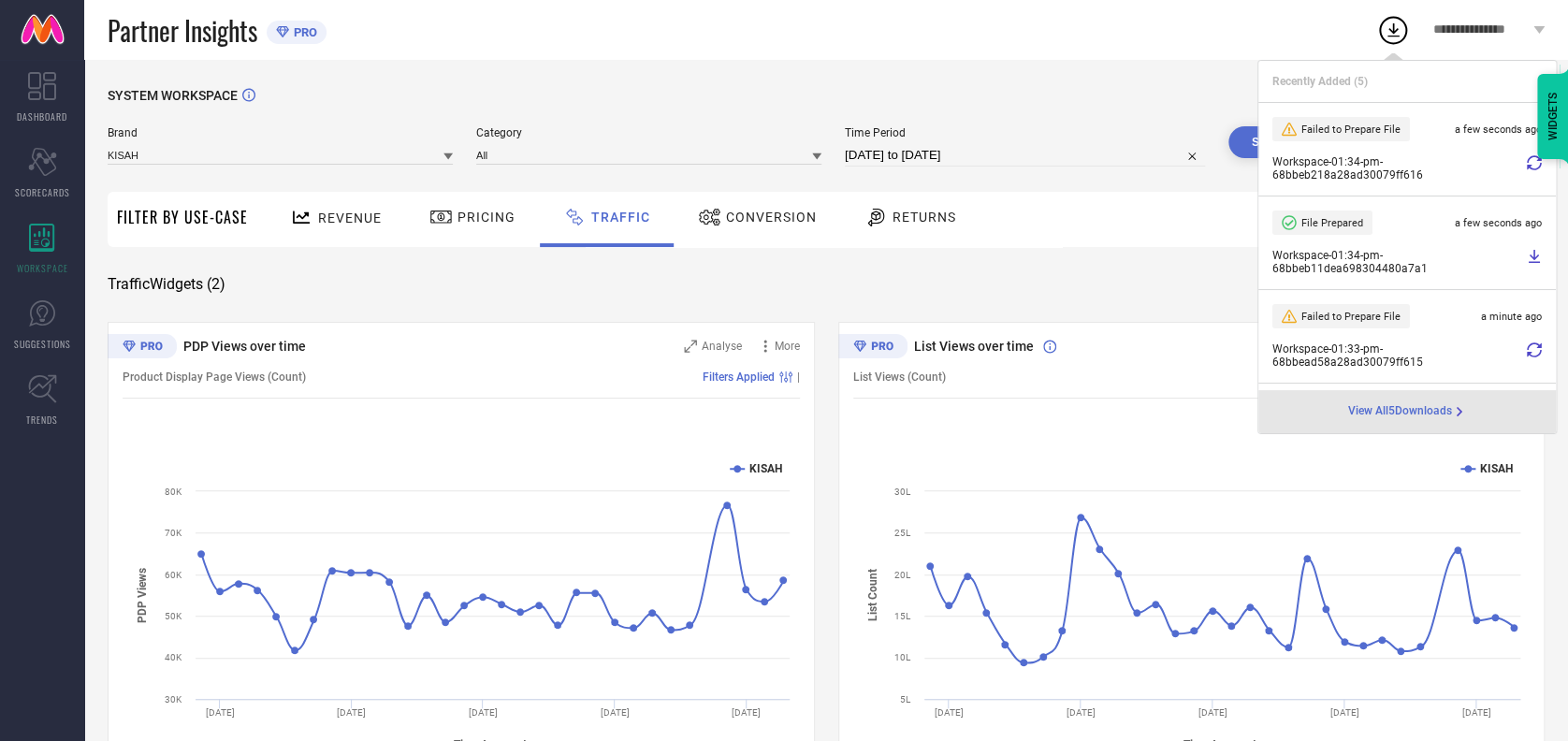
click at [1355, 418] on span "View All 5 Downloads" at bounding box center [1399, 412] width 104 height 15
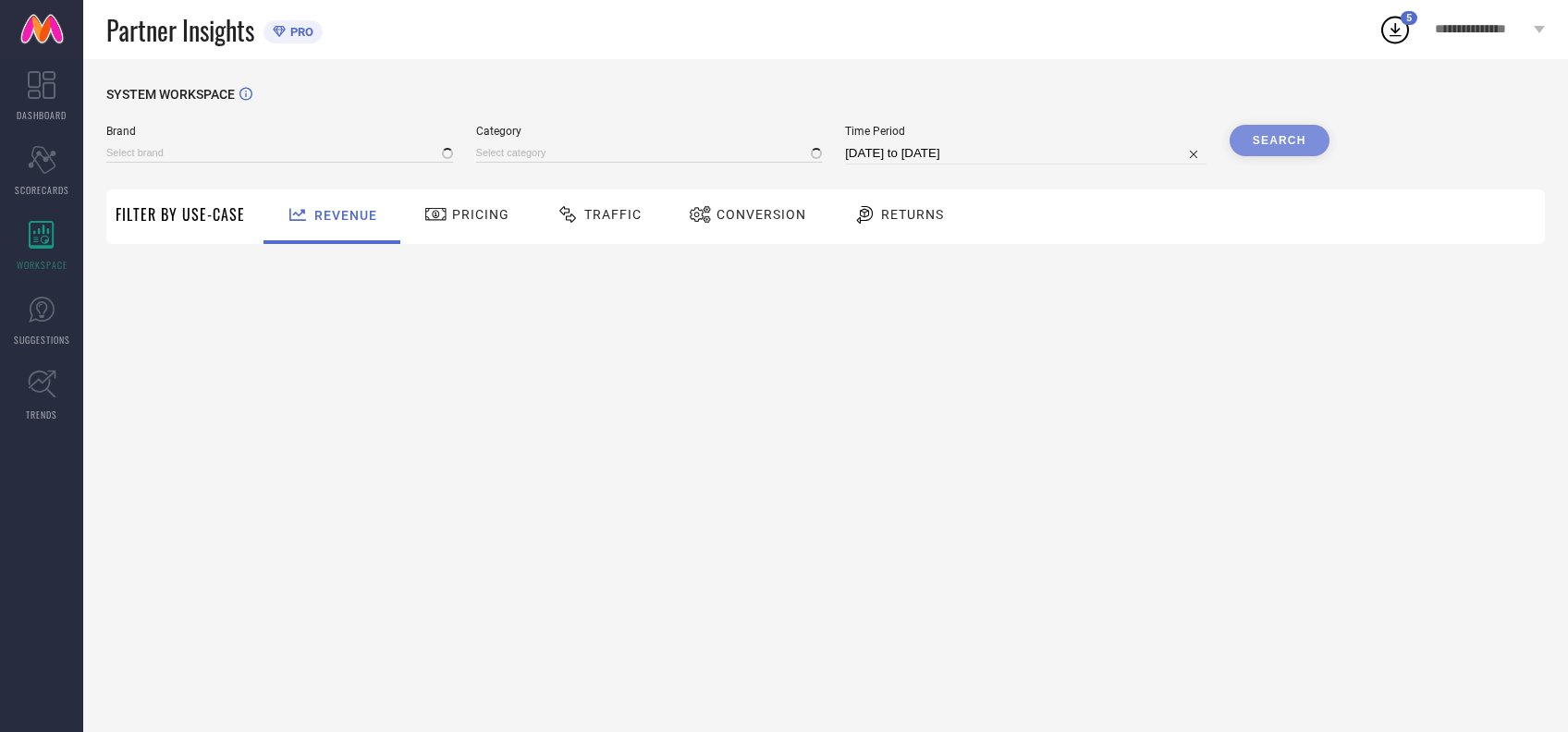
type input "[PERSON_NAME] BY KISAH"
type input "All"
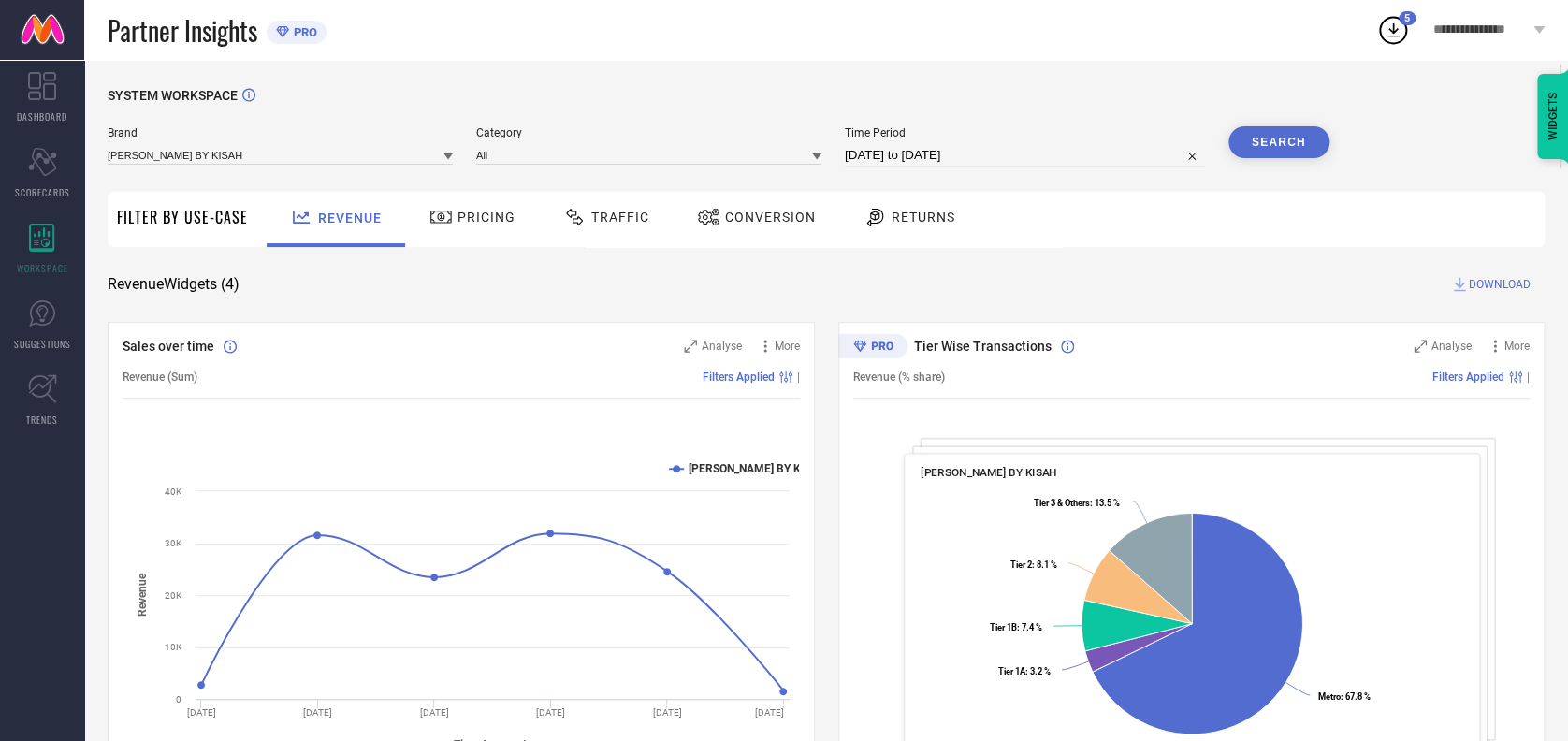
click at [616, 212] on span "Traffic" at bounding box center [620, 217] width 58 height 15
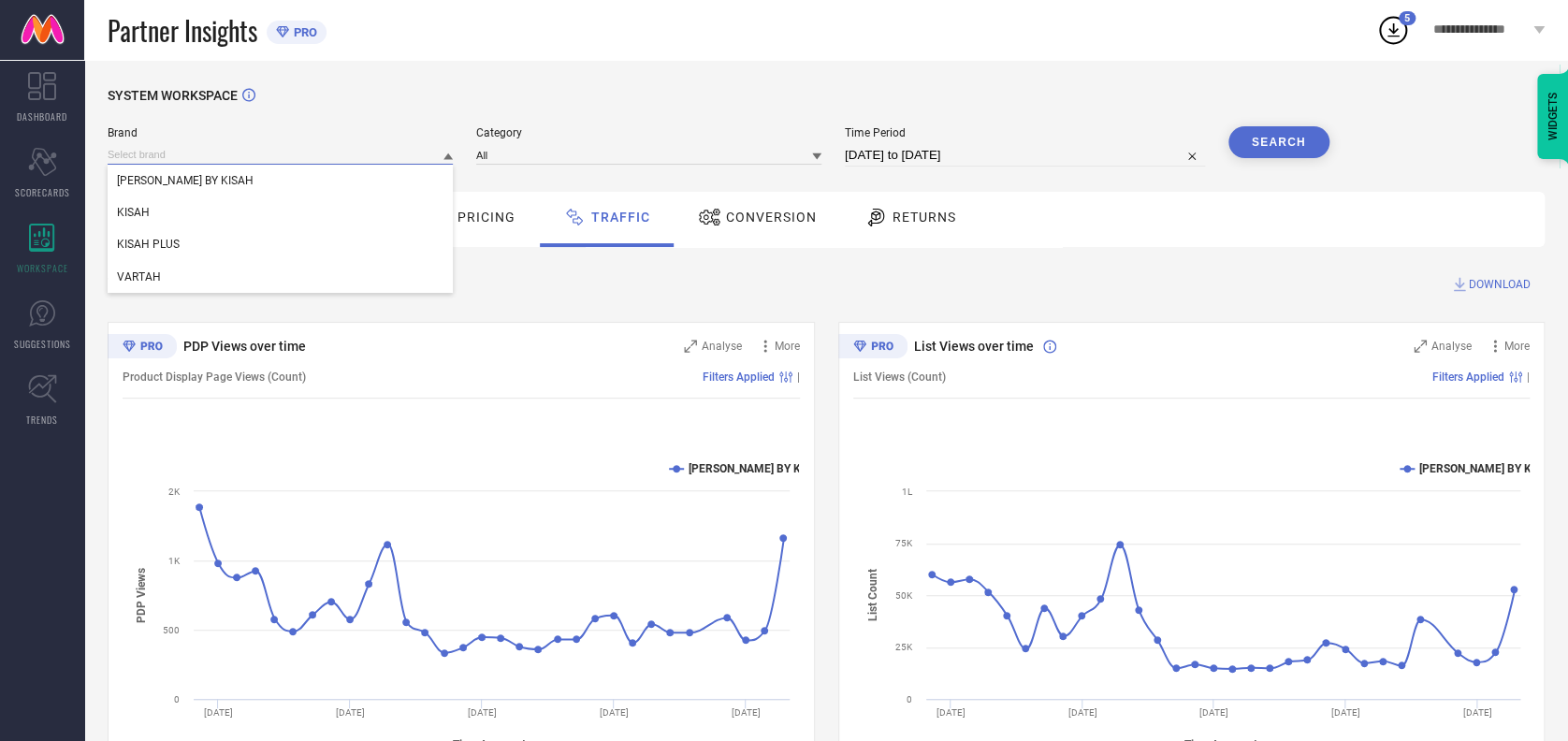
click at [213, 161] on input at bounding box center [280, 154] width 345 height 20
click at [127, 213] on span "KISAH" at bounding box center [133, 212] width 32 height 13
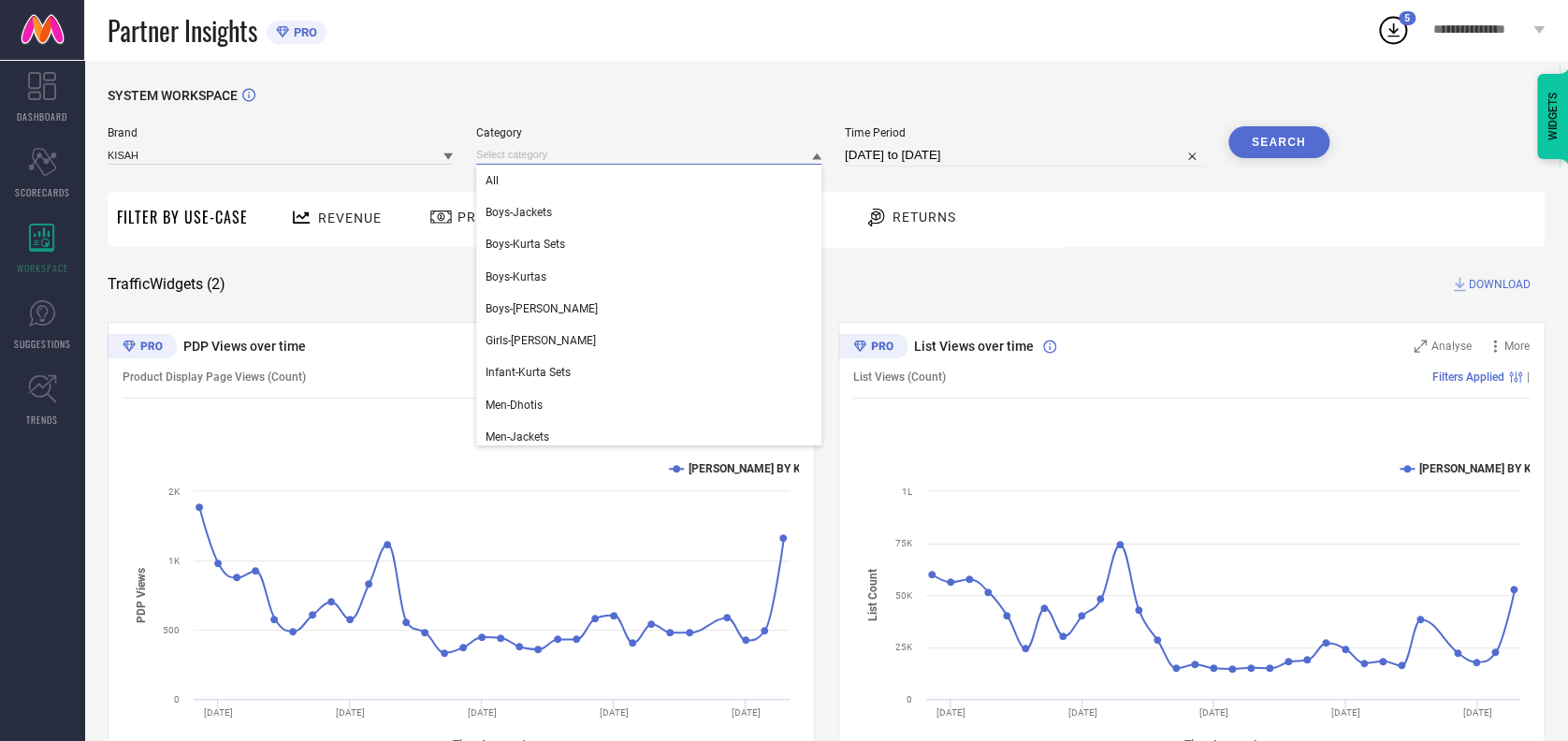
click at [572, 161] on input at bounding box center [648, 154] width 345 height 20
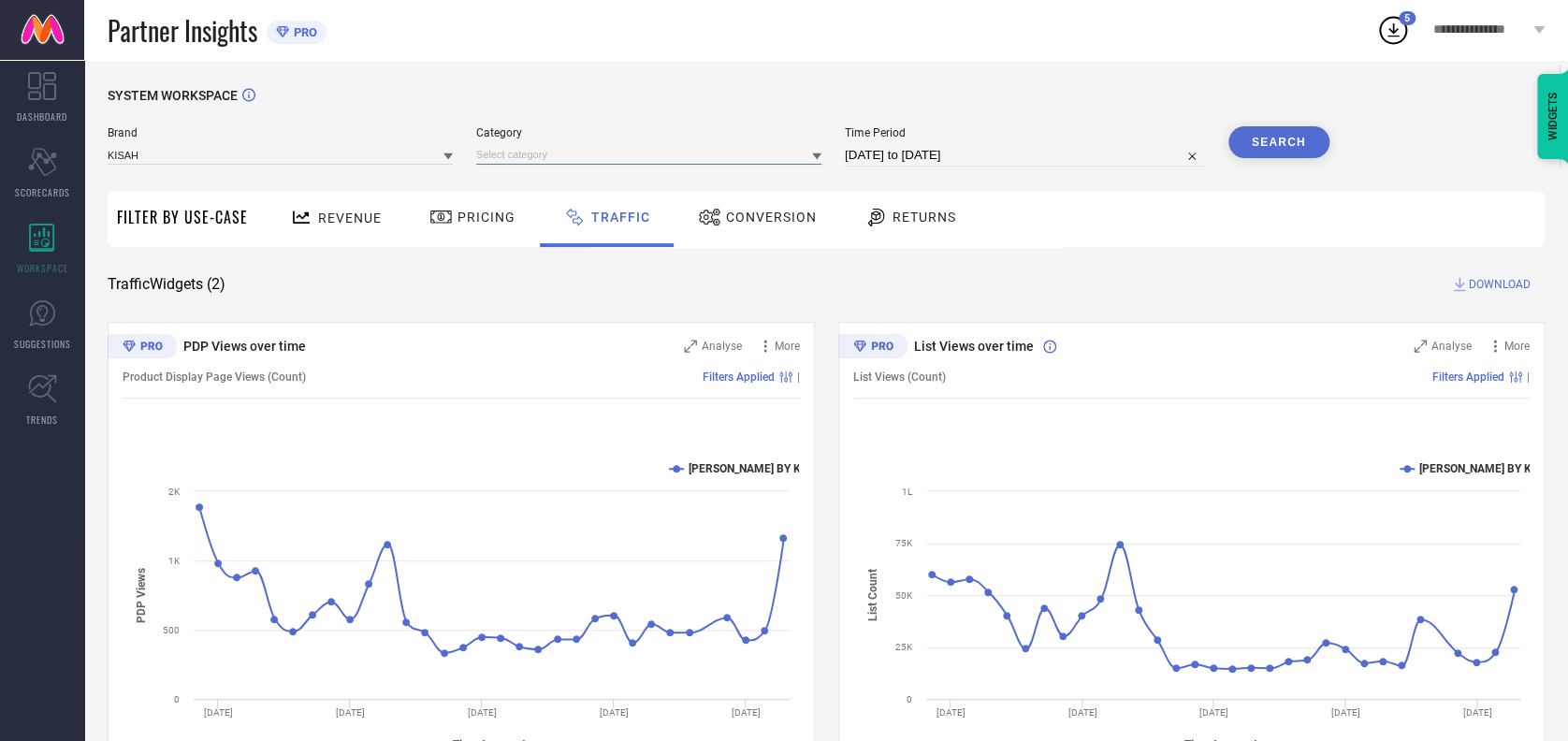
click at [532, 151] on input at bounding box center [648, 154] width 345 height 20
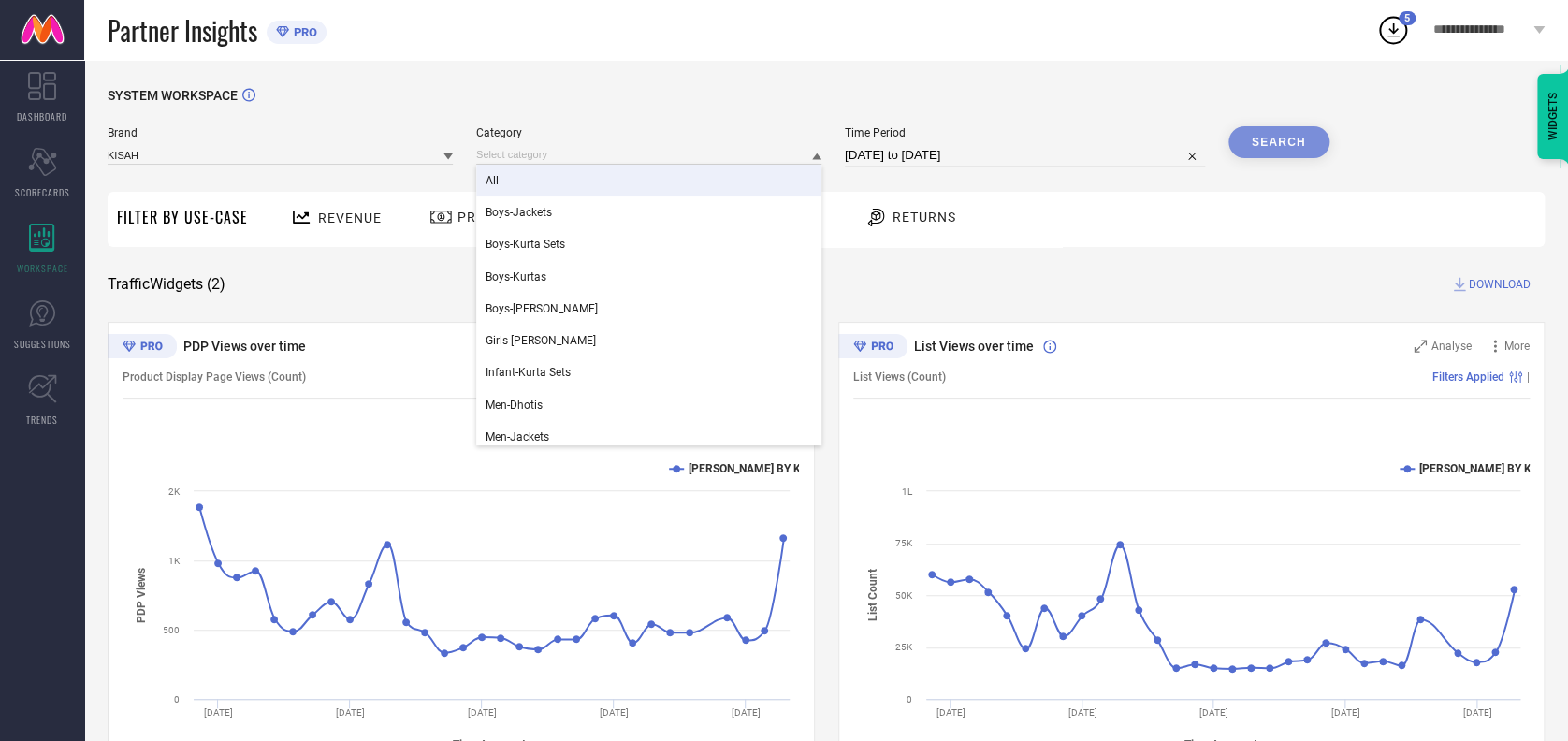
click at [506, 183] on div "All" at bounding box center [648, 180] width 345 height 31
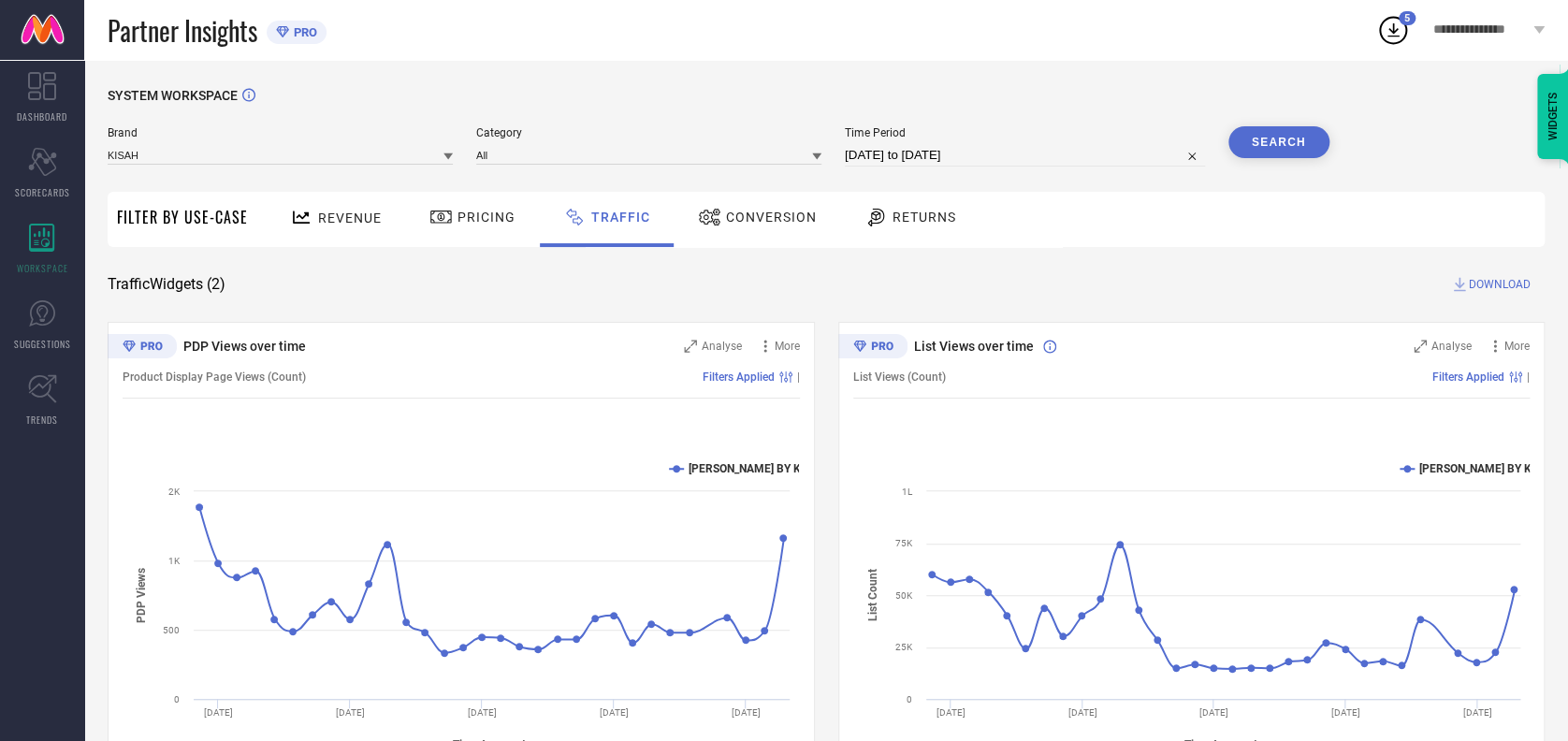
select select "7"
select select "2025"
select select "8"
select select "2025"
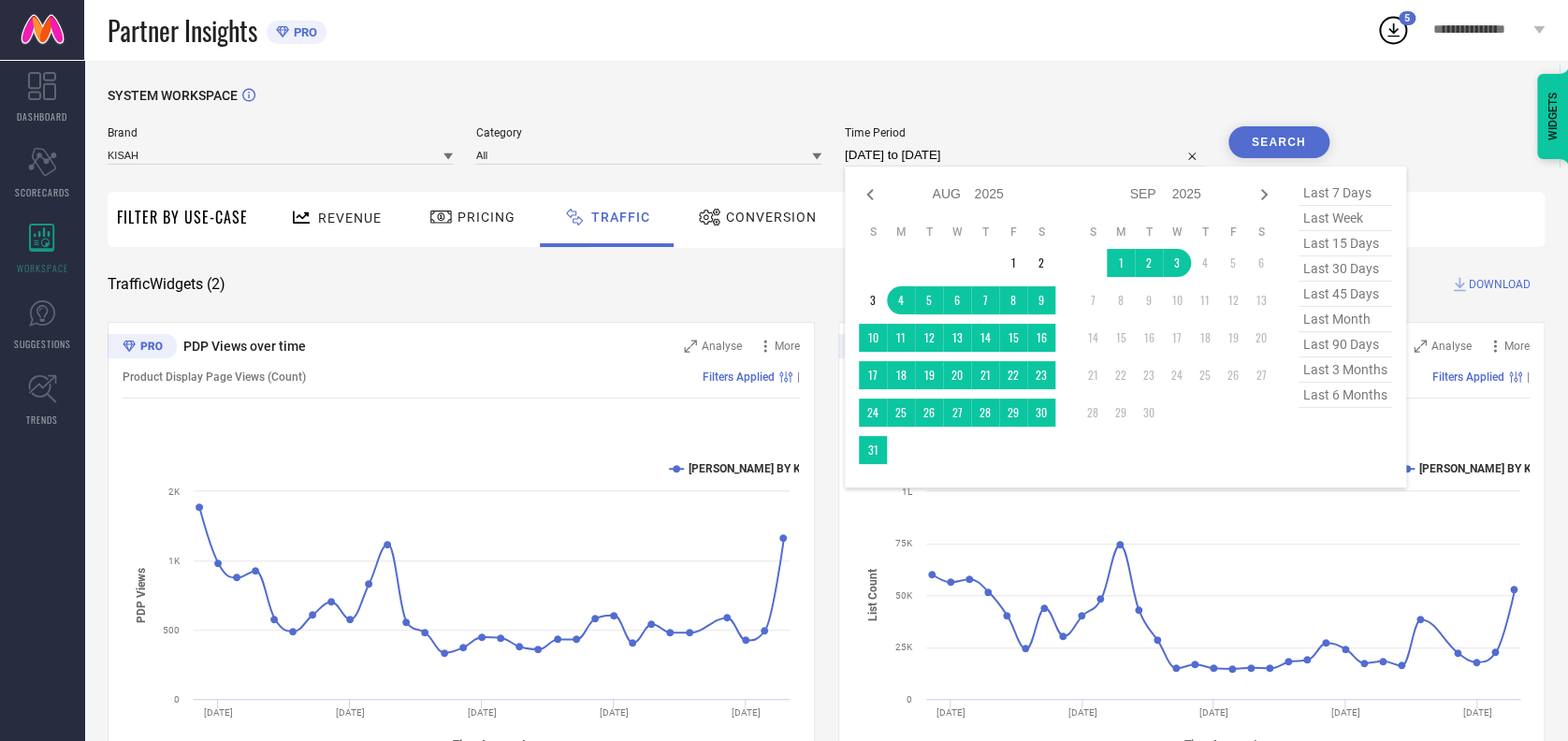
click at [1025, 157] on input "[DATE] to [DATE]" at bounding box center [1024, 155] width 360 height 23
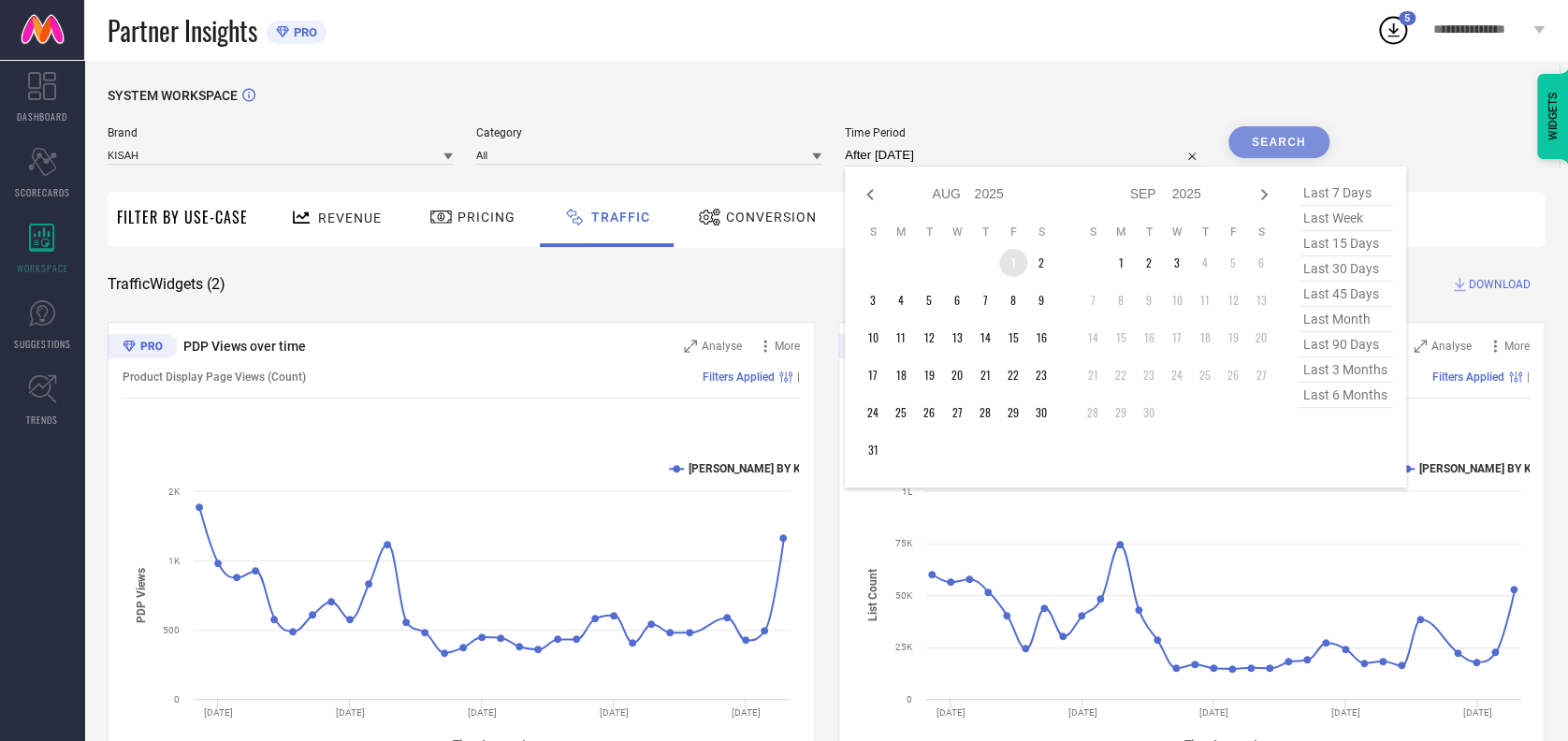
click at [1016, 264] on td "1" at bounding box center [1014, 263] width 29 height 29
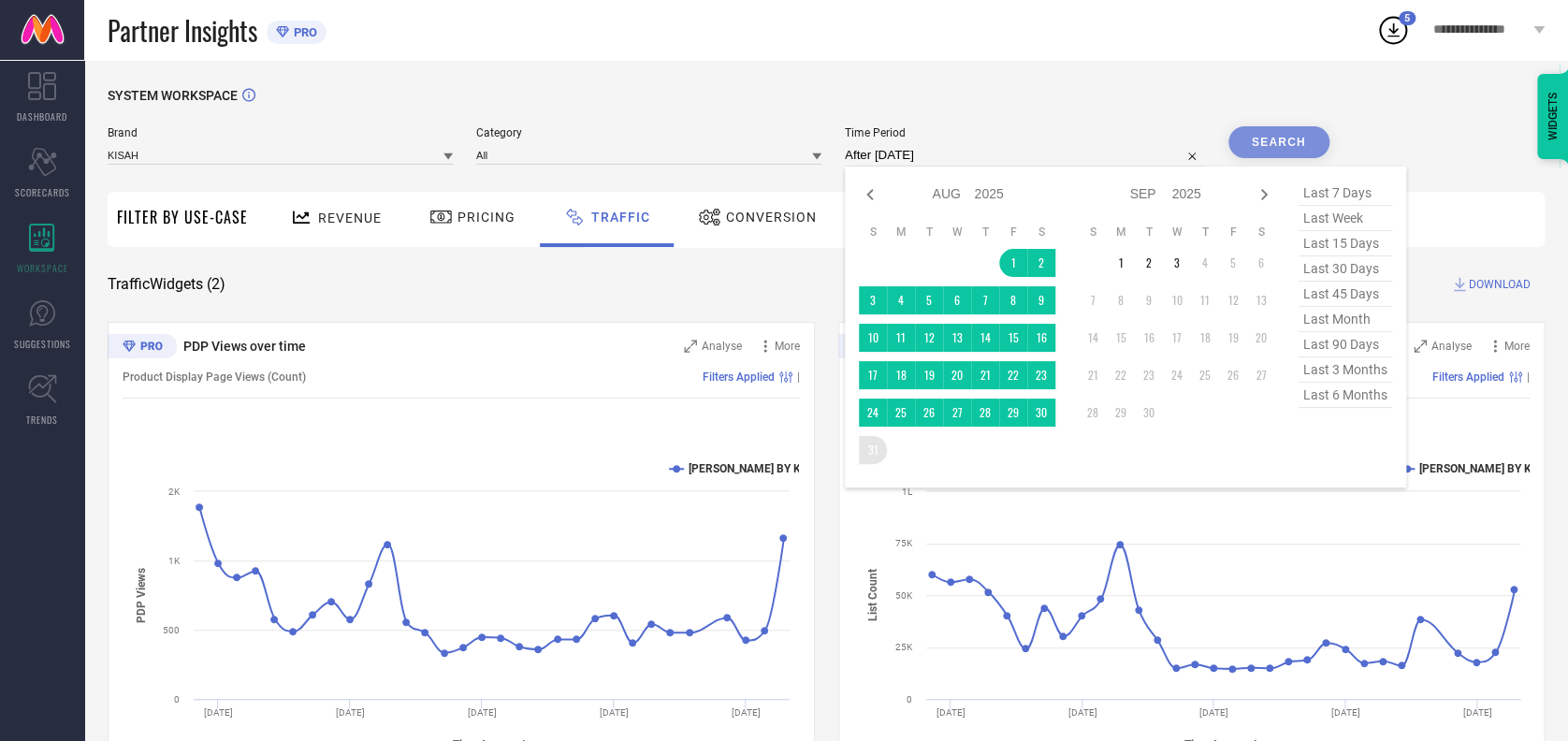
type input "[DATE] to [DATE]"
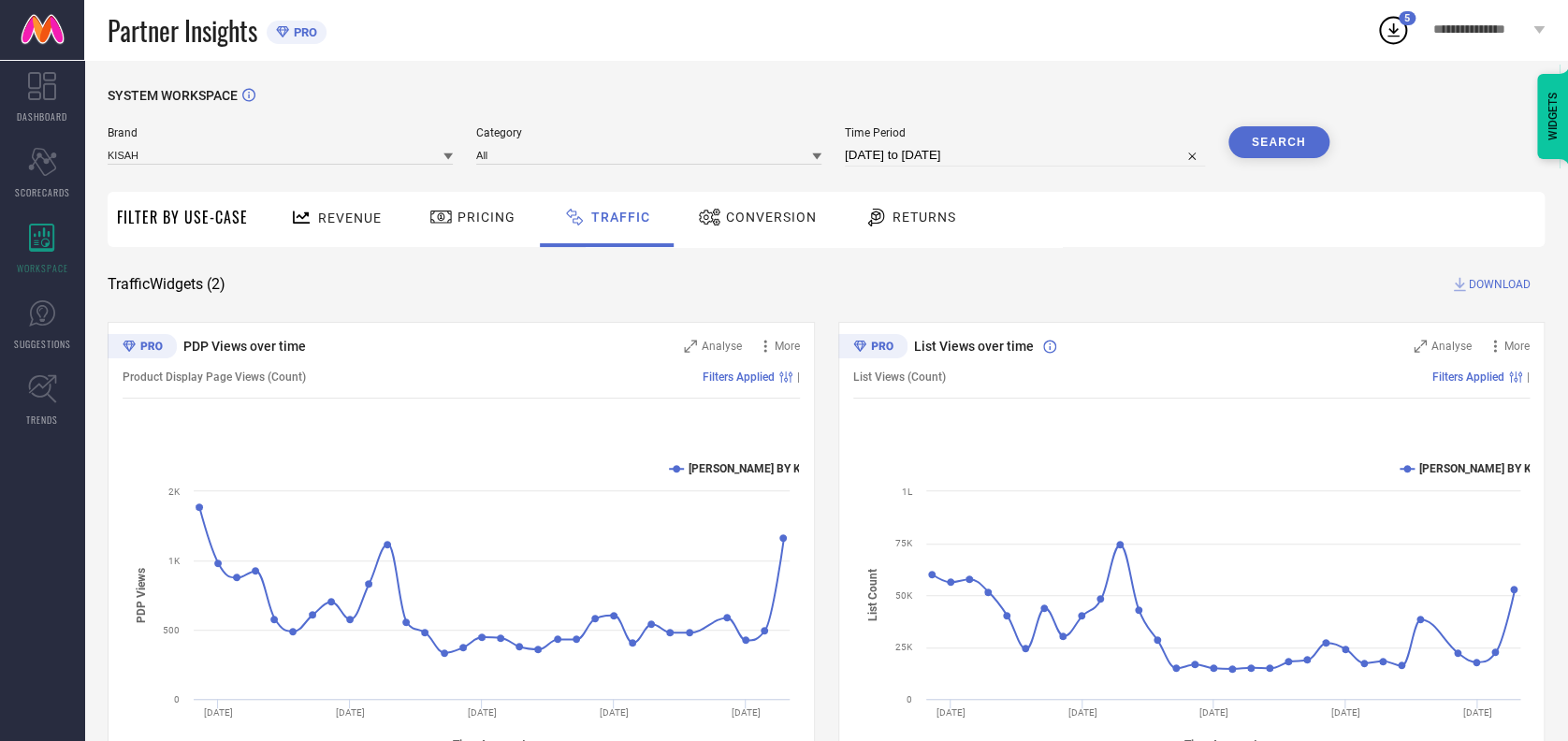
click at [1300, 132] on button "Search" at bounding box center [1279, 142] width 101 height 31
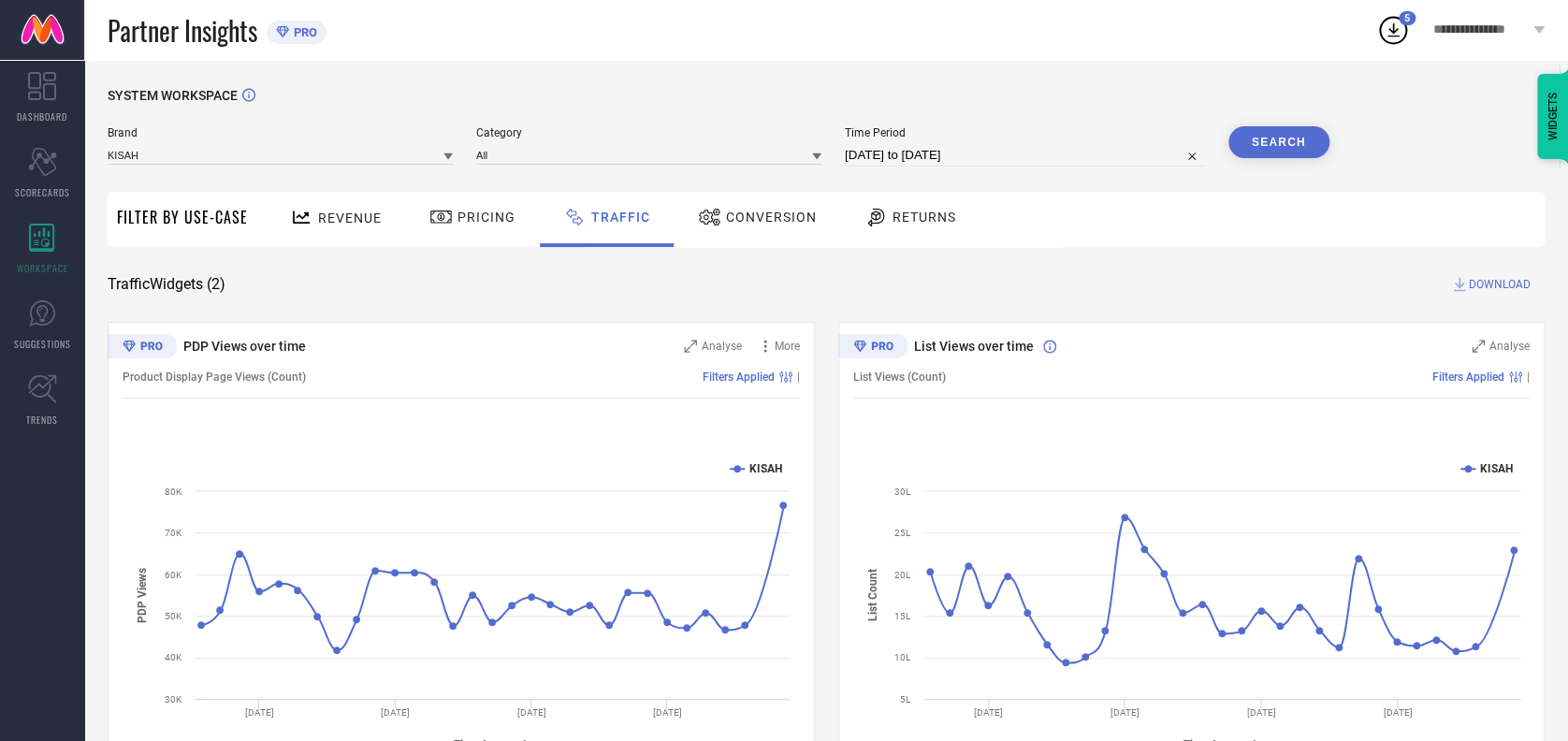
click at [1470, 283] on span "DOWNLOAD" at bounding box center [1499, 284] width 62 height 19
click at [1389, 26] on icon at bounding box center [1392, 29] width 33 height 33
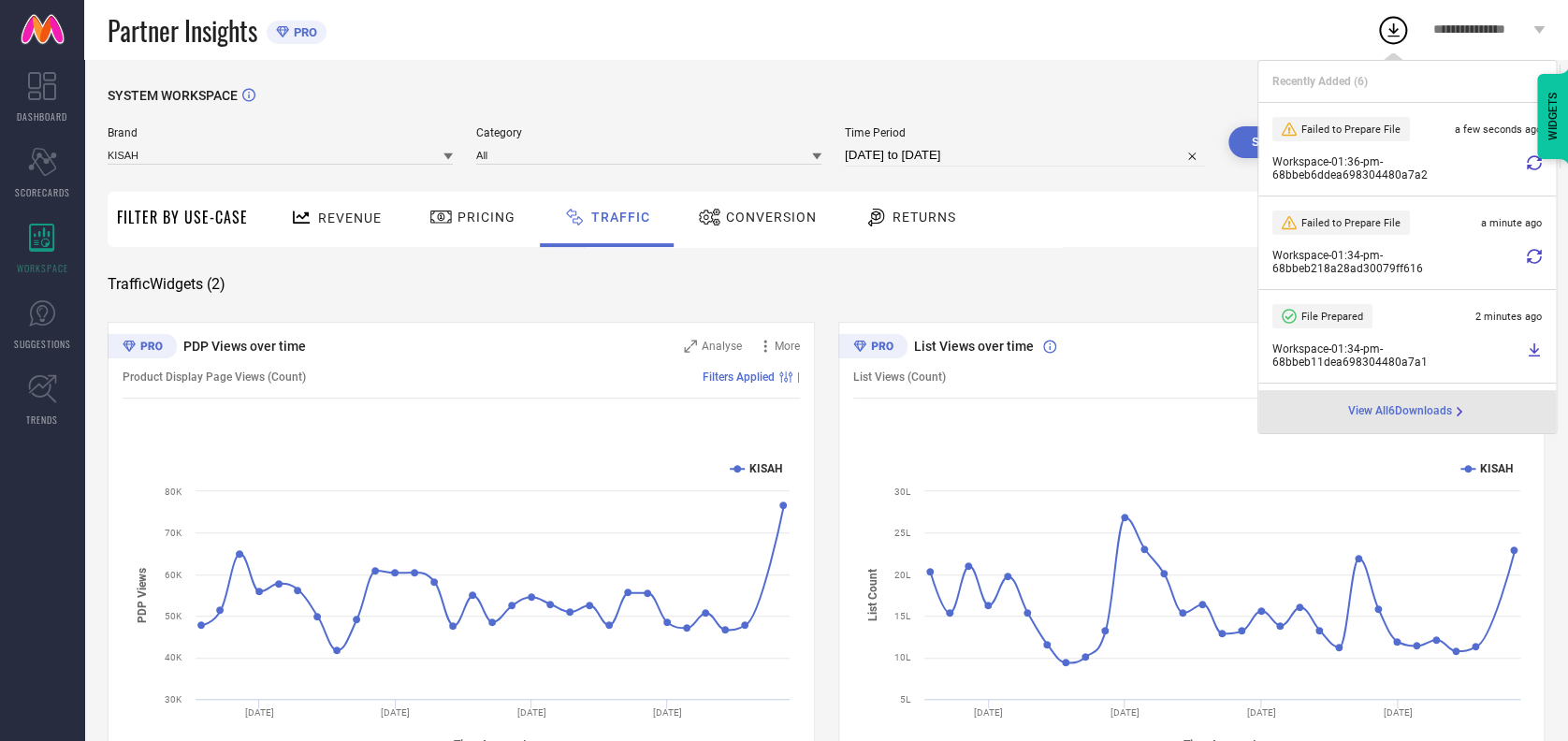
click at [1377, 402] on div "View All 6 Downloads" at bounding box center [1406, 411] width 298 height 43
click at [1356, 418] on span "View All 6 Downloads" at bounding box center [1399, 412] width 104 height 15
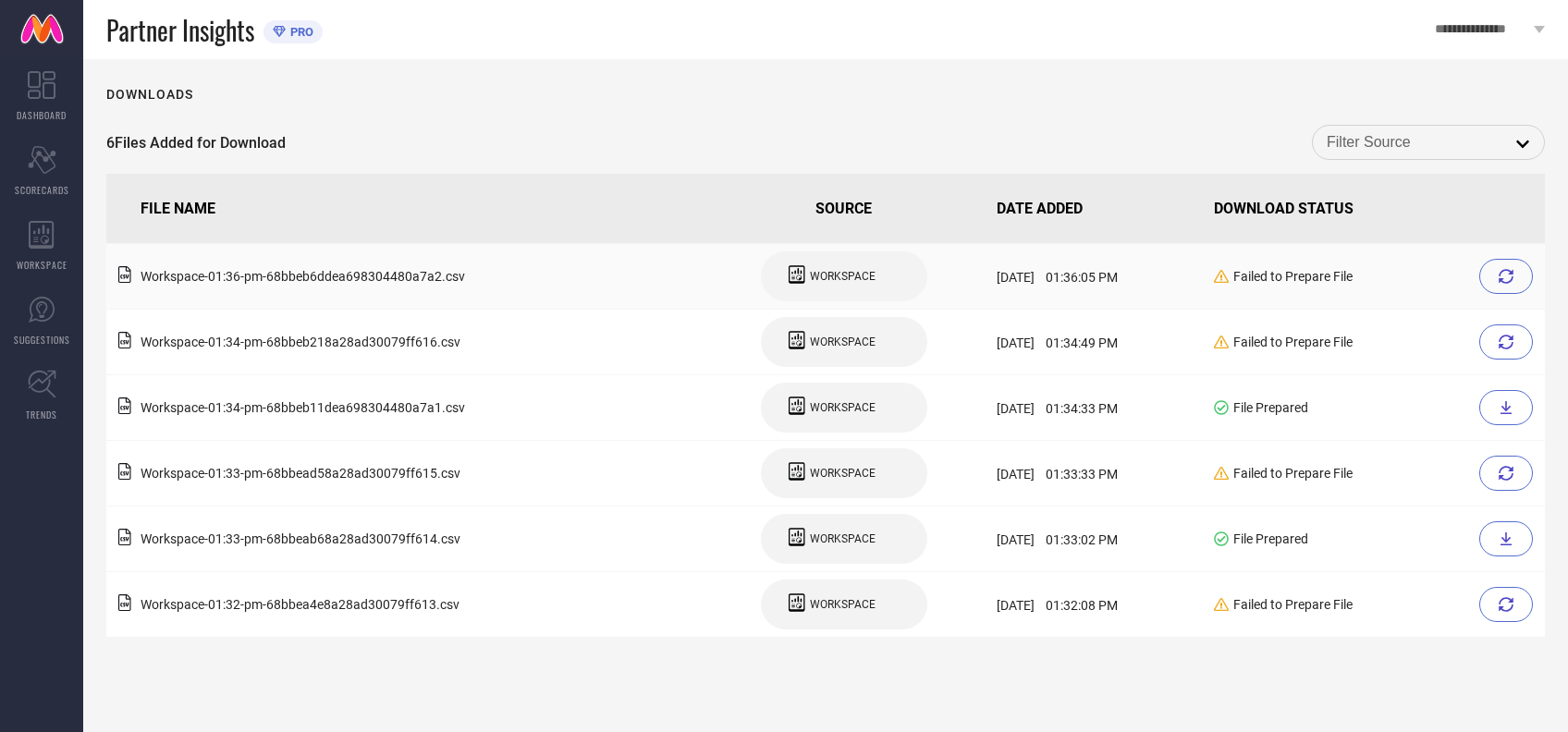
click at [1493, 279] on div at bounding box center [1506, 275] width 54 height 35
